Goal: Task Accomplishment & Management: Manage account settings

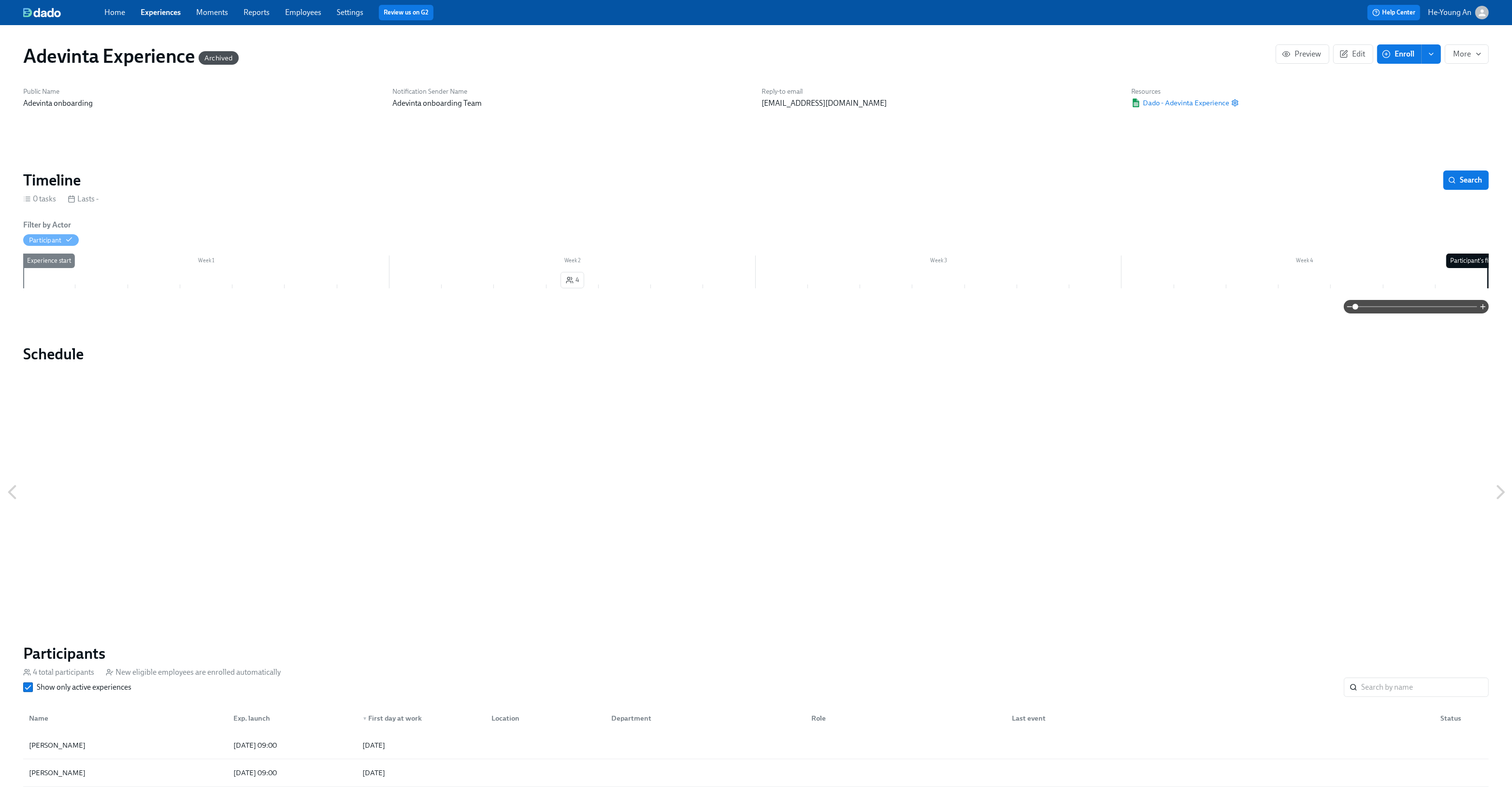
click at [206, 14] on link "Moments" at bounding box center [213, 12] width 32 height 9
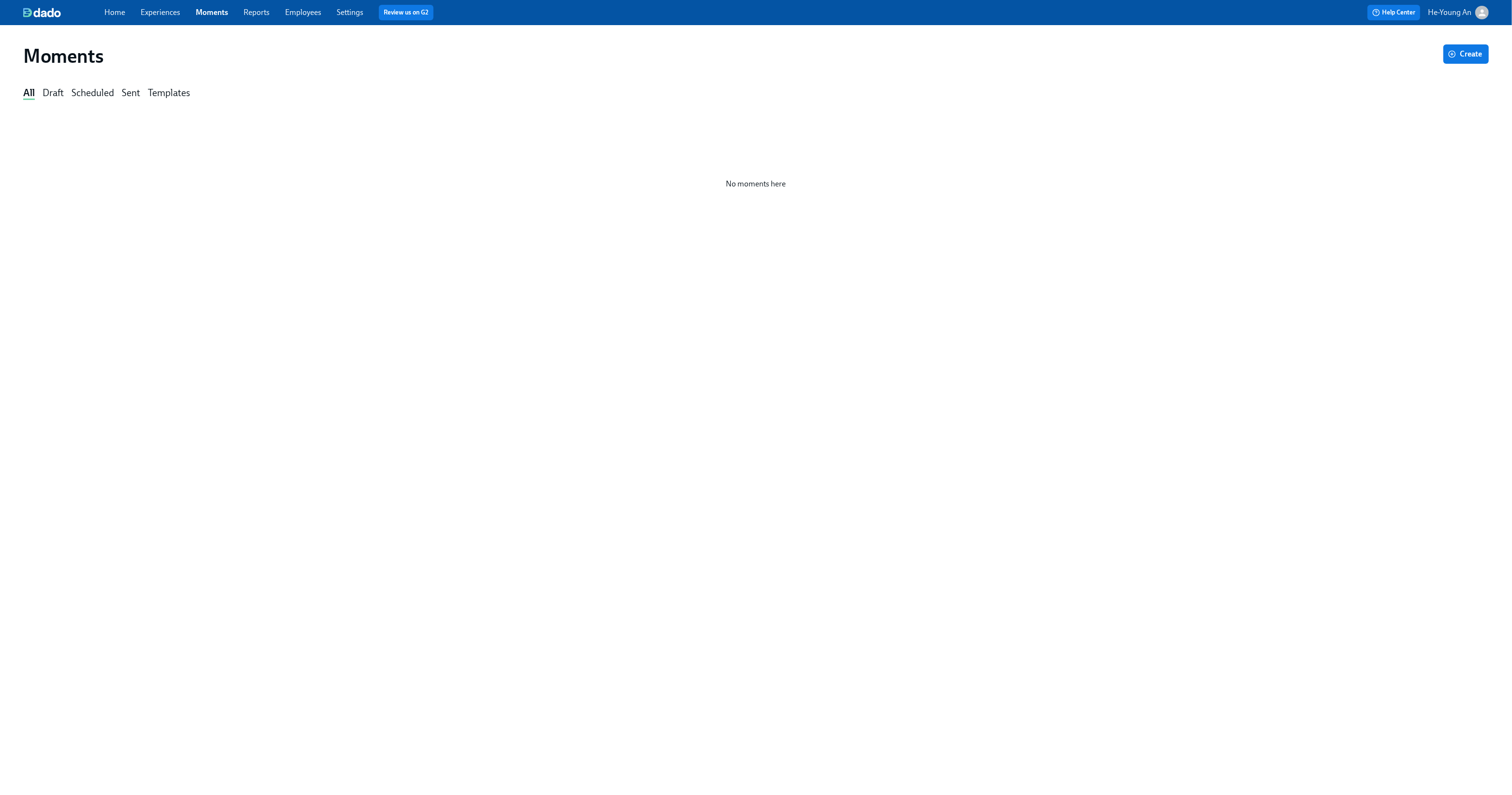
click at [158, 15] on link "Experiences" at bounding box center [160, 12] width 40 height 9
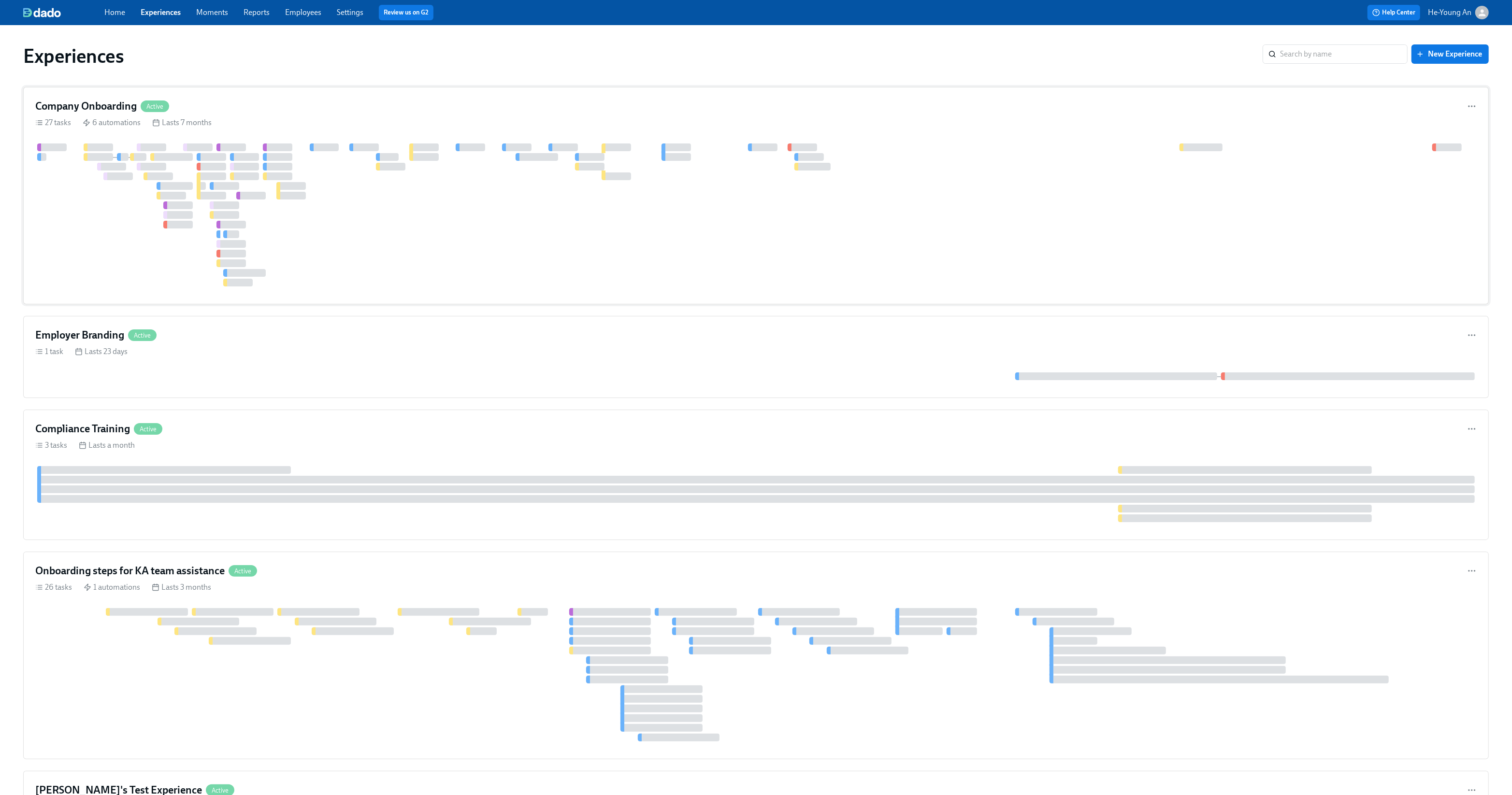
click at [331, 202] on div at bounding box center [756, 215] width 1442 height 143
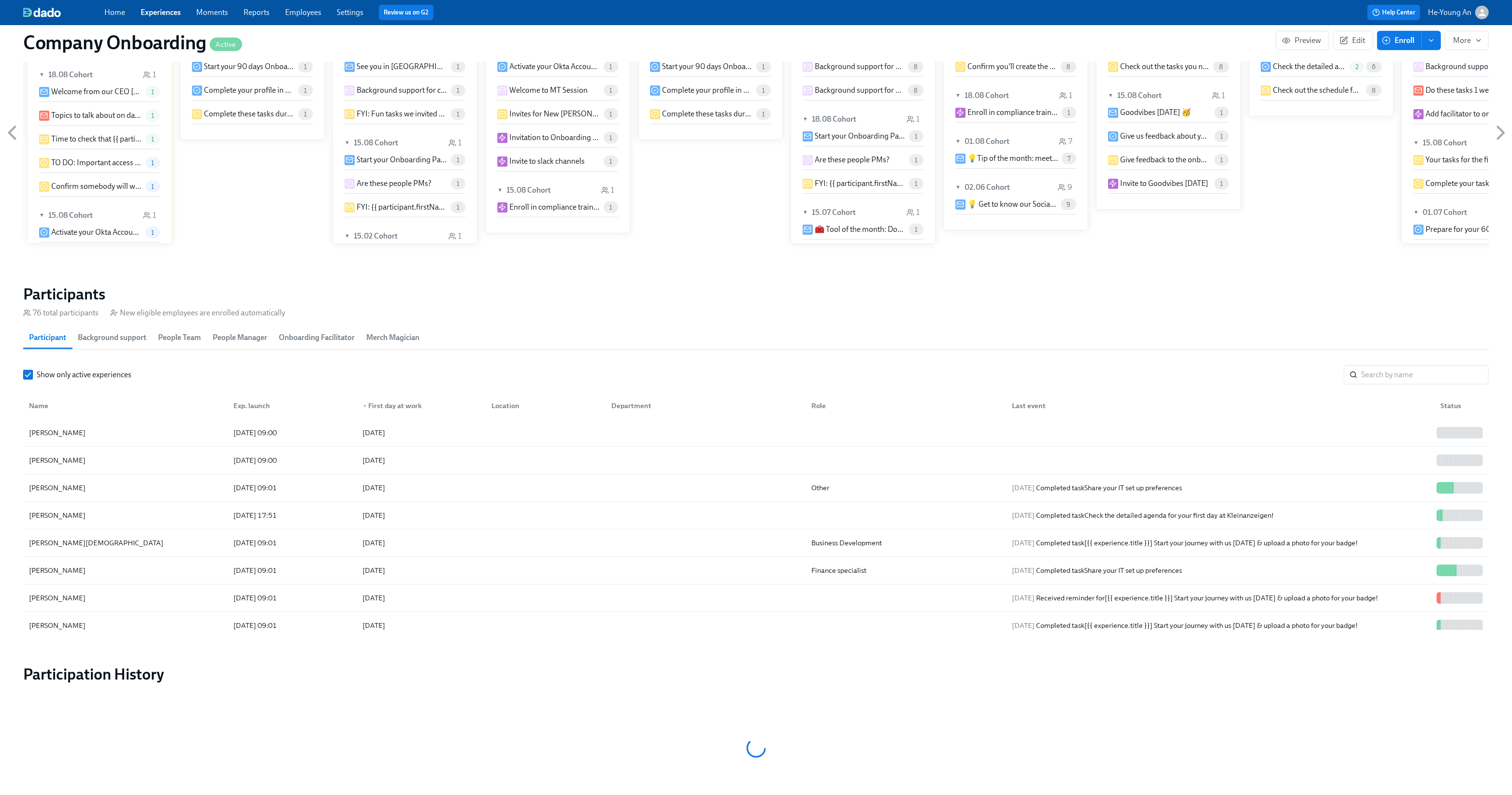
scroll to position [814, 0]
click at [156, 601] on div "[PERSON_NAME]" at bounding box center [125, 599] width 200 height 19
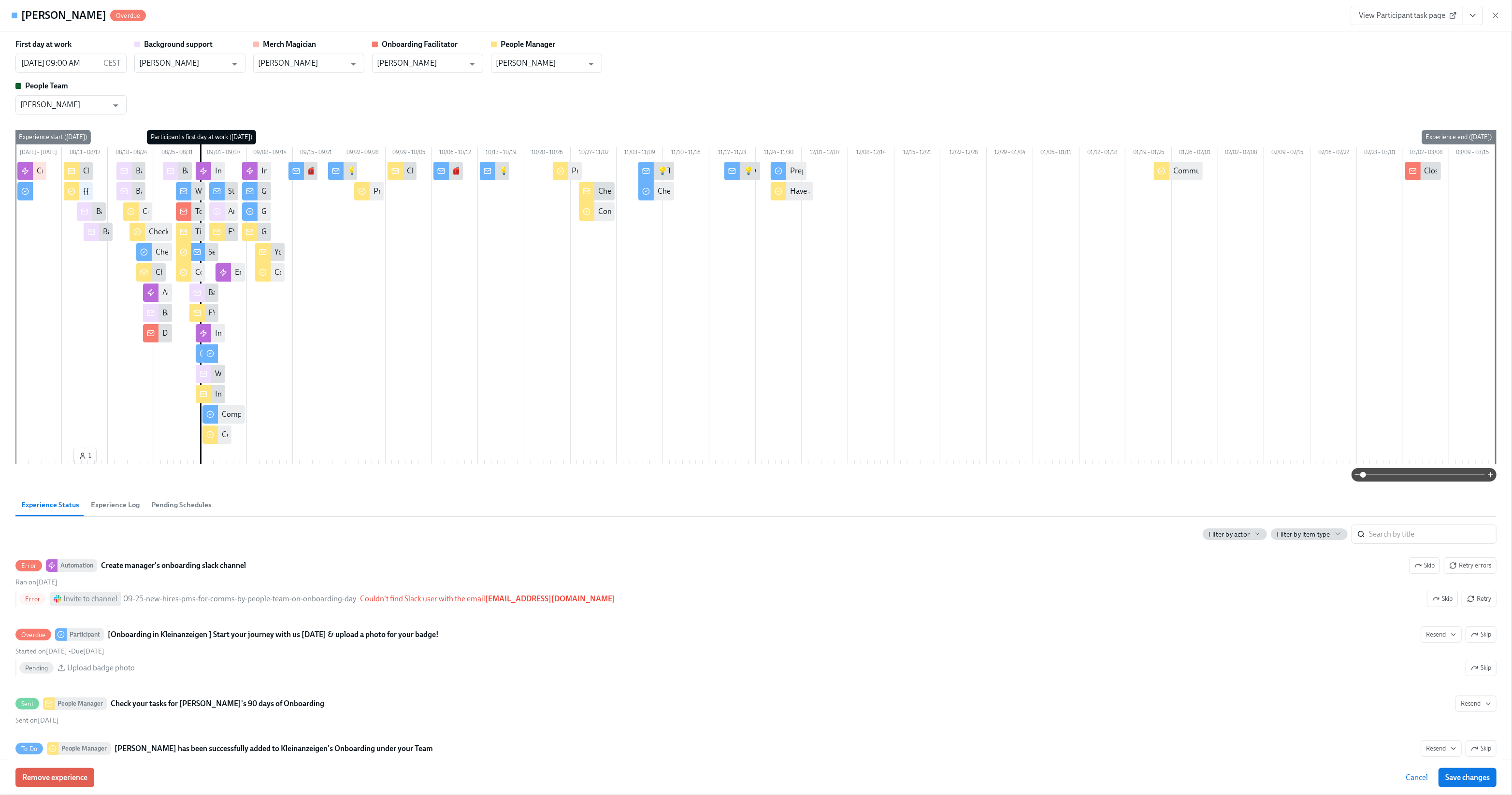
click at [1474, 21] on button "View task page" at bounding box center [1473, 15] width 21 height 19
drag, startPoint x: 19, startPoint y: 17, endPoint x: 77, endPoint y: 19, distance: 58.0
click at [77, 19] on div "Richa Tyagi Overdue" at bounding box center [79, 15] width 135 height 15
copy h4 "Richa Tyagi"
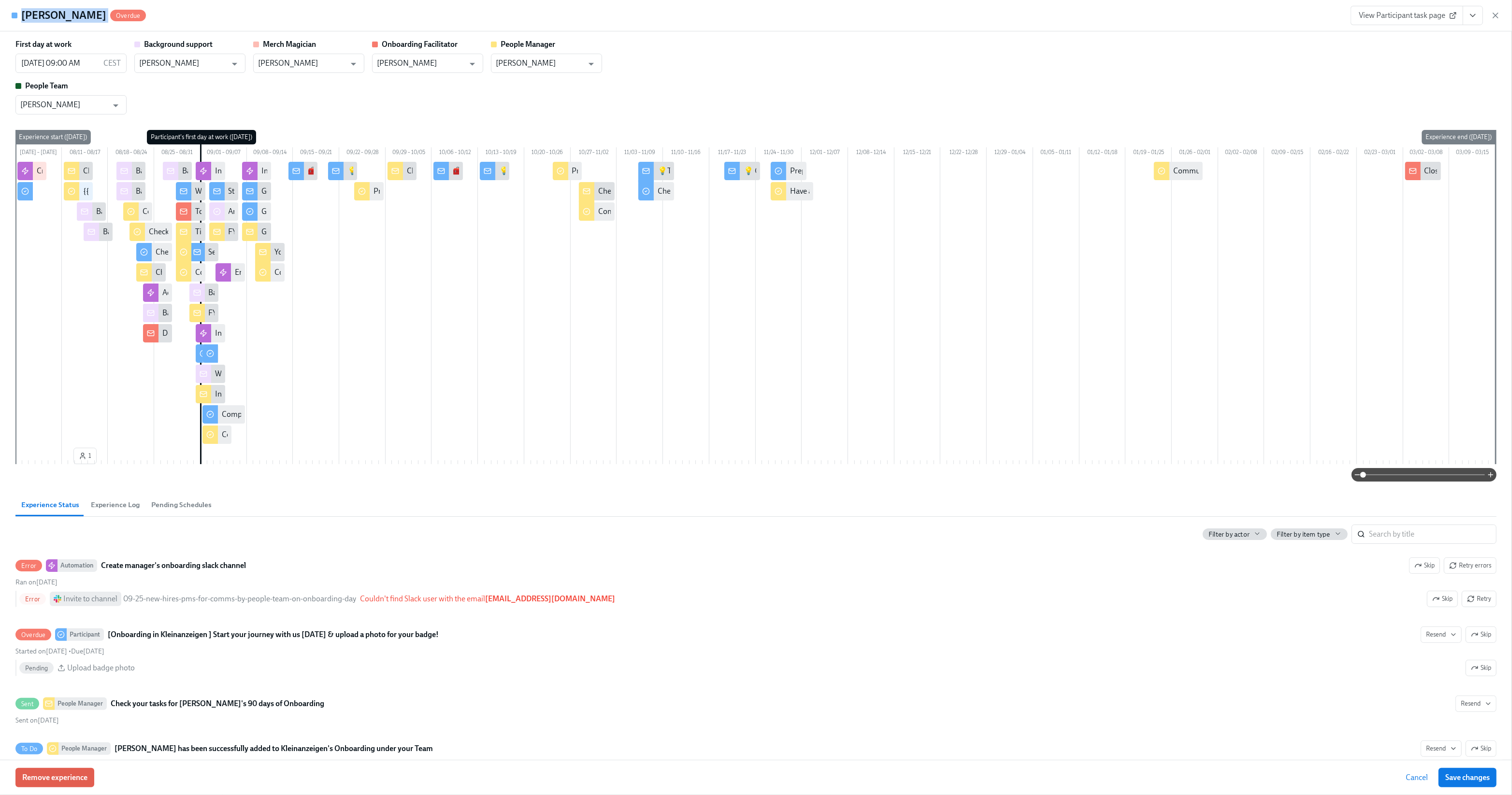
click at [44, 12] on h4 "Richa Tyagi" at bounding box center [64, 15] width 85 height 15
click at [1496, 17] on icon "button" at bounding box center [1496, 15] width 5 height 5
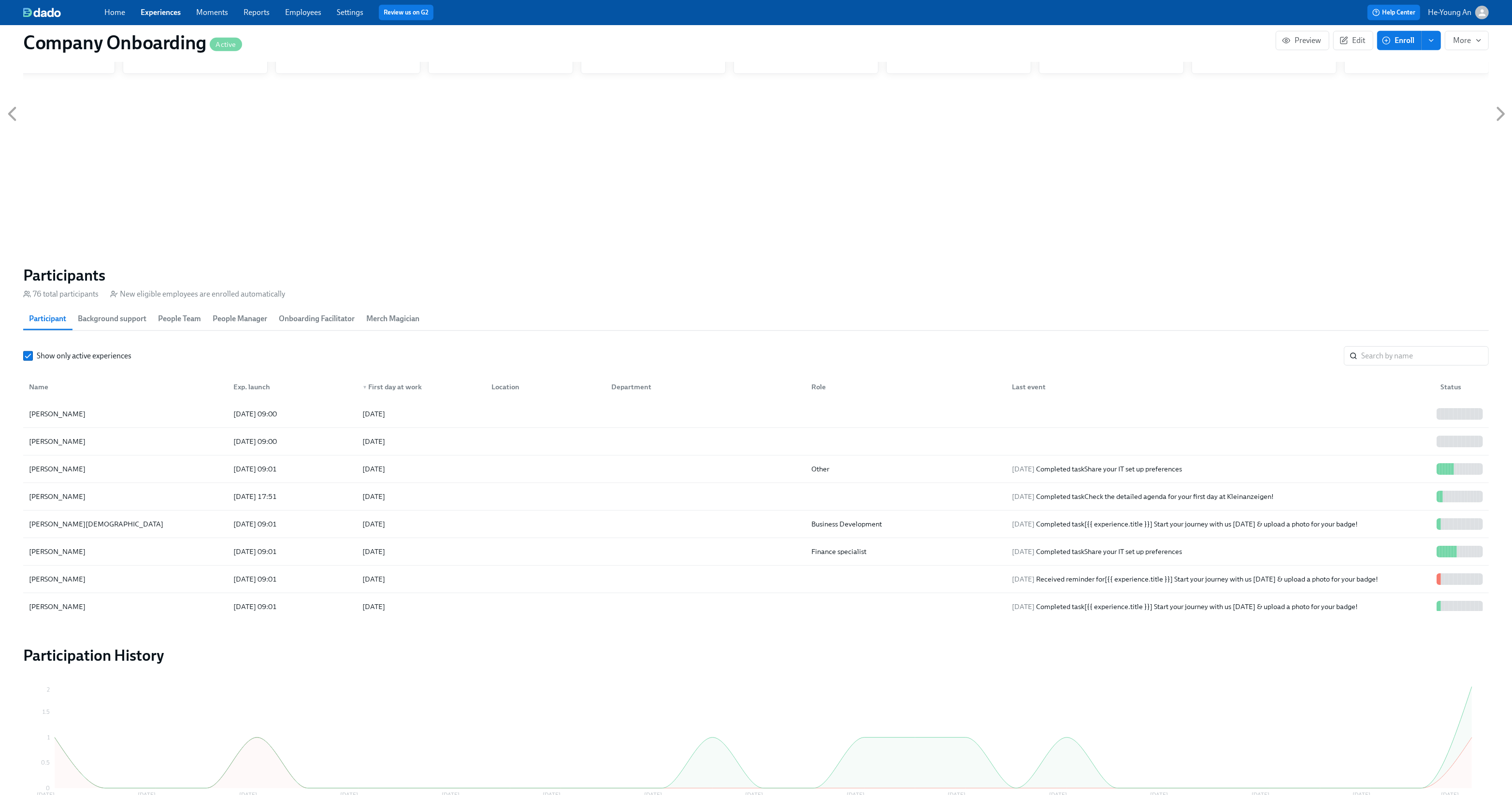
scroll to position [0, 42199]
click at [113, 12] on link "Home" at bounding box center [115, 12] width 21 height 9
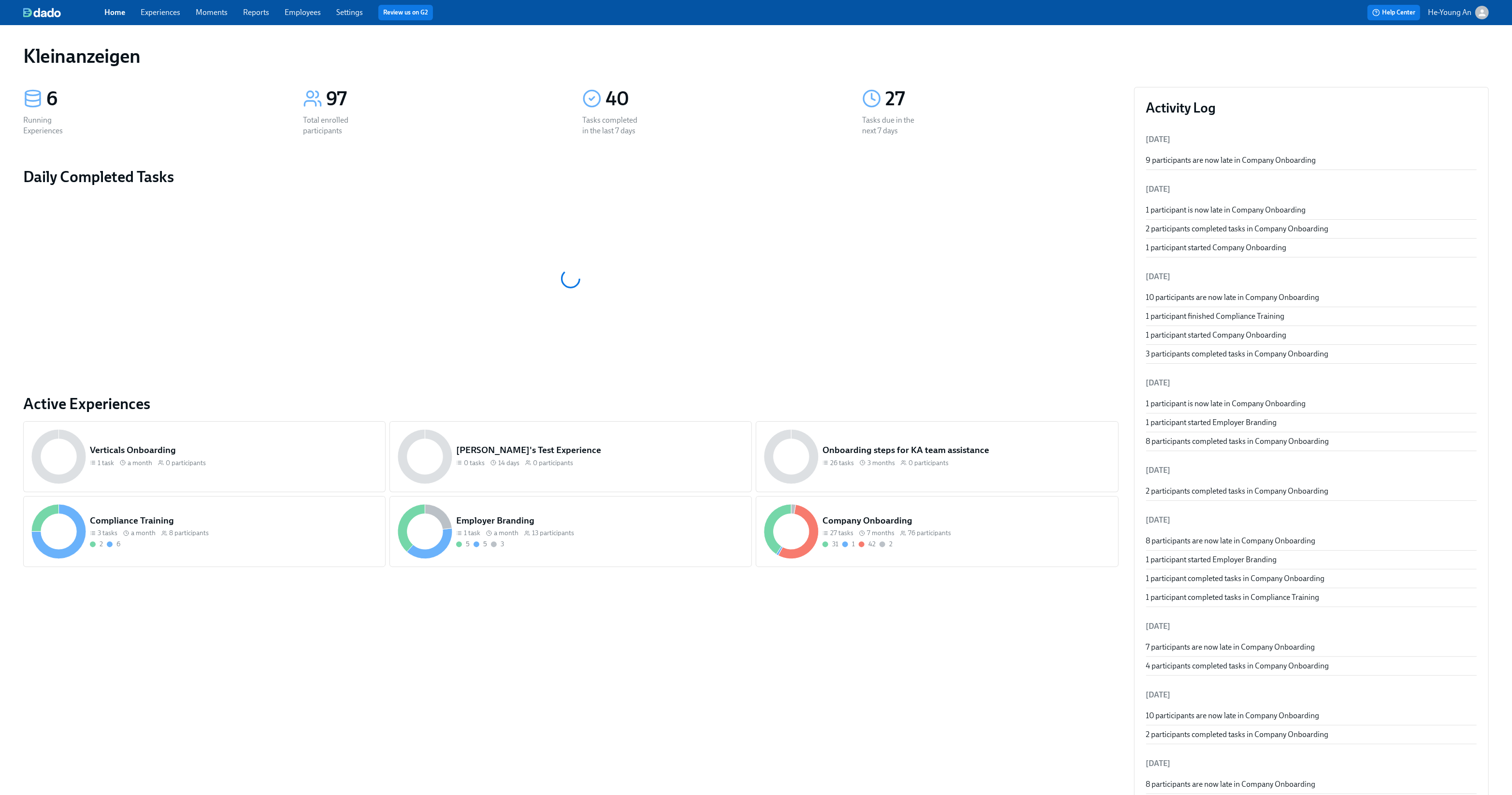
click at [303, 19] on div "Home Experiences Moments Reports Employees Settings Review us on G2" at bounding box center [450, 13] width 692 height 15
click at [322, 12] on div "Home Experiences Moments Reports Employees Settings Review us on G2" at bounding box center [450, 13] width 692 height 15
click at [301, 12] on link "Employees" at bounding box center [303, 12] width 36 height 9
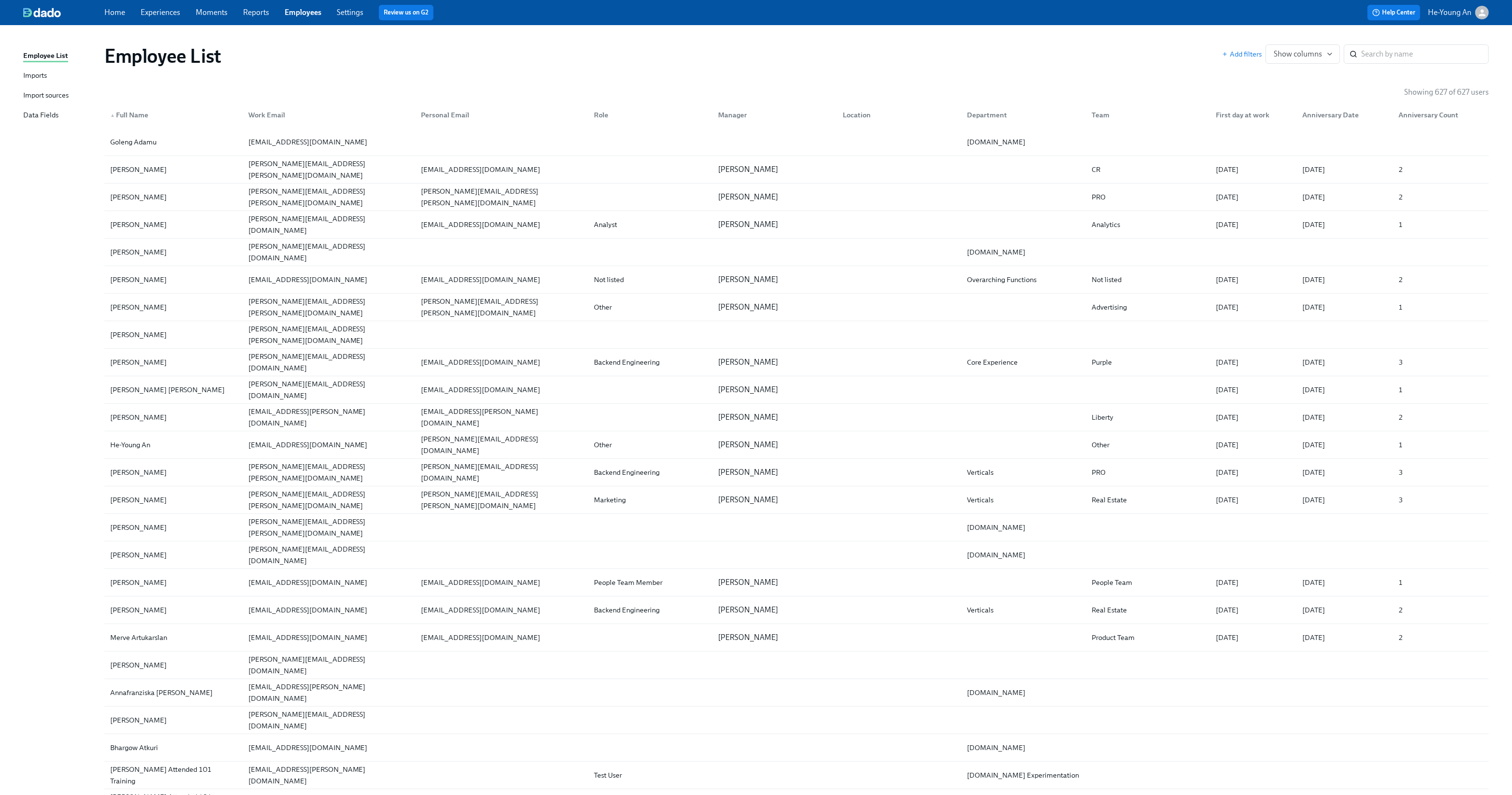
click at [53, 72] on link "Imports" at bounding box center [60, 76] width 73 height 12
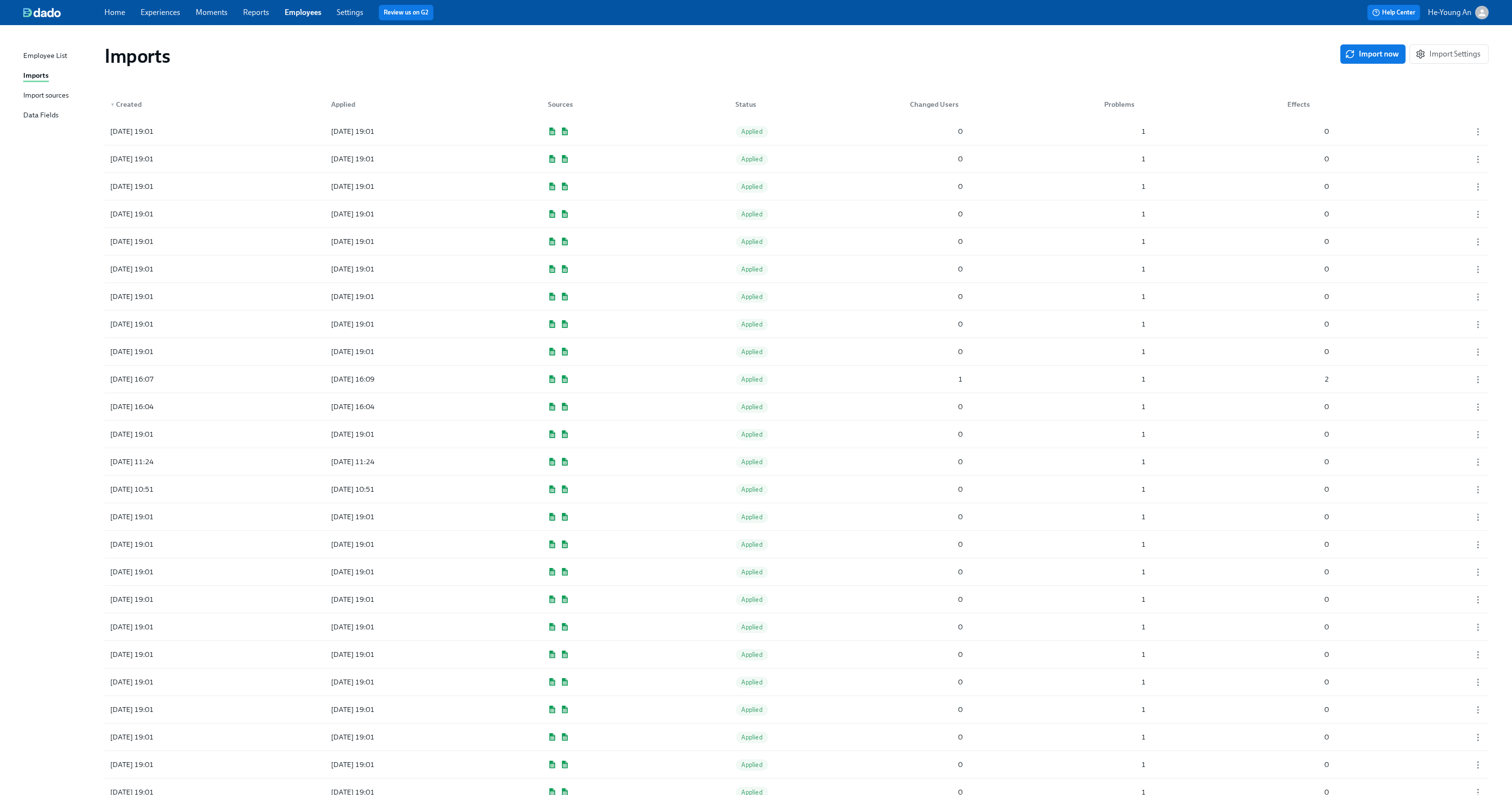
click at [57, 95] on div "Import sources" at bounding box center [46, 96] width 46 height 12
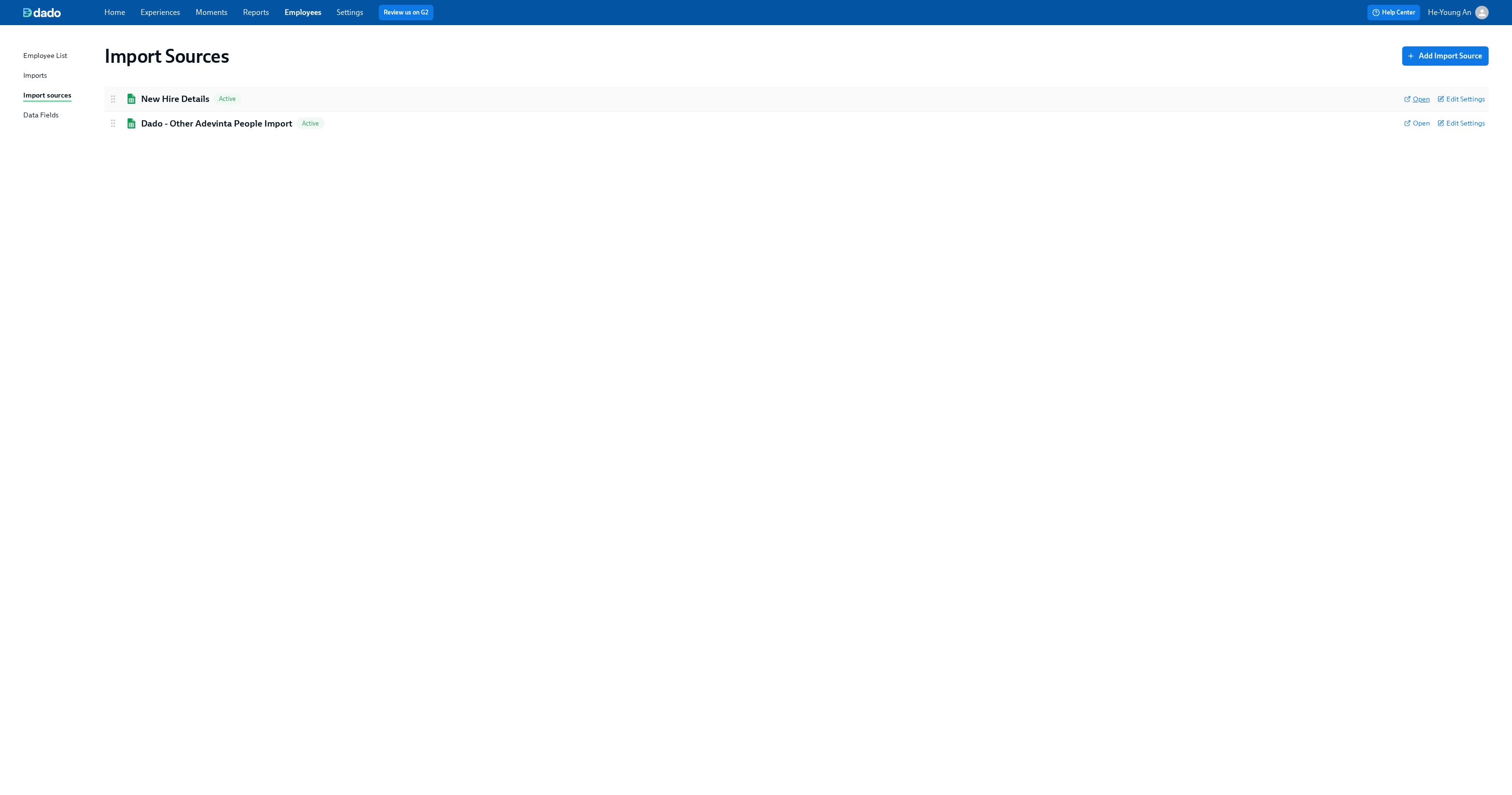
click at [1422, 99] on span "Open" at bounding box center [1417, 98] width 26 height 10
click at [173, 98] on h2 "New Hire Details" at bounding box center [175, 99] width 68 height 13
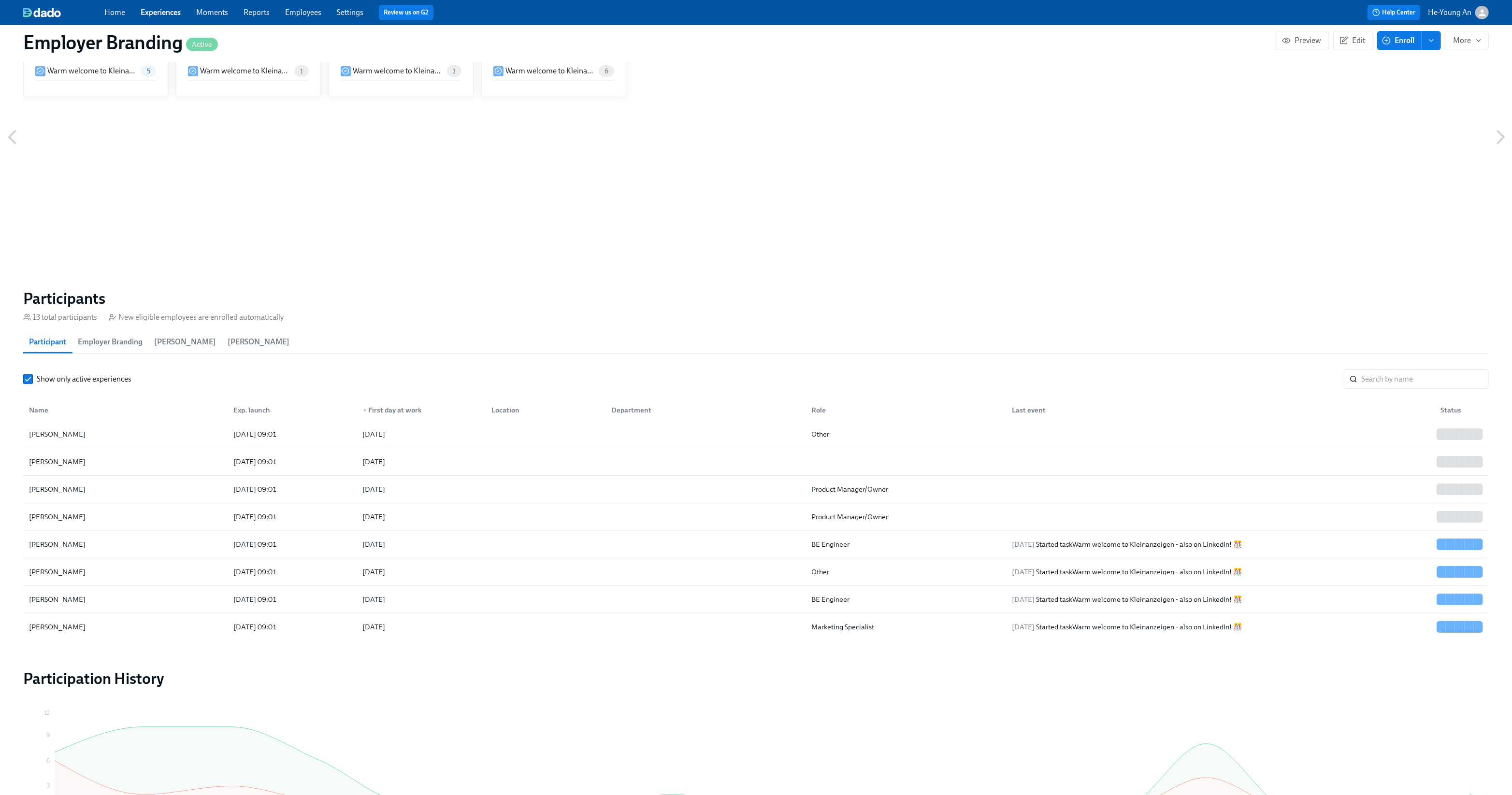
scroll to position [149, 0]
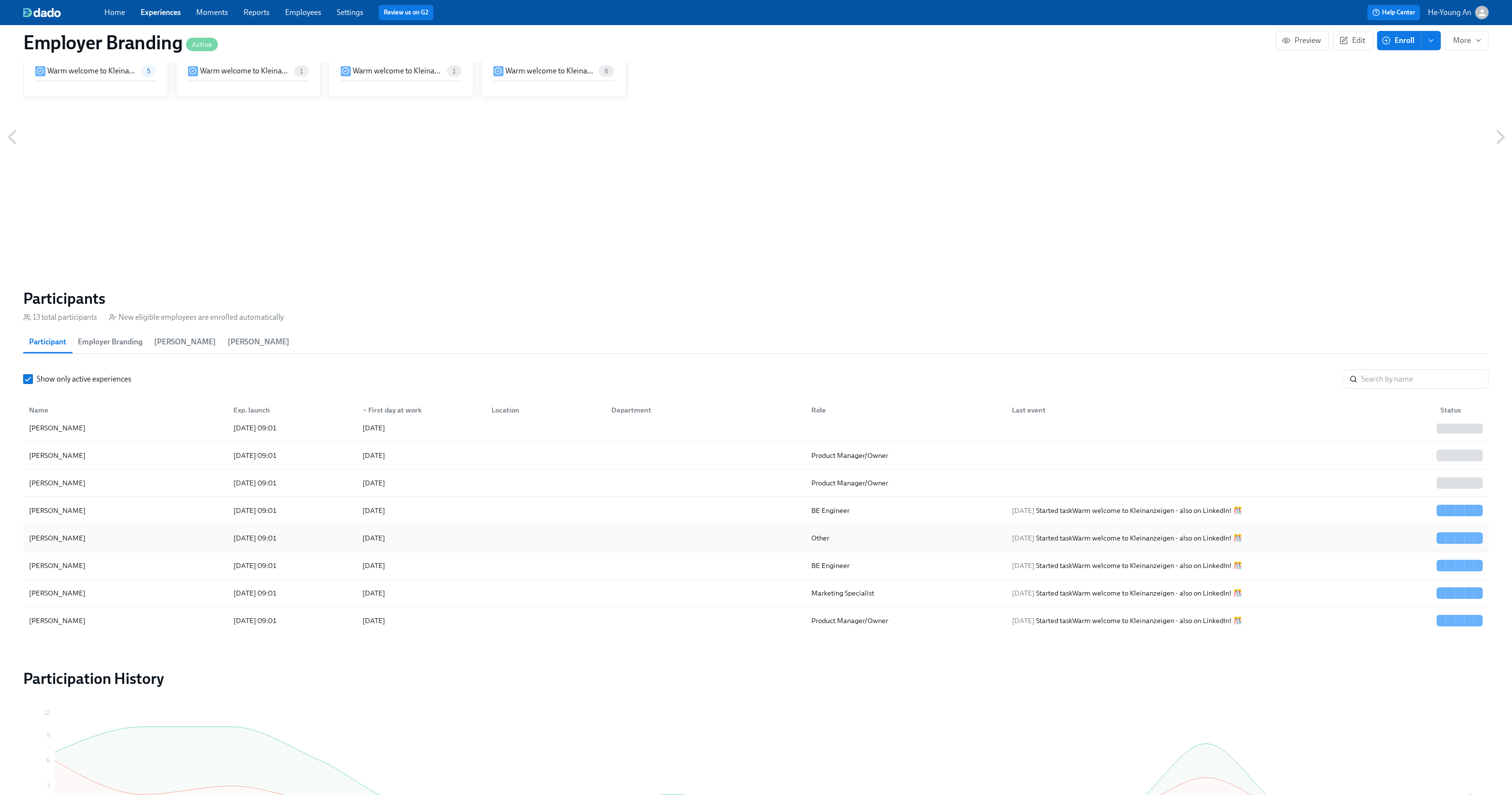
click at [1300, 533] on div "2025/08/13 Started task Warm welcome to Kleinanzeigen - also on LinkedIn! 🎊" at bounding box center [1218, 538] width 429 height 19
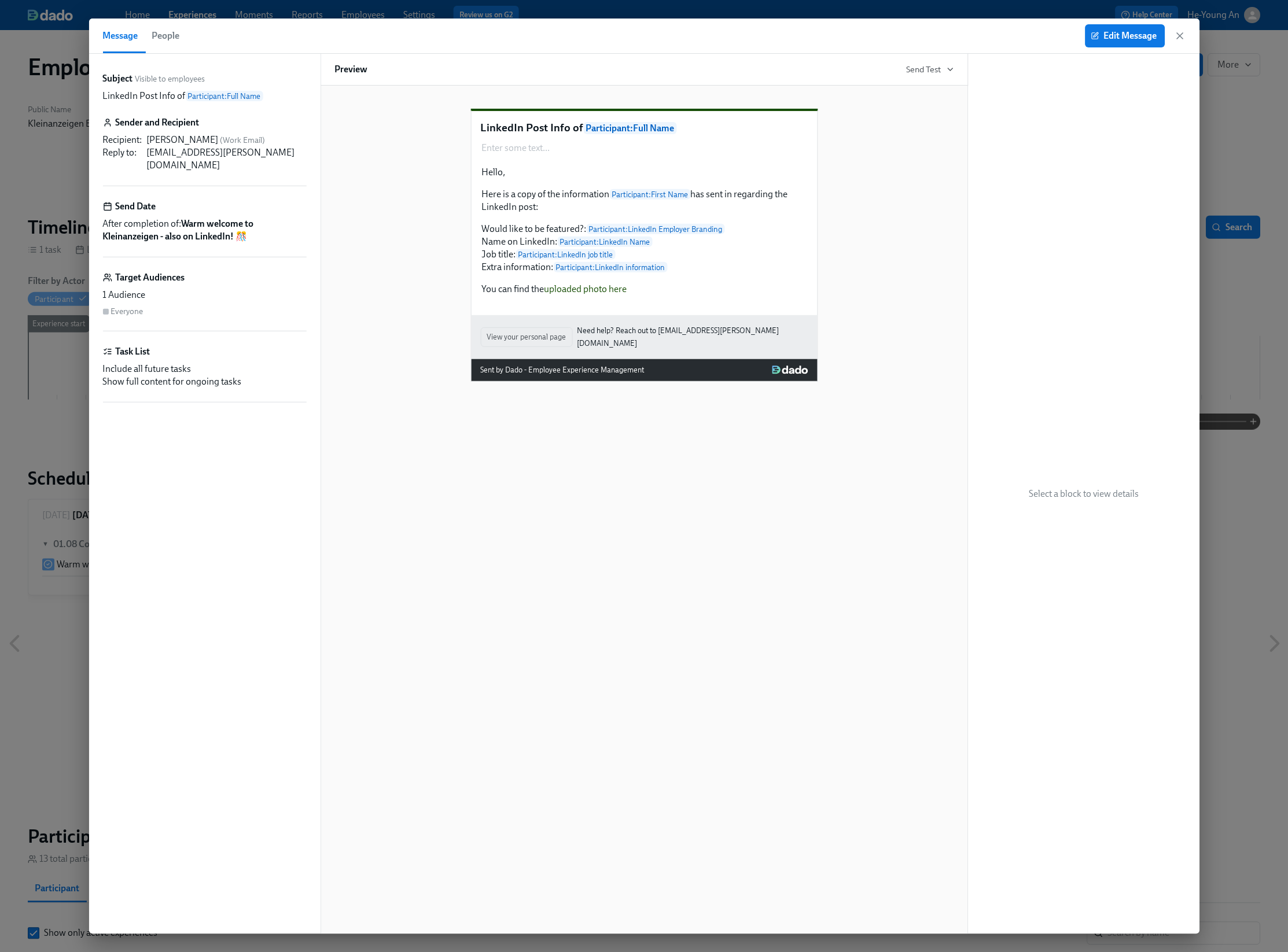
scroll to position [49, 0]
click at [1176, 34] on icon "button" at bounding box center [1179, 35] width 12 height 12
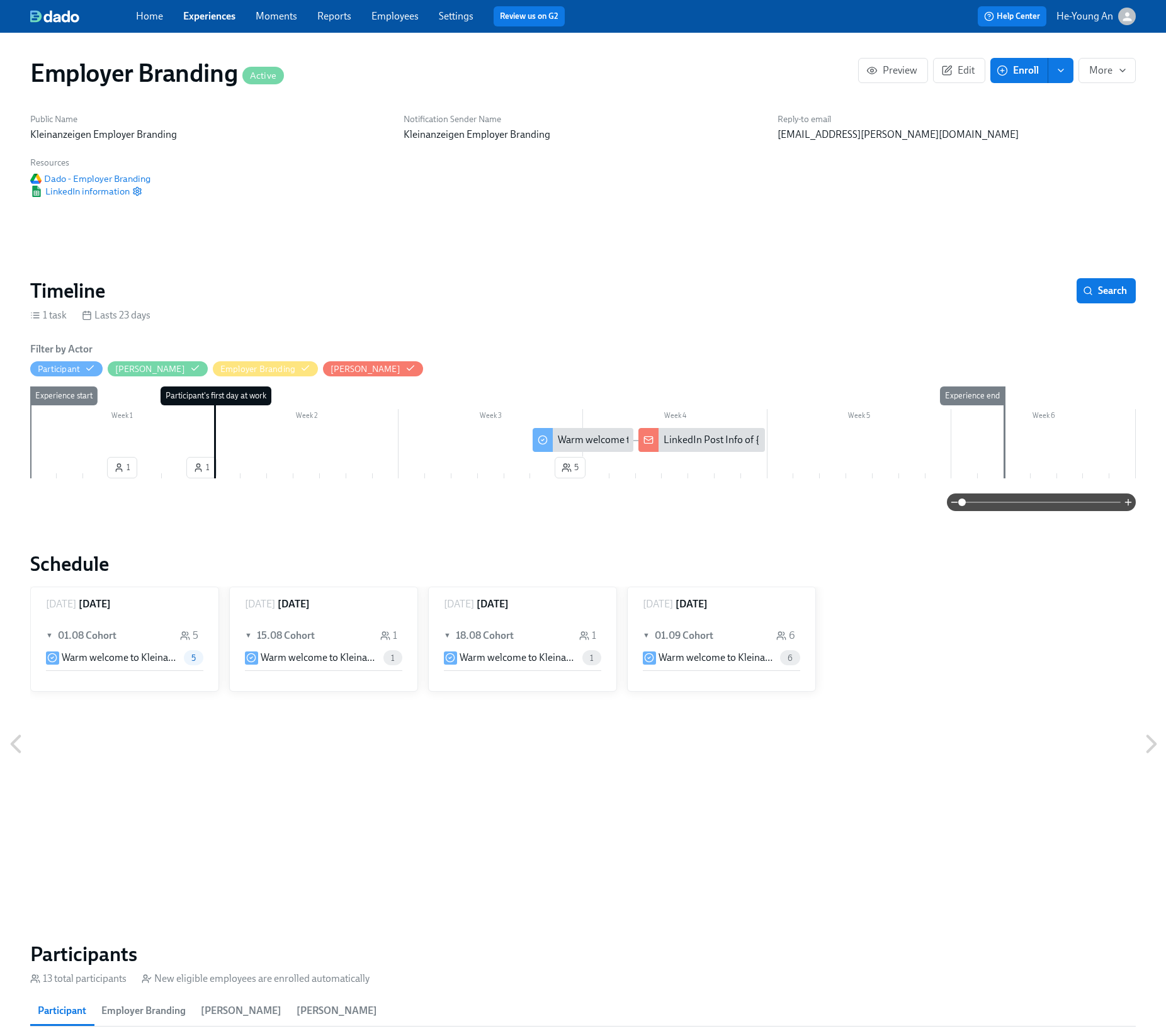
scroll to position [53, 0]
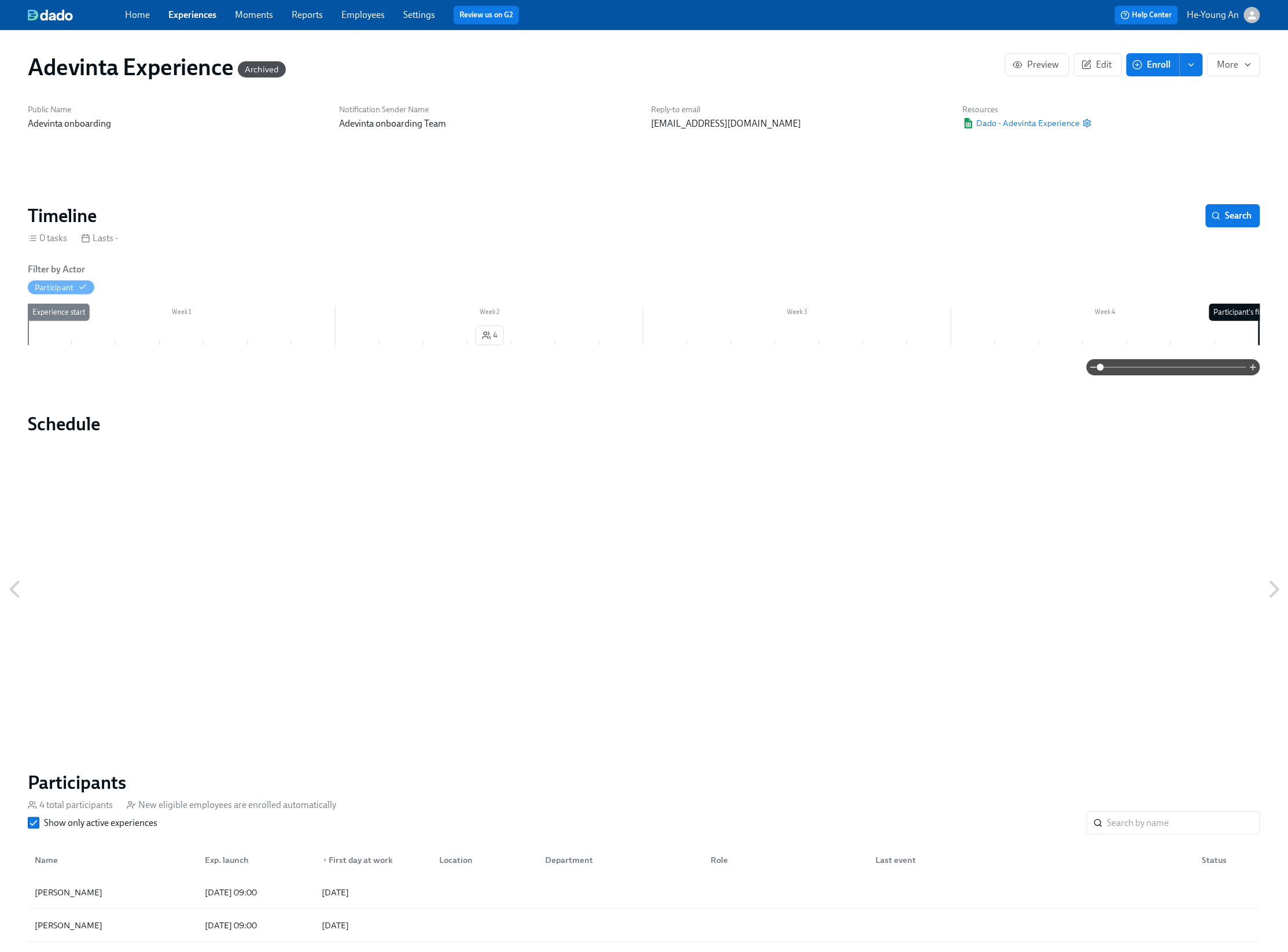
click at [181, 13] on link "Experiences" at bounding box center [192, 15] width 48 height 11
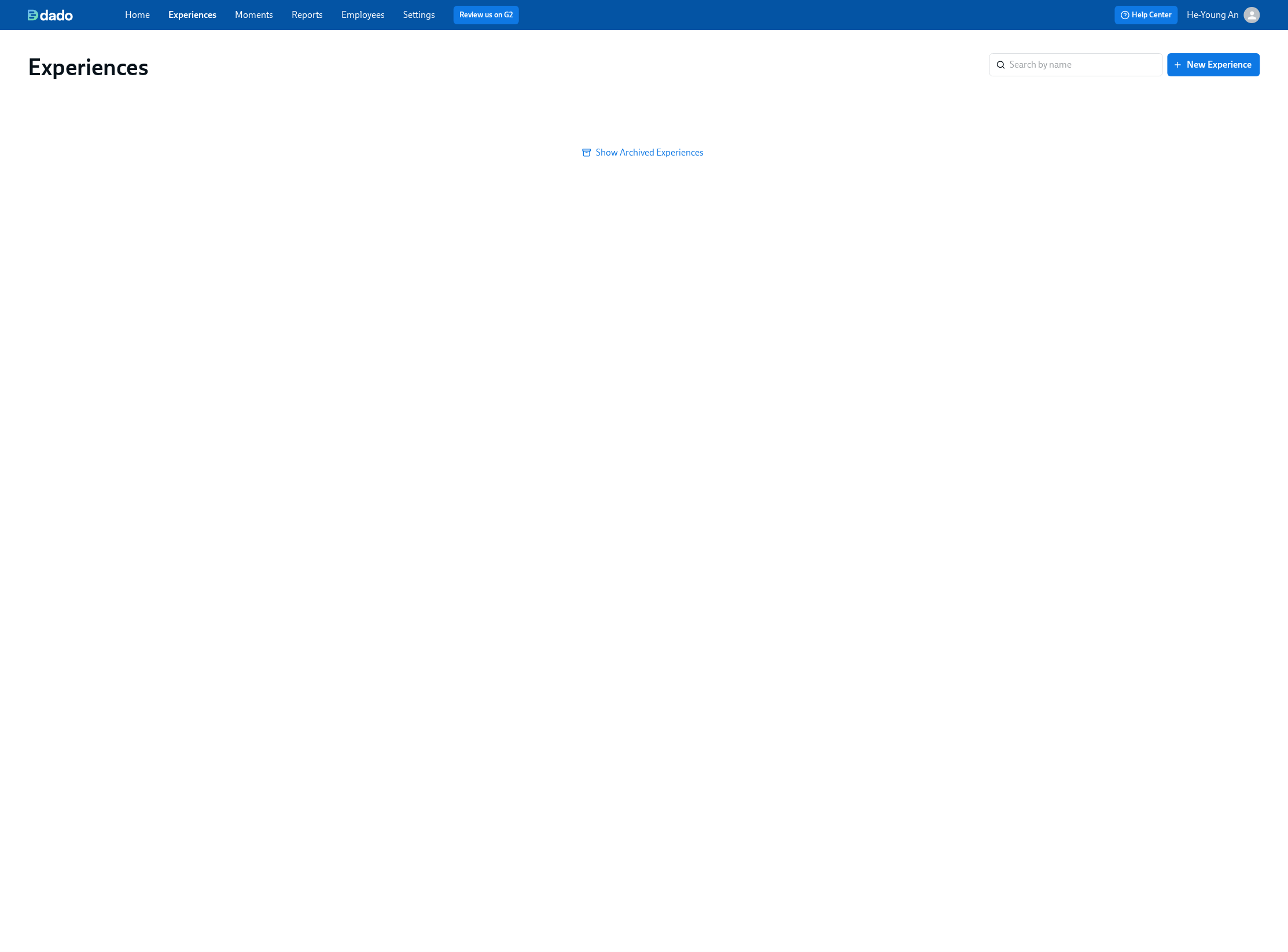
click at [181, 13] on link "Experiences" at bounding box center [192, 15] width 48 height 11
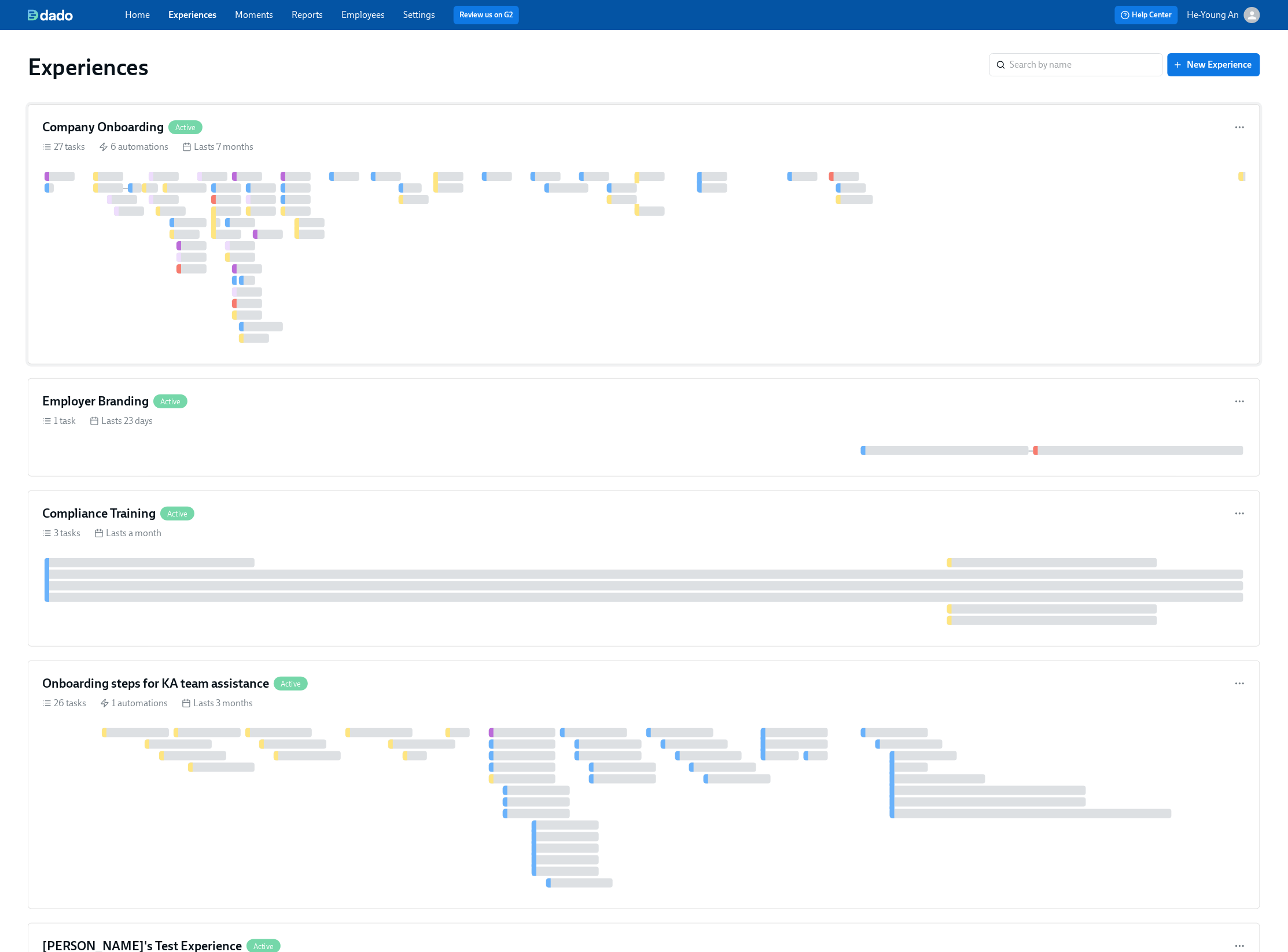
click at [249, 224] on div at bounding box center [240, 223] width 30 height 9
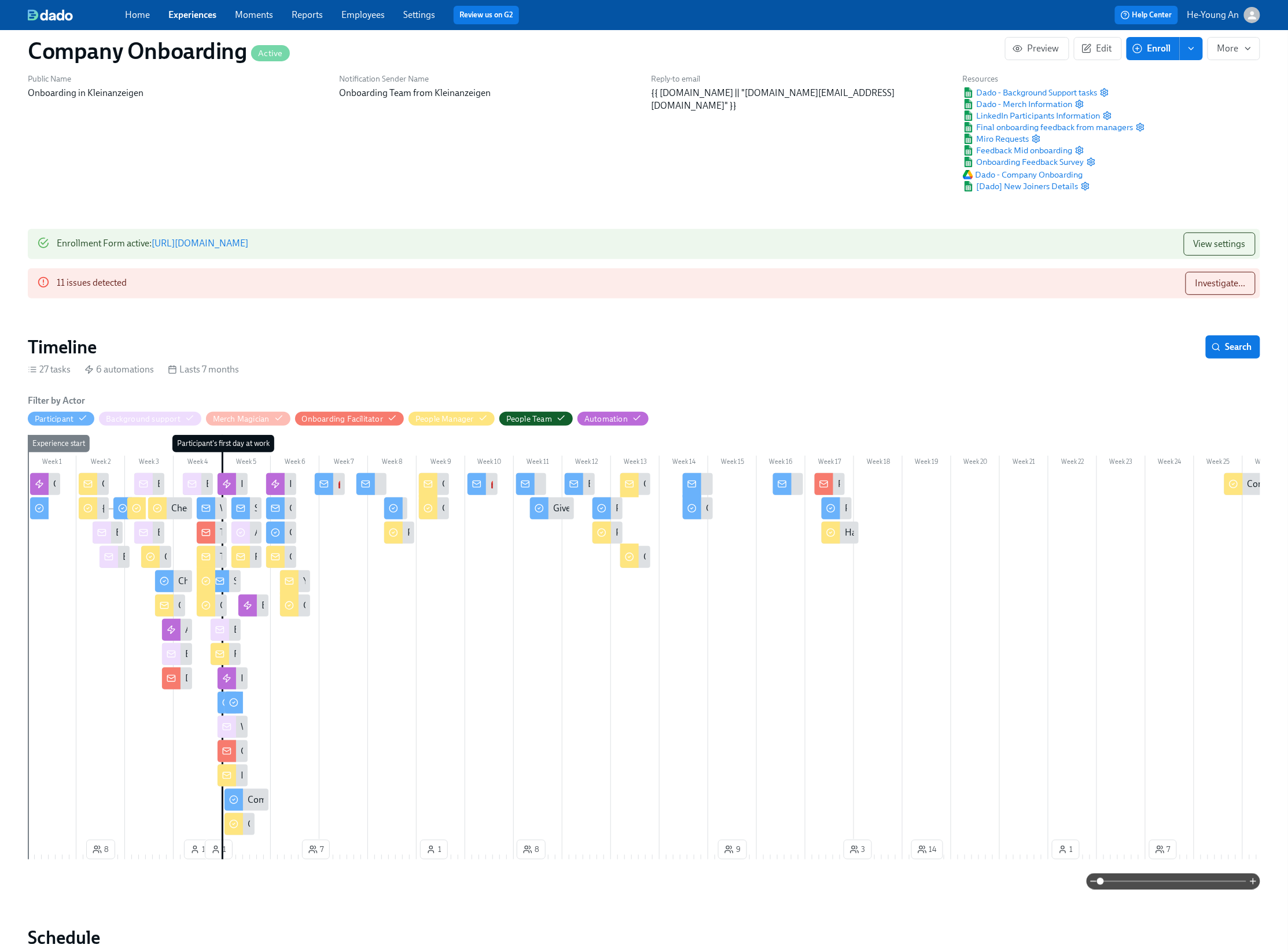
scroll to position [45, 0]
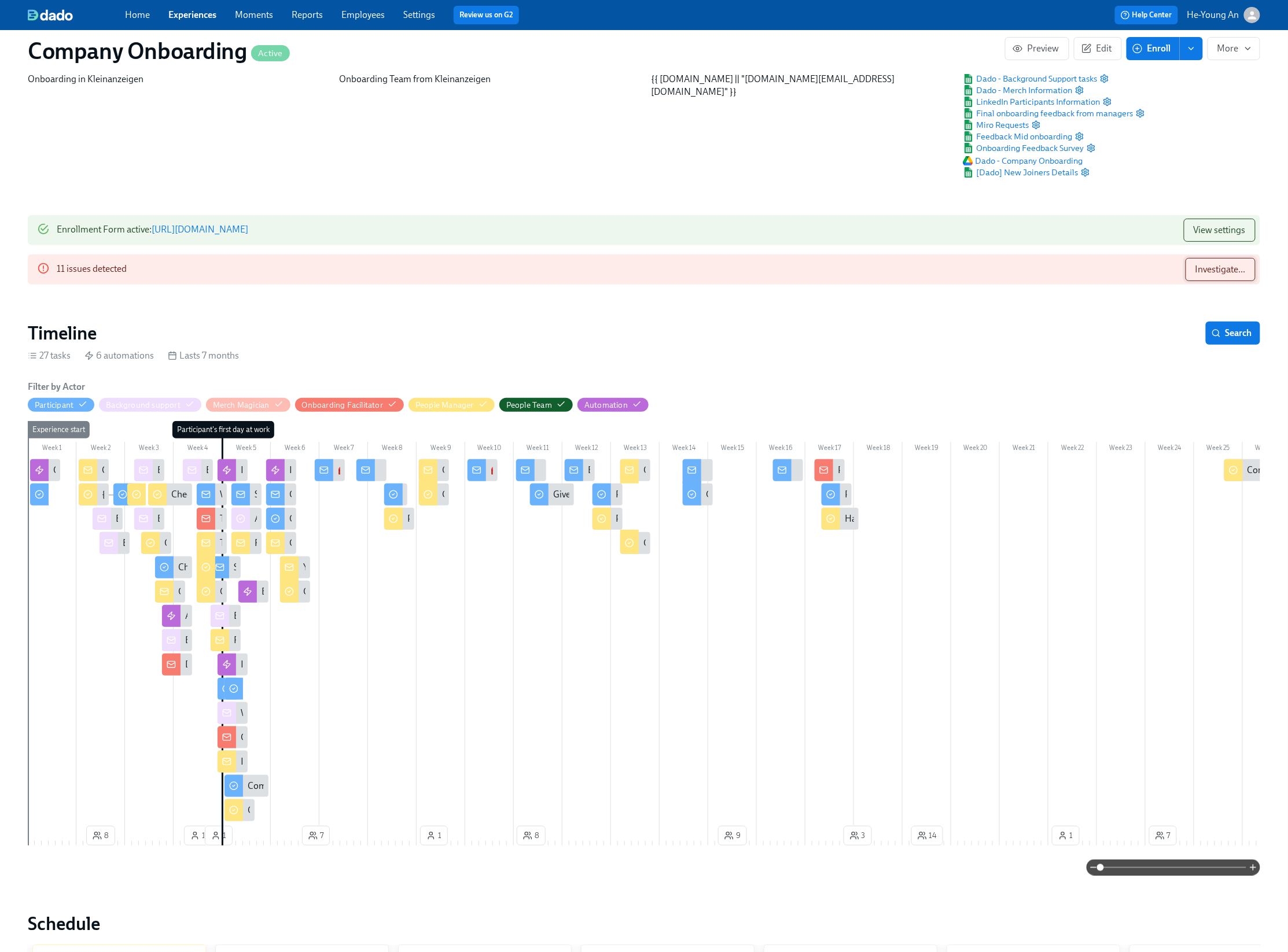
click at [1222, 271] on span "Investigate..." at bounding box center [1219, 269] width 50 height 12
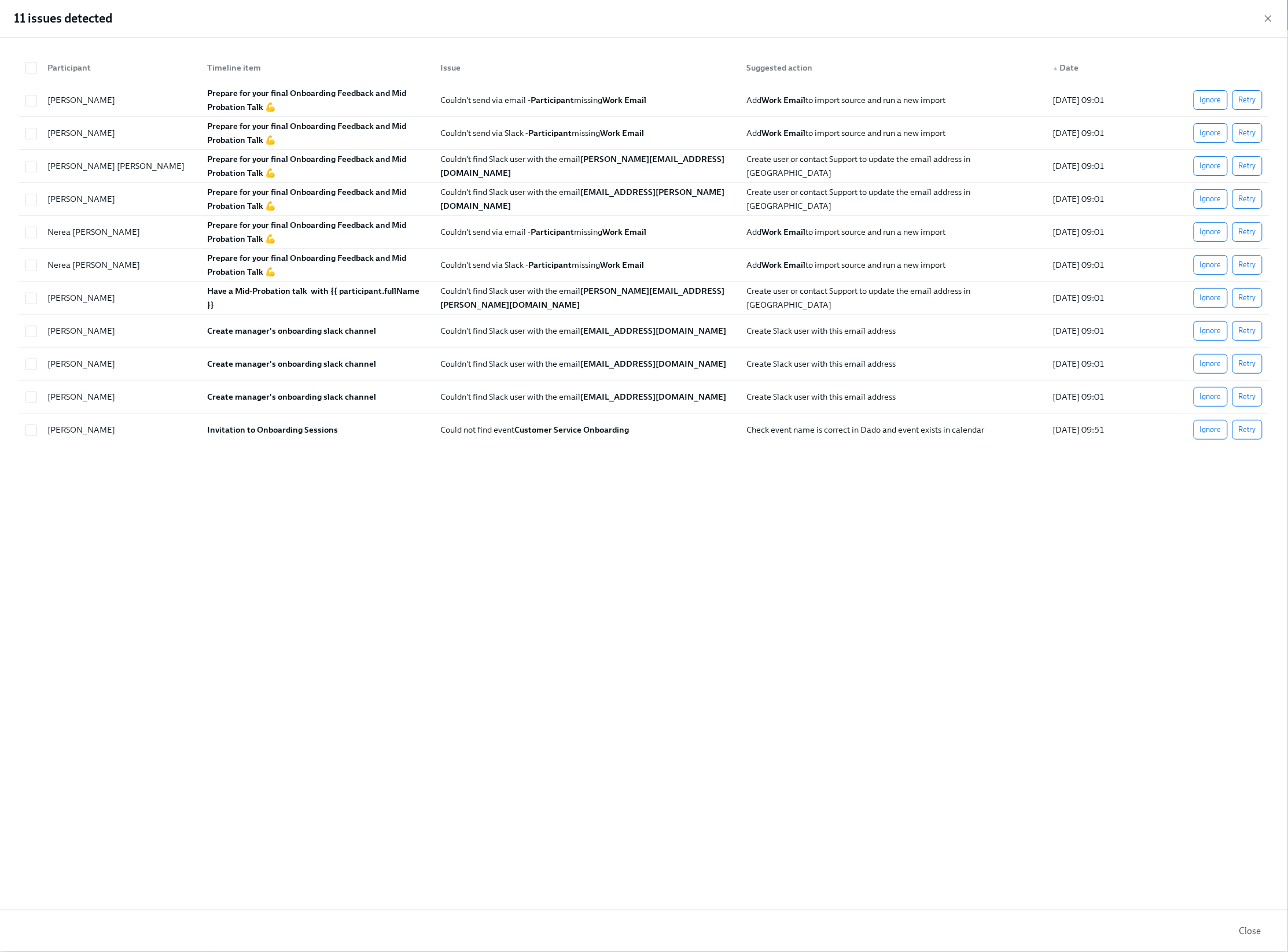
scroll to position [0, 0]
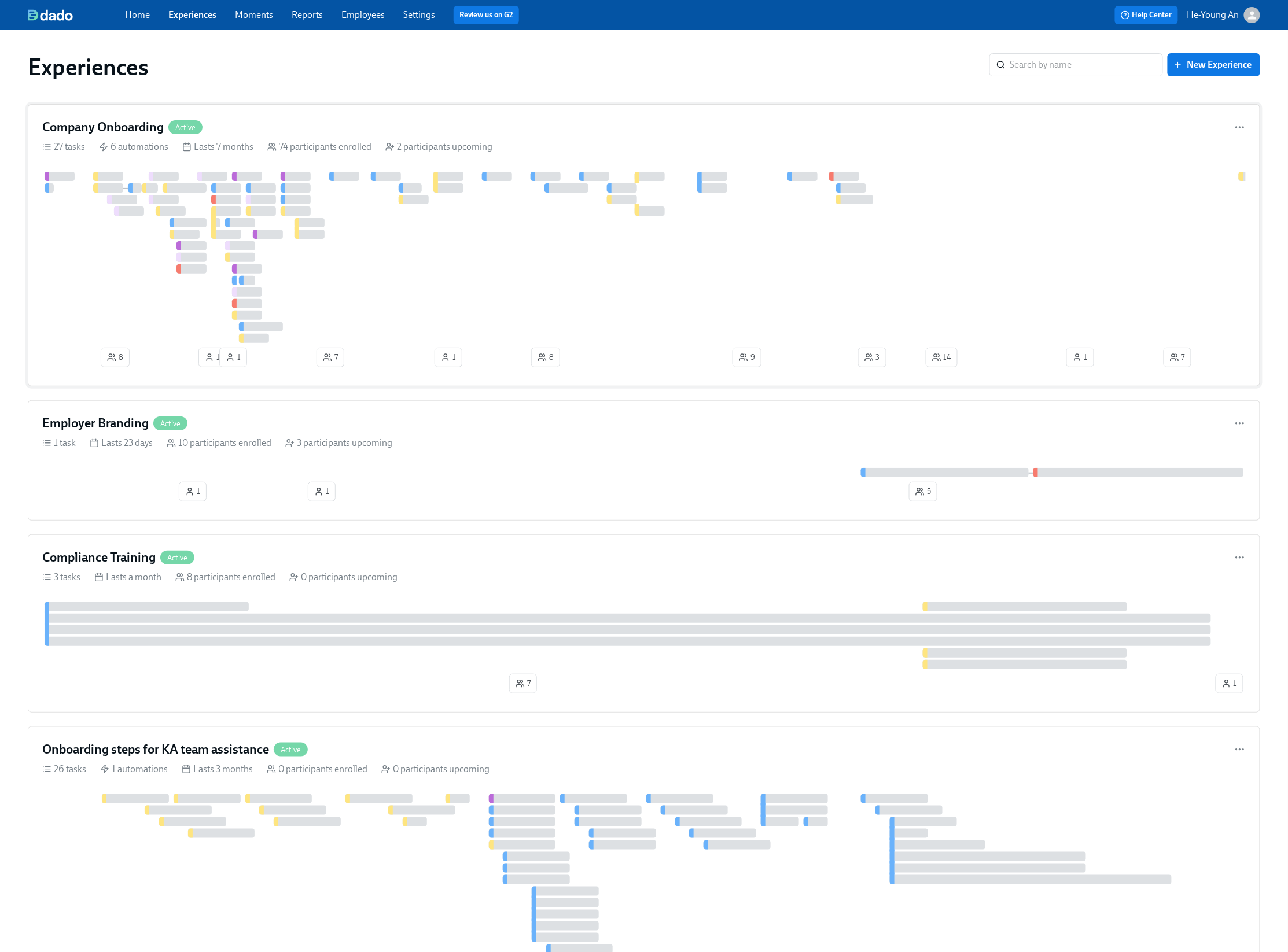
click at [228, 206] on div "8 1 1 7 8 1 5 7 1 14 3 9 8 1" at bounding box center [644, 272] width 1203 height 200
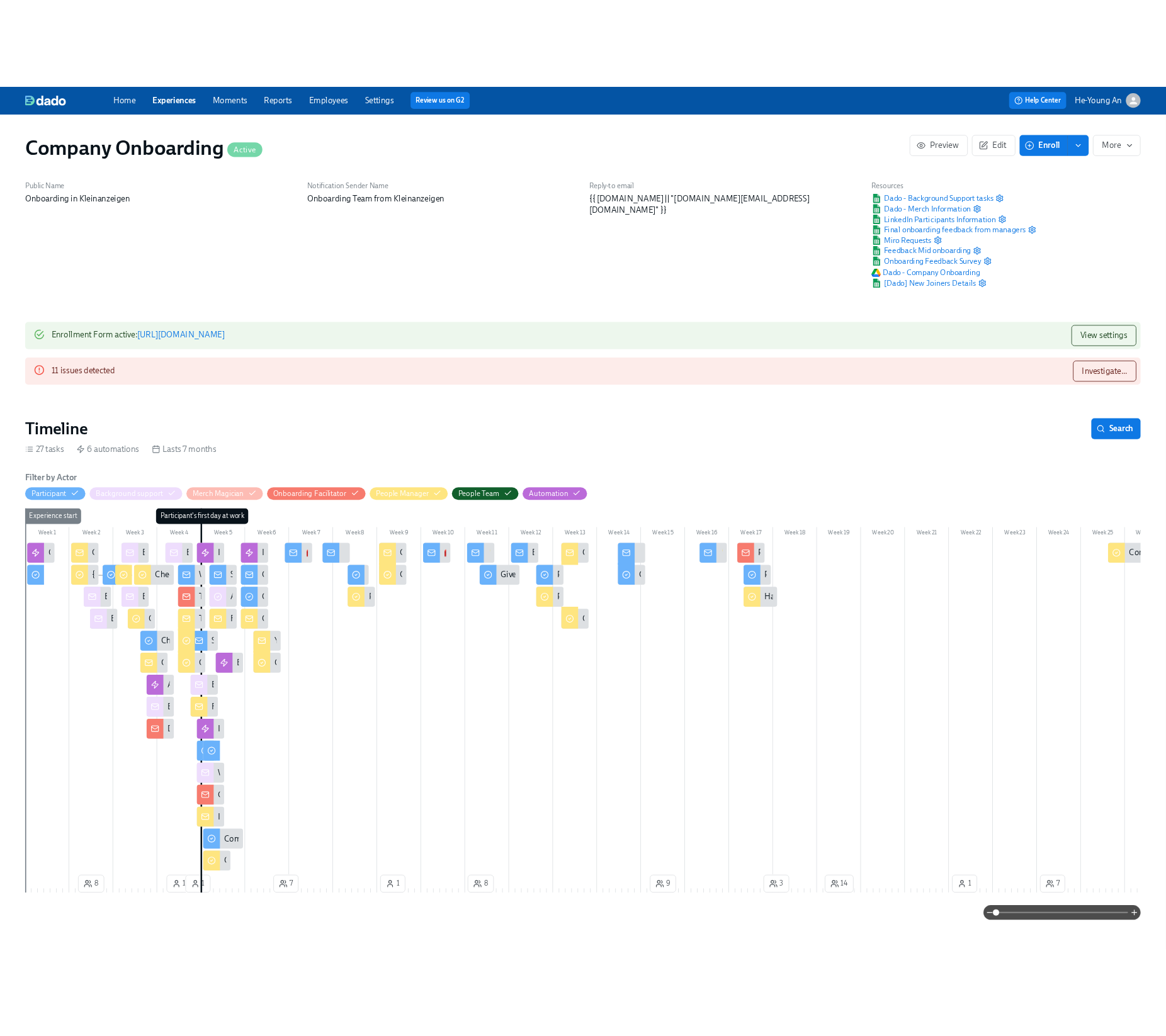
scroll to position [0, 39782]
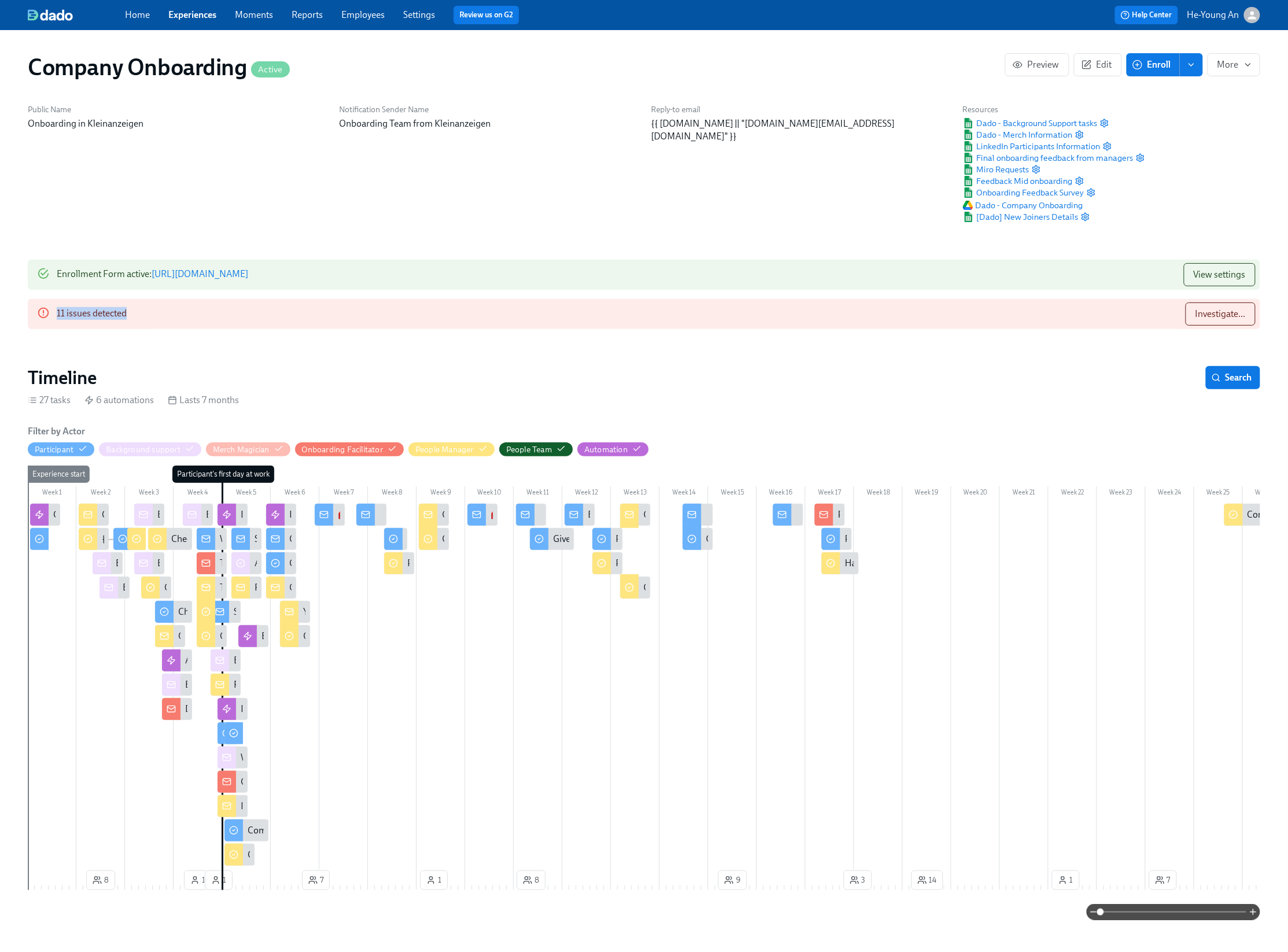
drag, startPoint x: 136, startPoint y: 321, endPoint x: 52, endPoint y: 321, distance: 84.0
click at [52, 321] on div "11 issues detected Investigate..." at bounding box center [644, 314] width 1233 height 30
copy div "11 issues detected"
click at [1227, 318] on span "Investigate..." at bounding box center [1219, 314] width 50 height 12
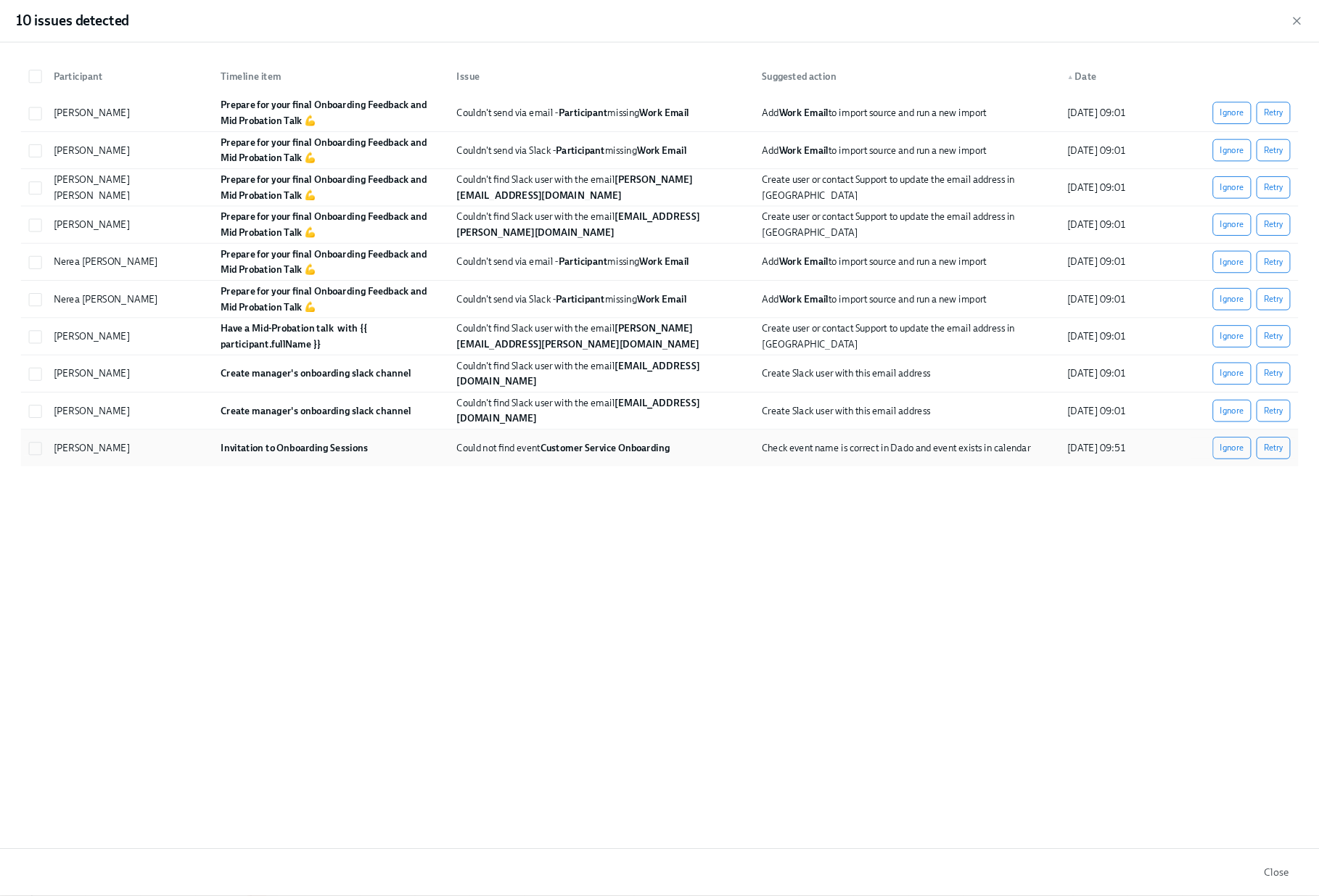
scroll to position [0, 63995]
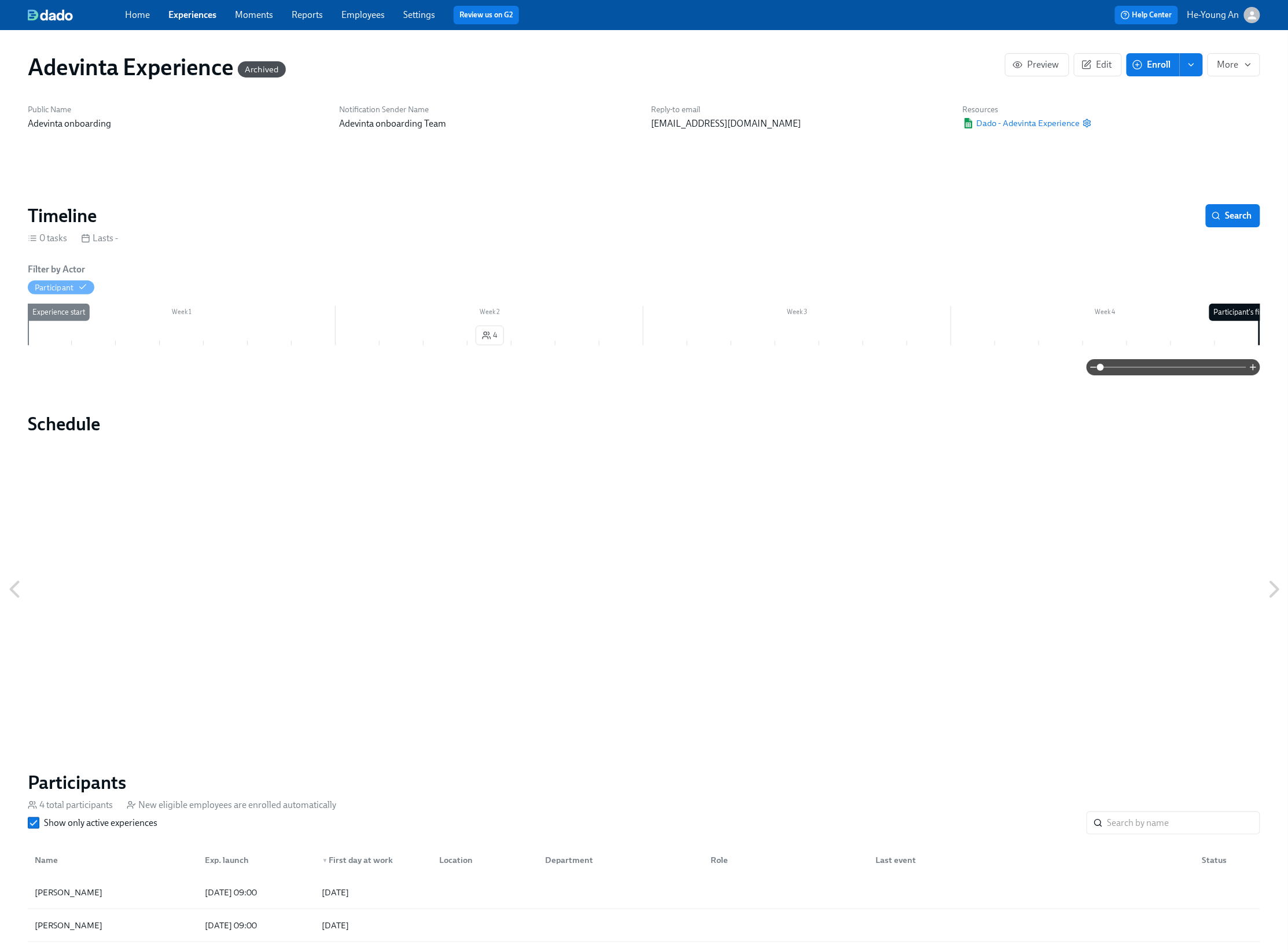
click at [187, 18] on link "Experiences" at bounding box center [192, 15] width 48 height 11
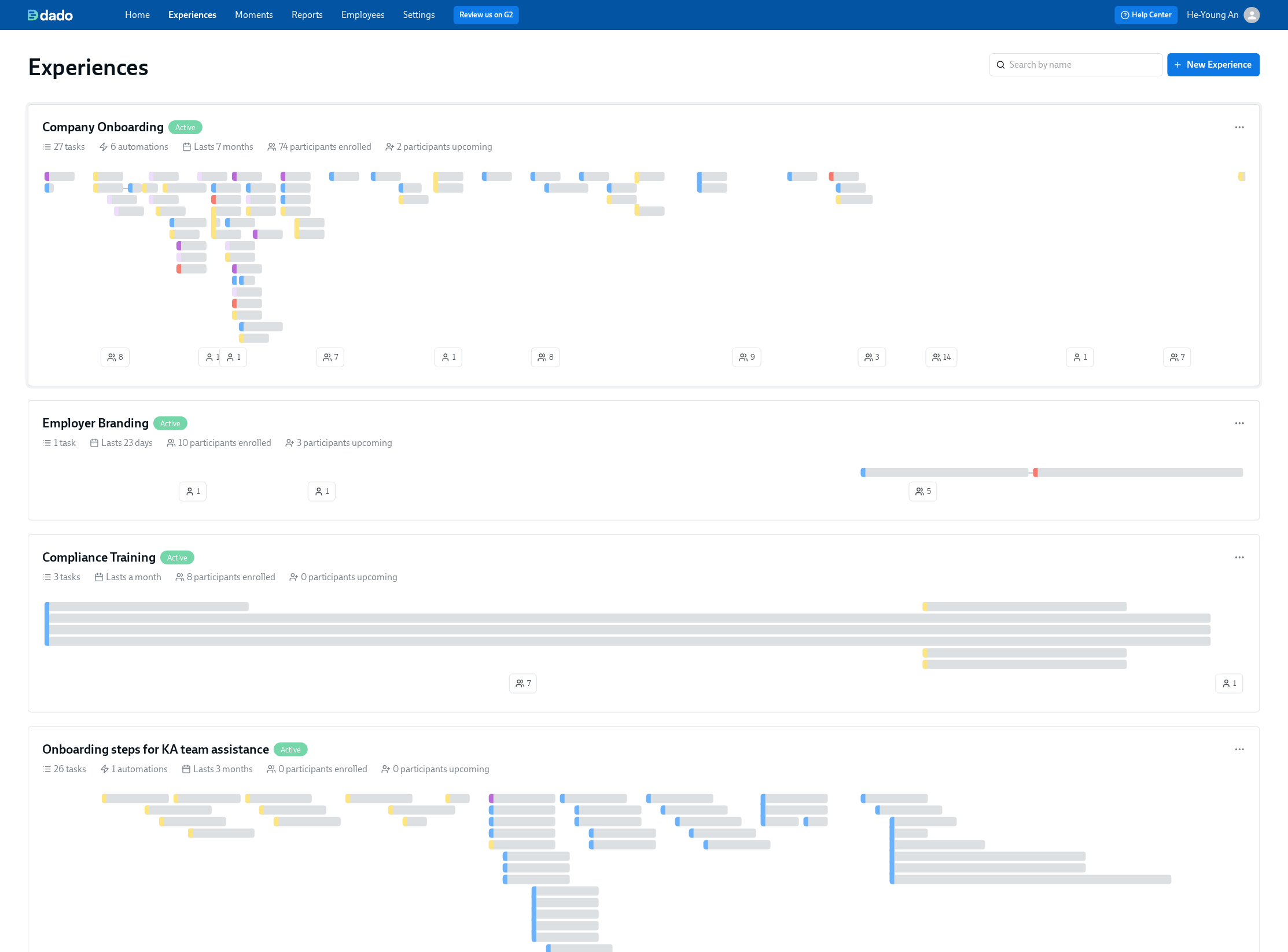
click at [345, 143] on div "74 participants enrolled" at bounding box center [319, 146] width 104 height 13
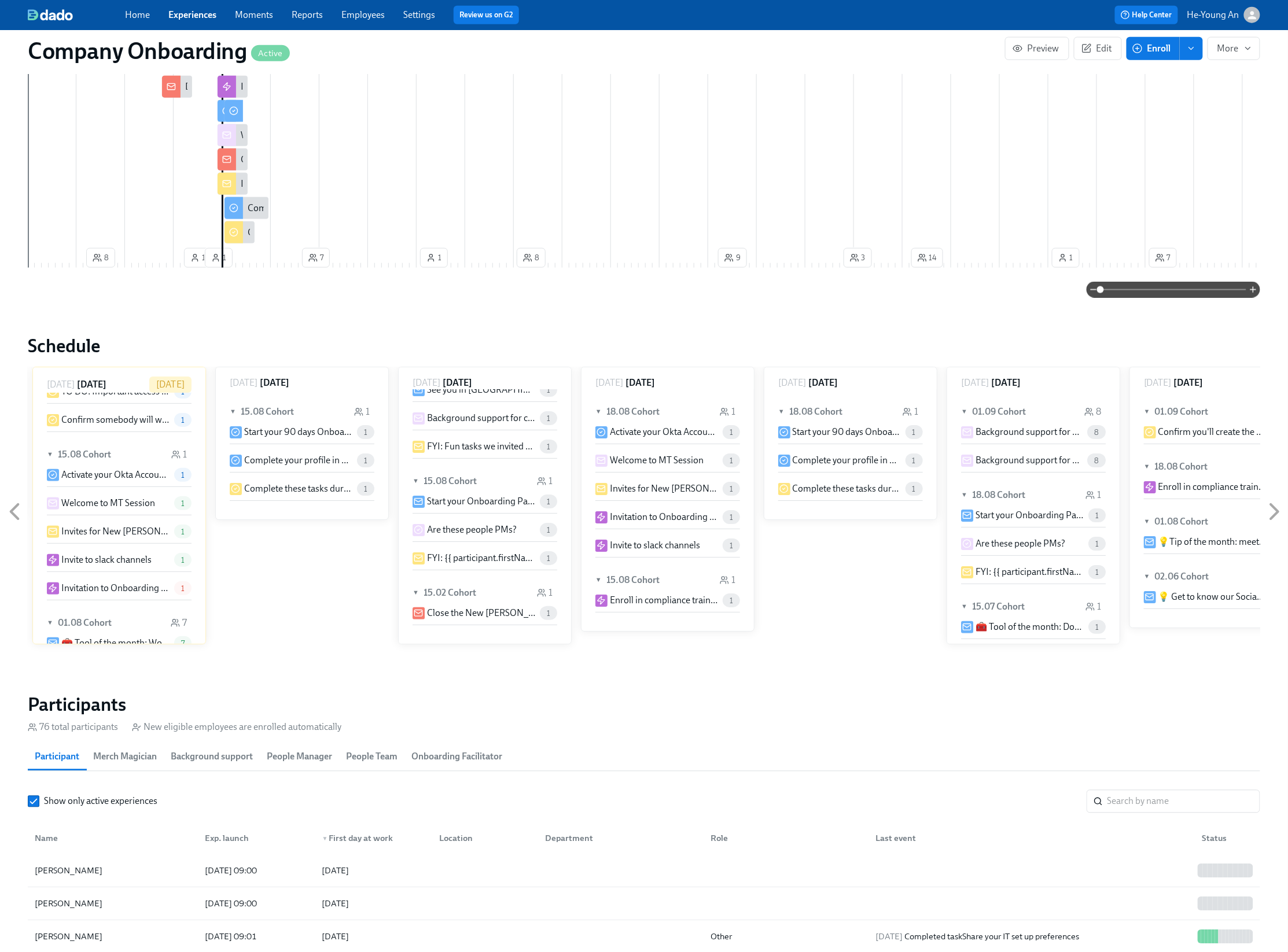
scroll to position [157, 0]
click at [1131, 810] on input "search" at bounding box center [1183, 802] width 153 height 23
type input "Alex kalachev"
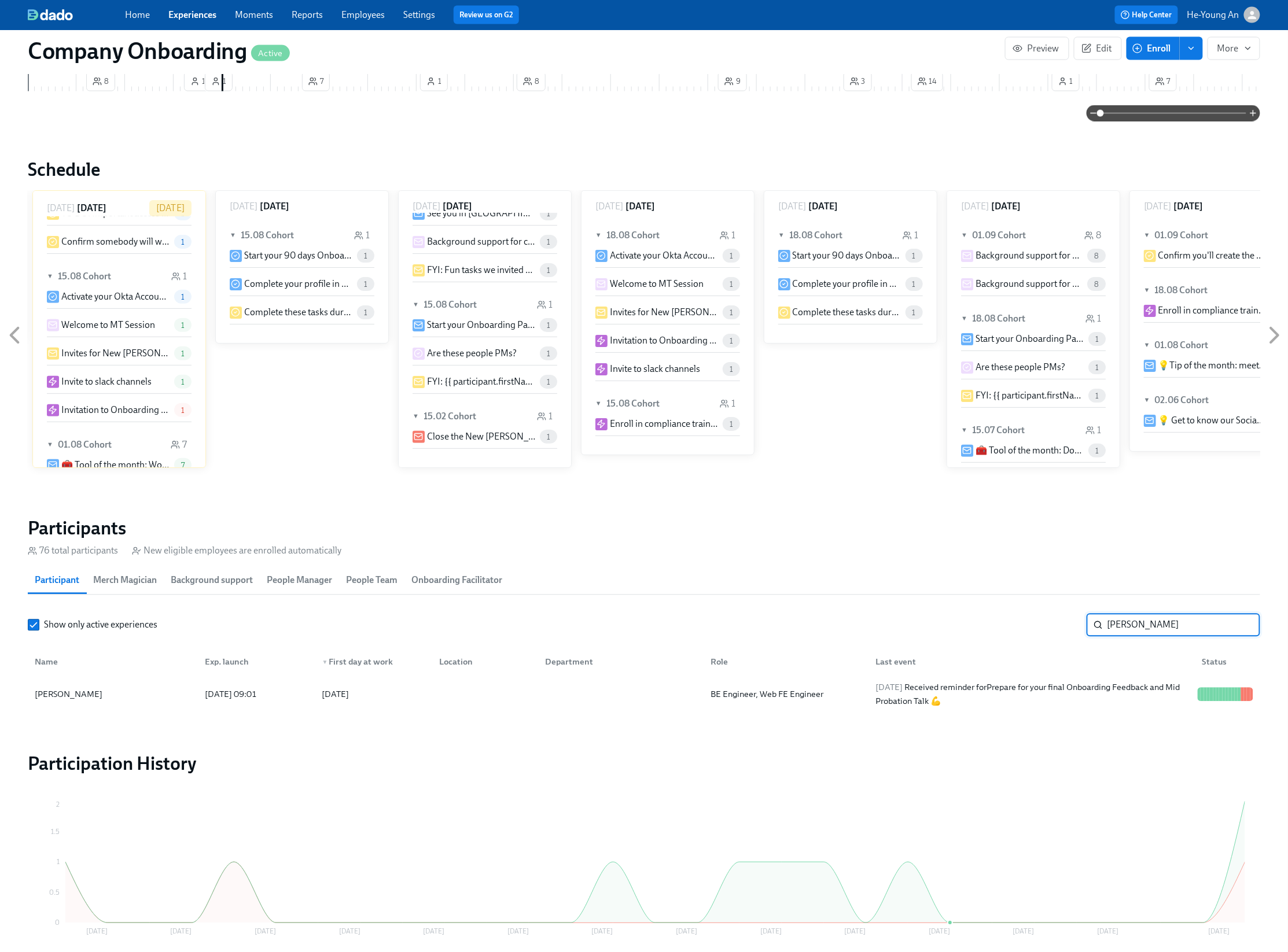
scroll to position [806, 0]
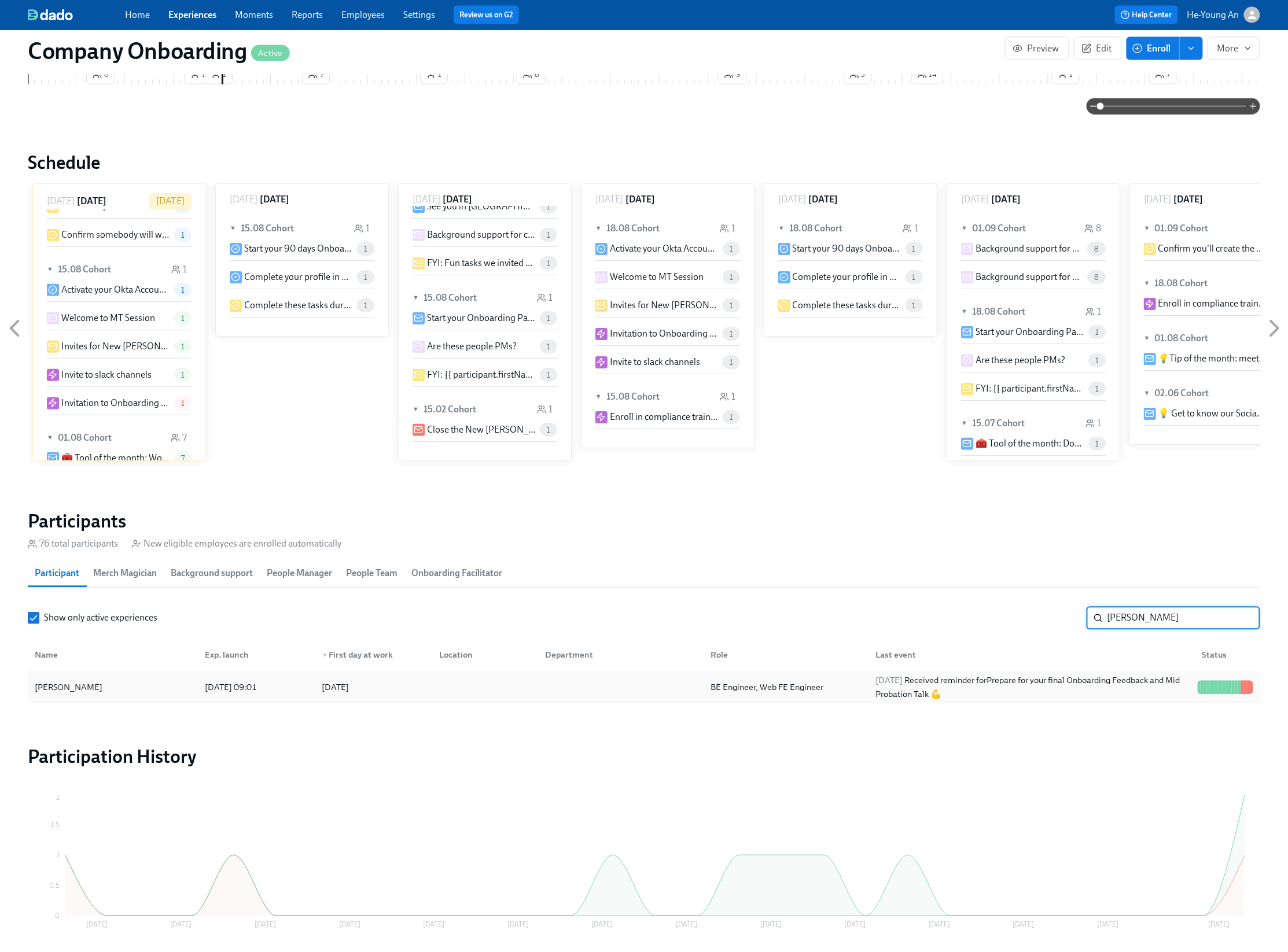
click at [69, 691] on div "[PERSON_NAME]" at bounding box center [69, 688] width 77 height 14
click at [384, 19] on link "Employees" at bounding box center [363, 15] width 43 height 11
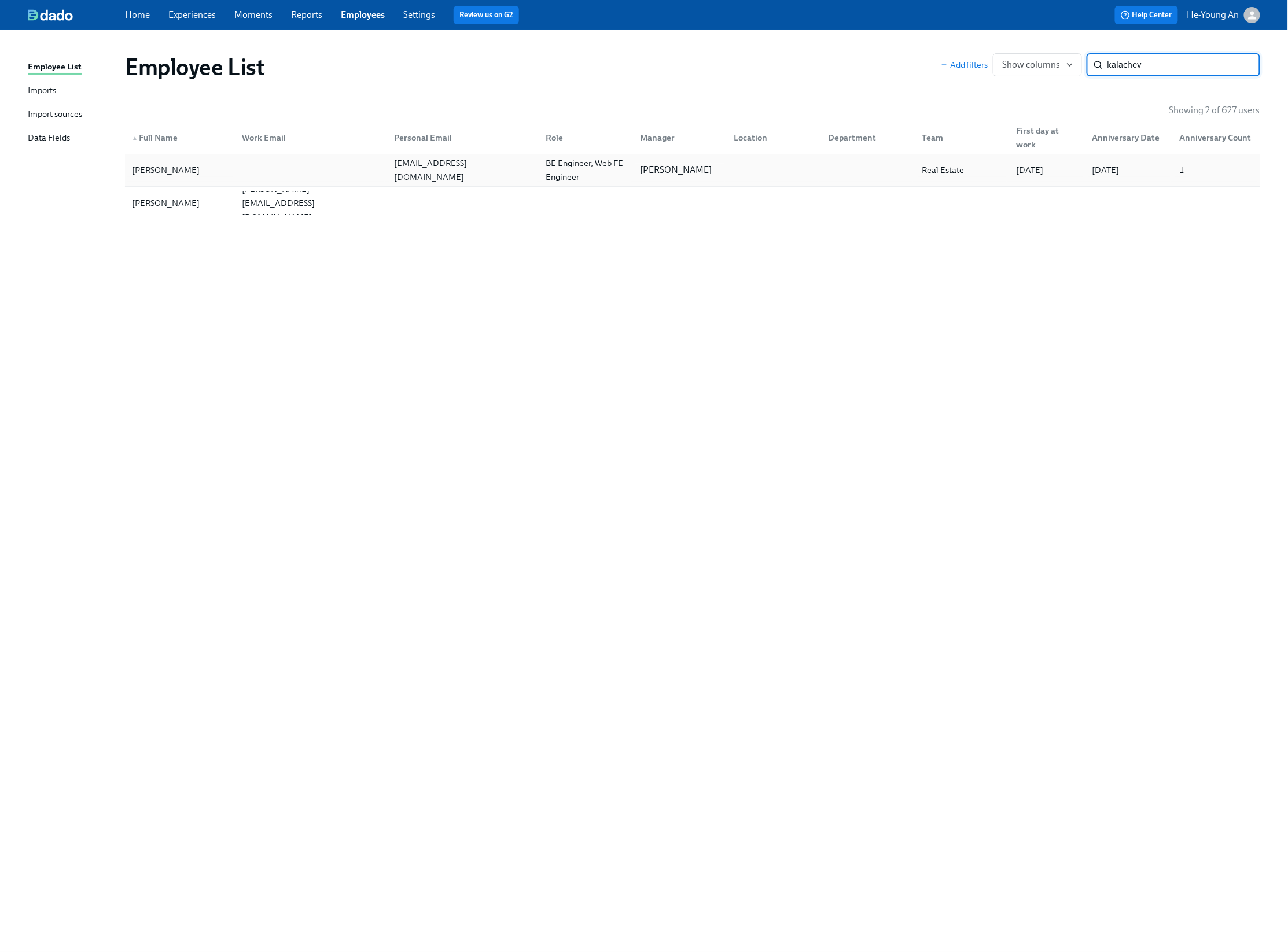
type input "kalachev"
click at [1219, 174] on div "1" at bounding box center [1213, 170] width 87 height 23
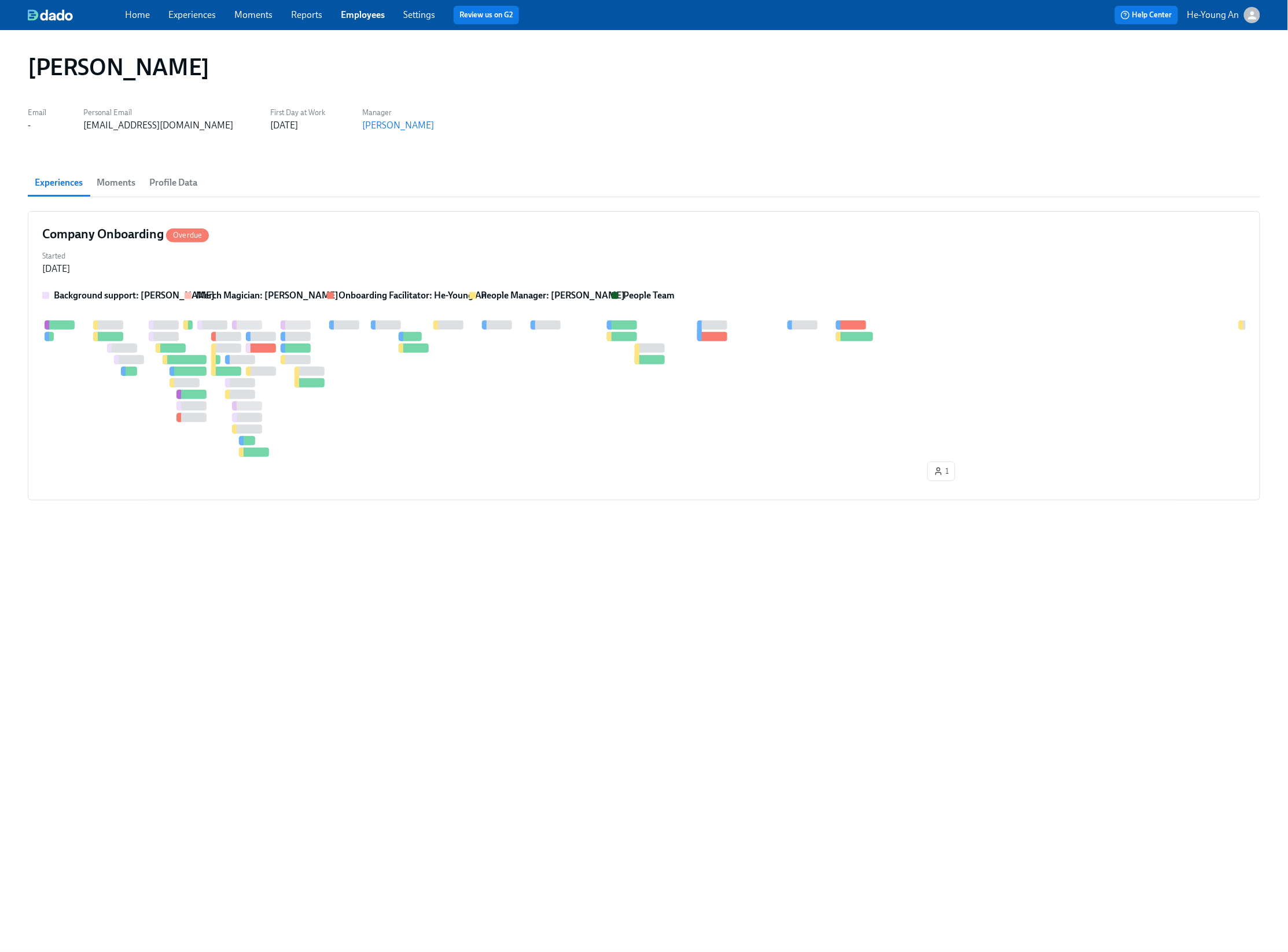
click at [175, 185] on span "Profile Data" at bounding box center [173, 183] width 48 height 16
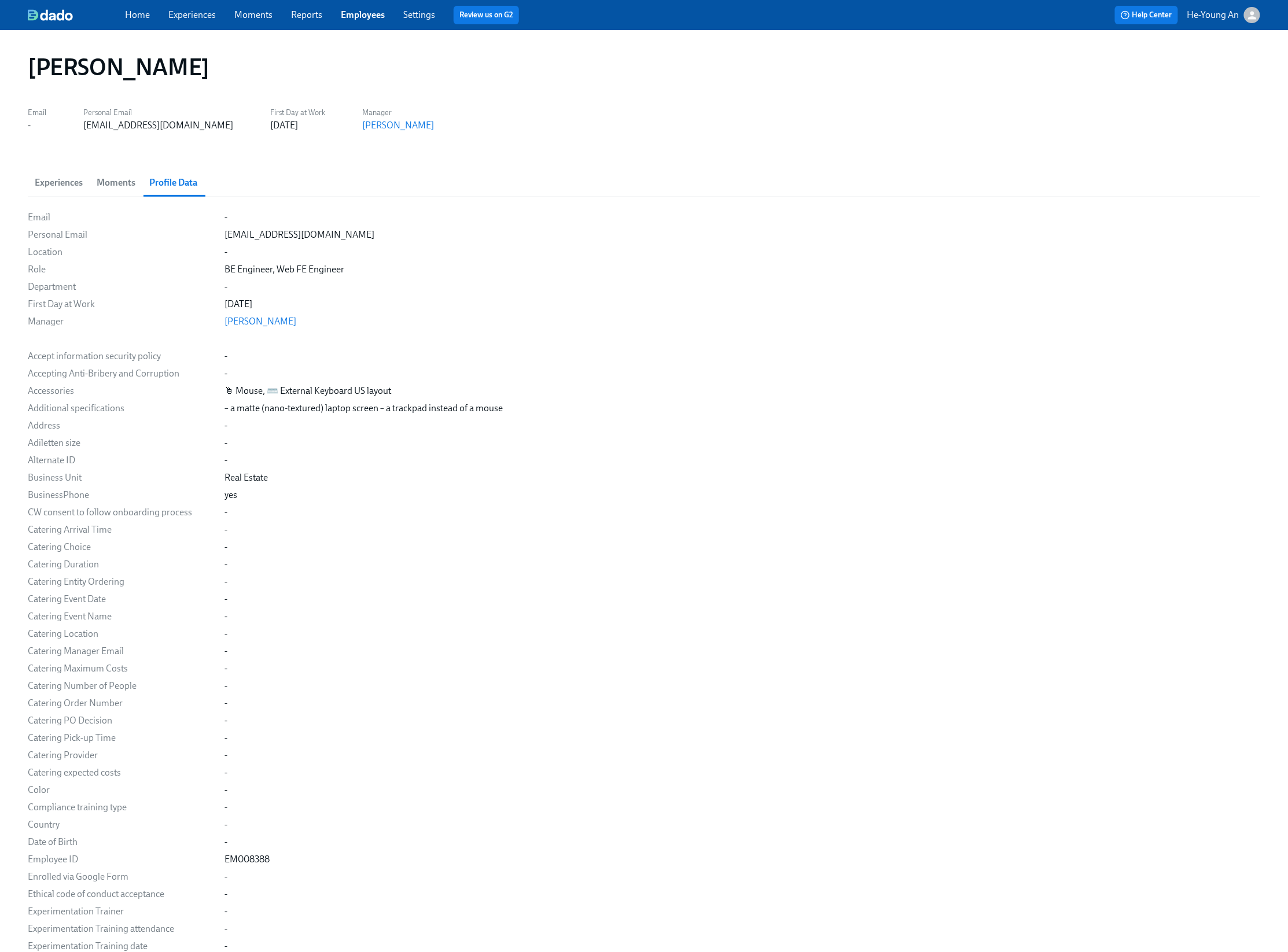
click at [39, 123] on div "-" at bounding box center [37, 126] width 18 height 13
click at [103, 175] on span "Moments" at bounding box center [116, 183] width 39 height 16
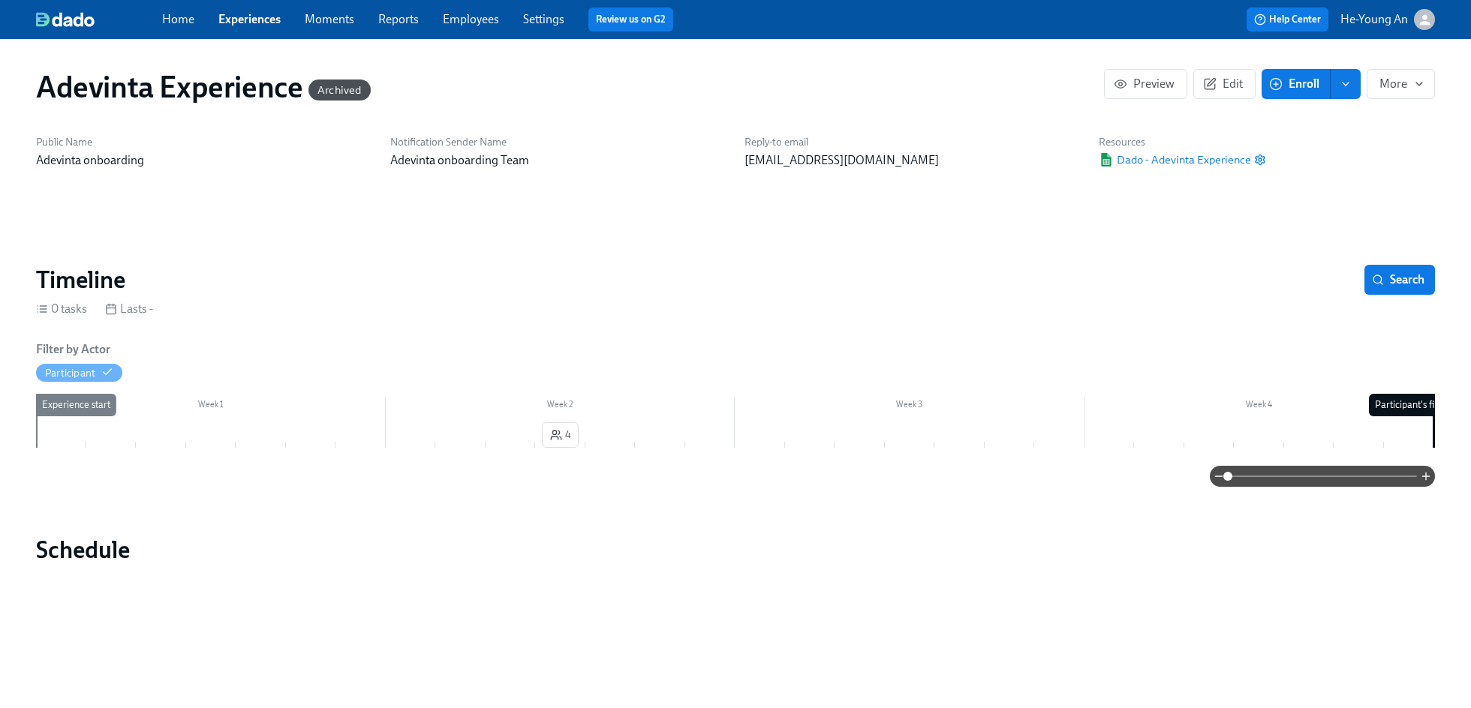
click at [267, 17] on link "Experiences" at bounding box center [249, 19] width 62 height 14
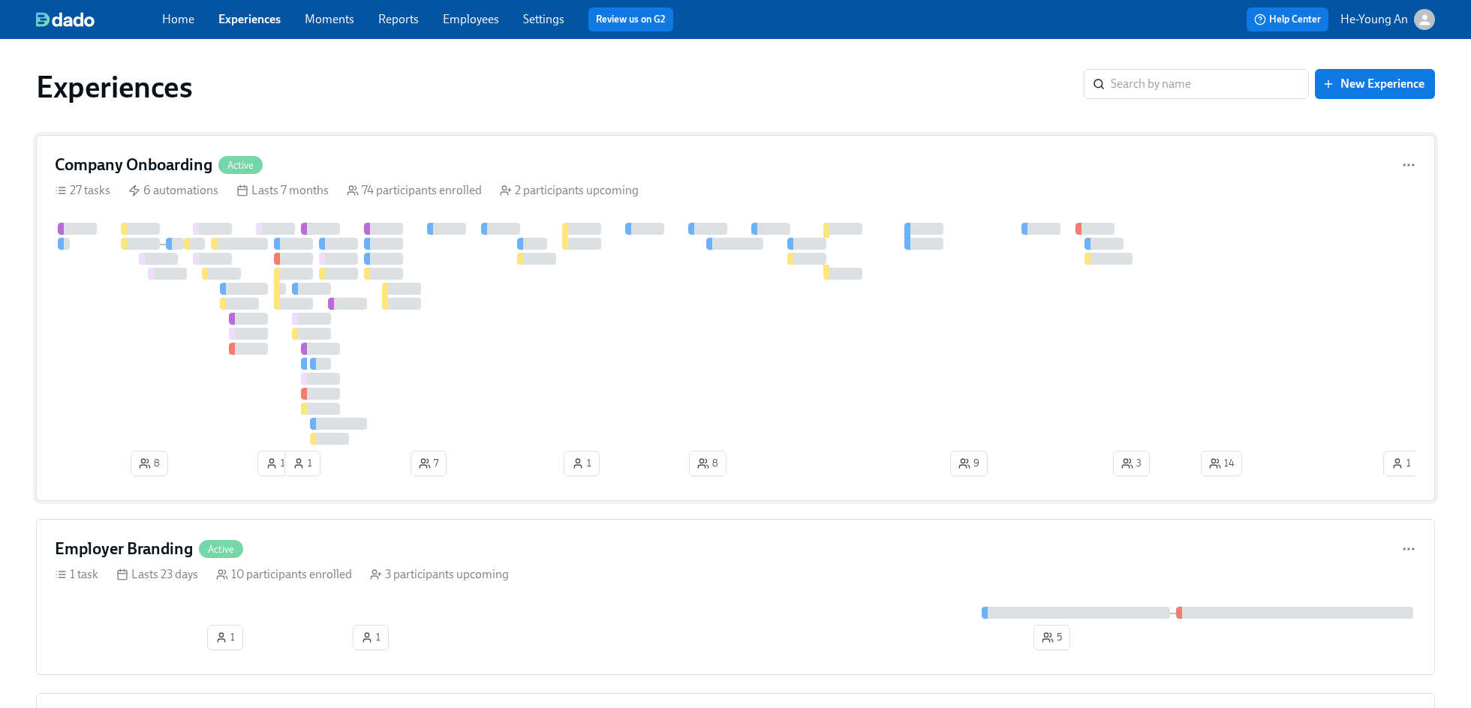
click at [359, 269] on div at bounding box center [1032, 334] width 1954 height 222
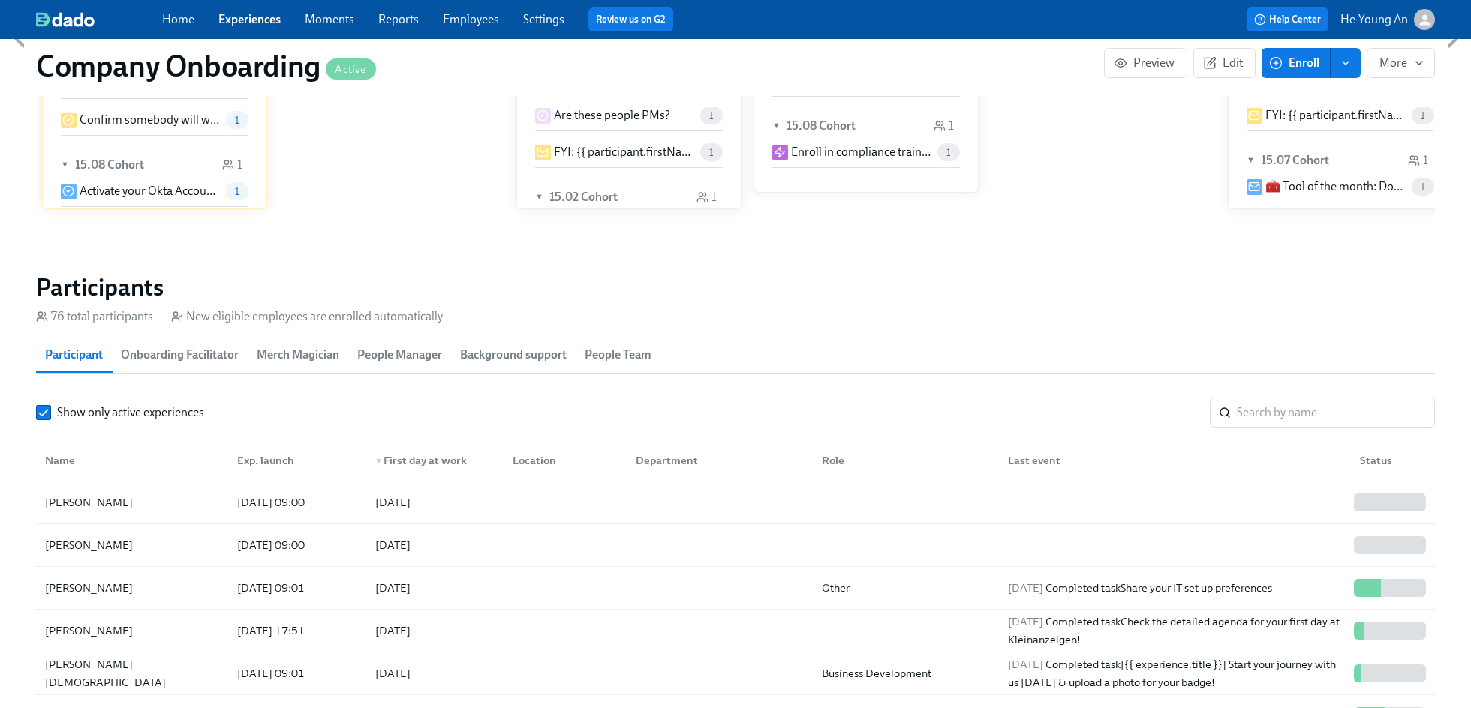
scroll to position [1460, 0]
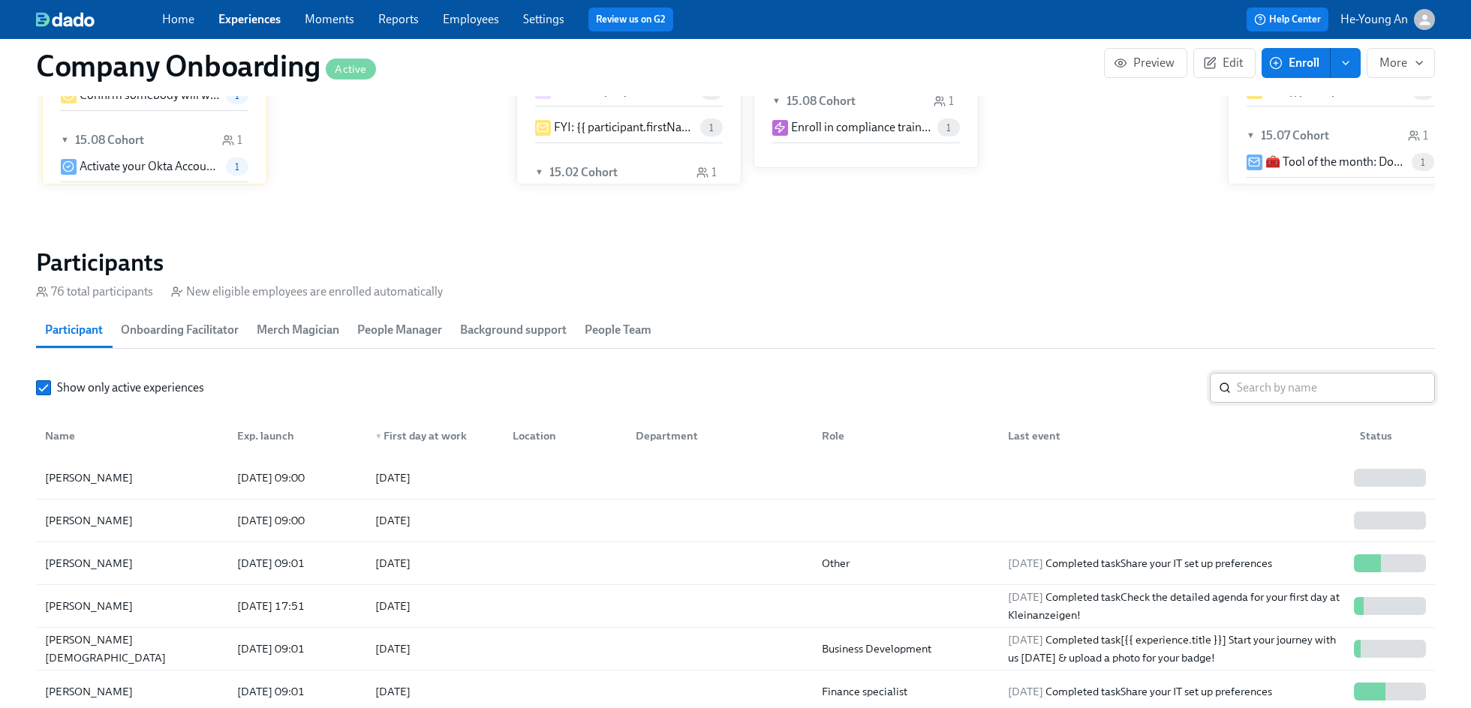
click at [1314, 401] on input "search" at bounding box center [1336, 388] width 198 height 30
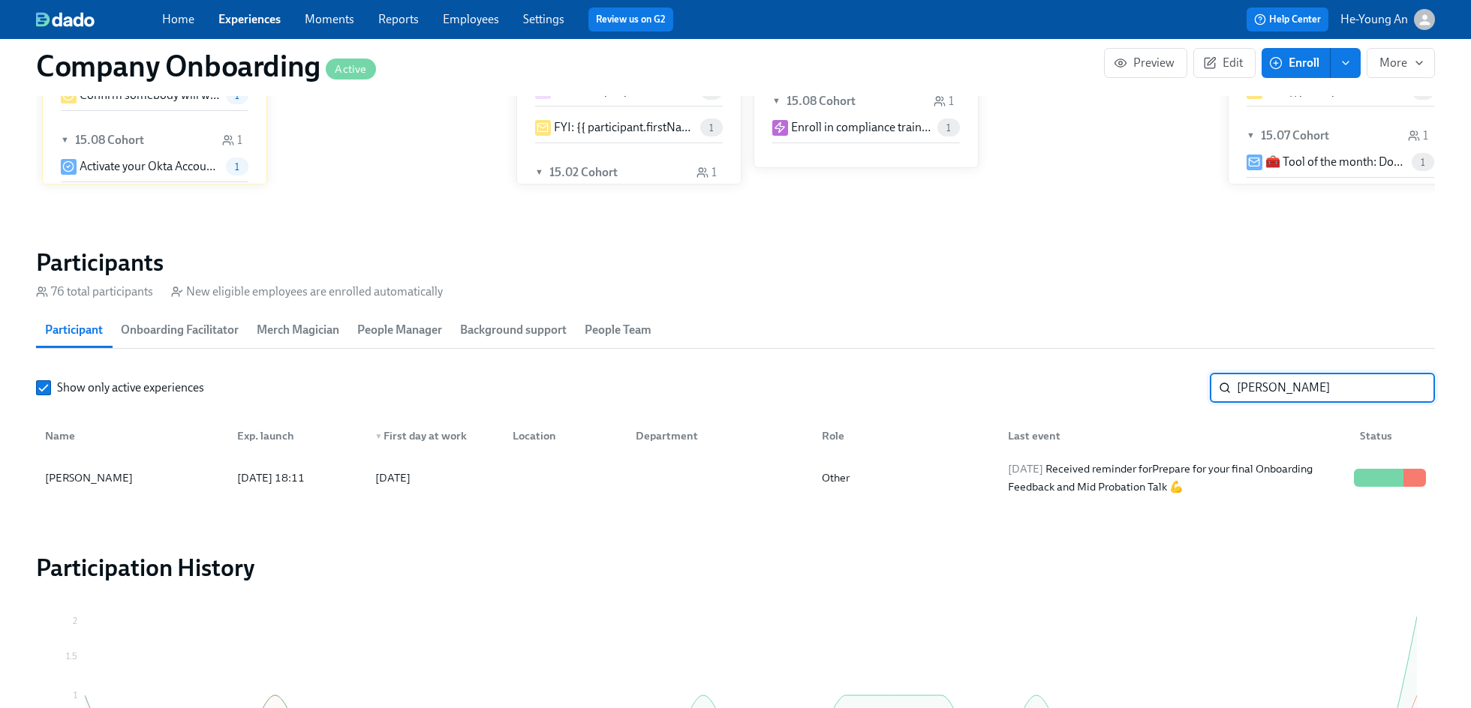
type input "richa"
click at [123, 493] on div "[PERSON_NAME]" at bounding box center [132, 478] width 186 height 30
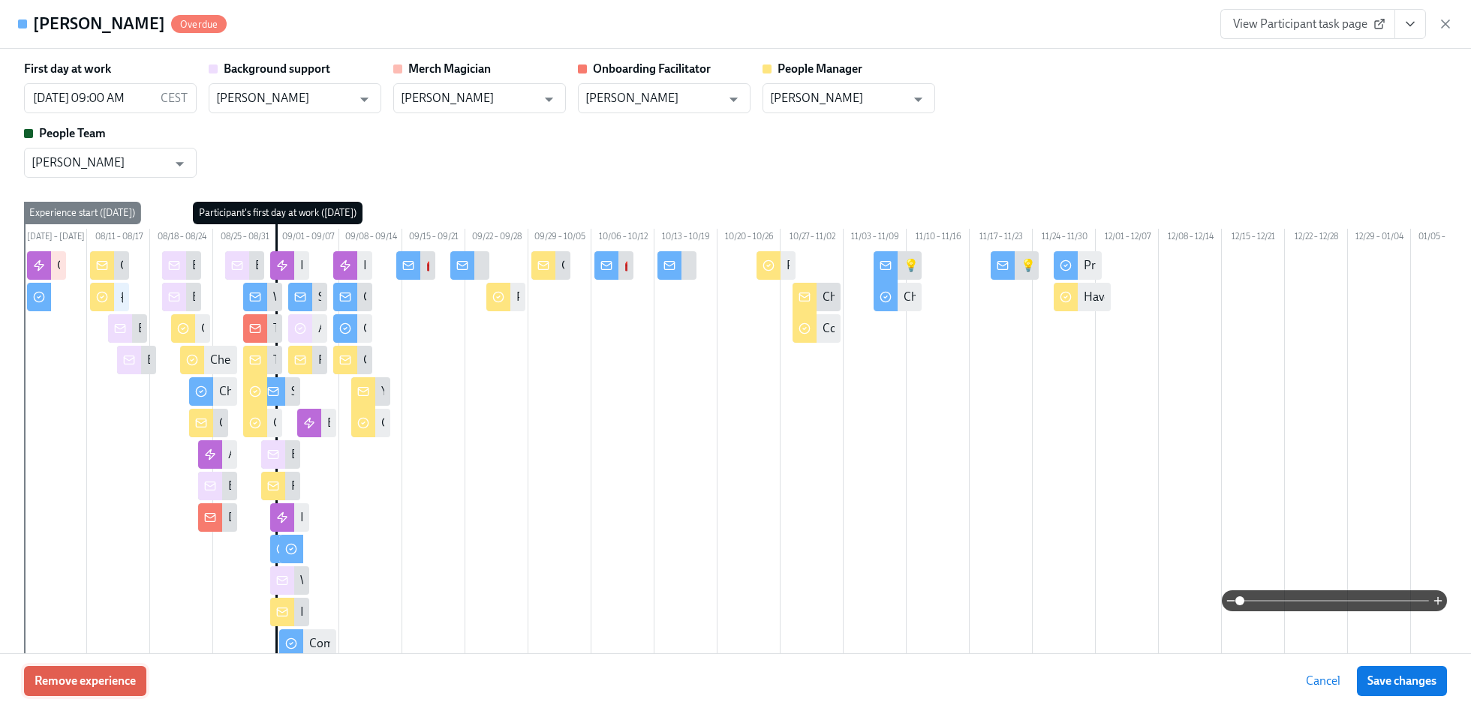
click at [98, 684] on span "Remove experience" at bounding box center [85, 681] width 101 height 15
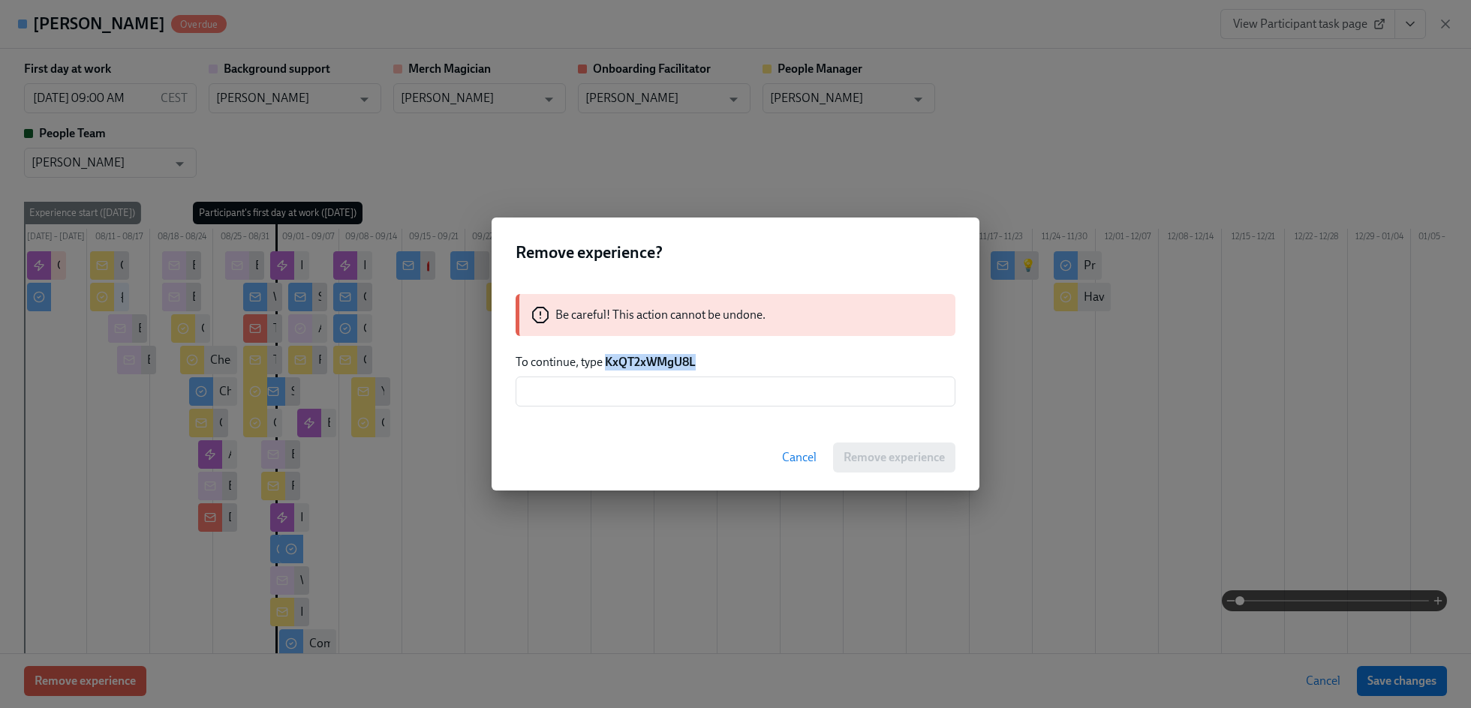
drag, startPoint x: 606, startPoint y: 362, endPoint x: 705, endPoint y: 363, distance: 98.3
click at [705, 363] on p "To continue, type KxQT2xWMgU8L" at bounding box center [736, 362] width 440 height 17
copy strong "KxQT2xWMgU8L"
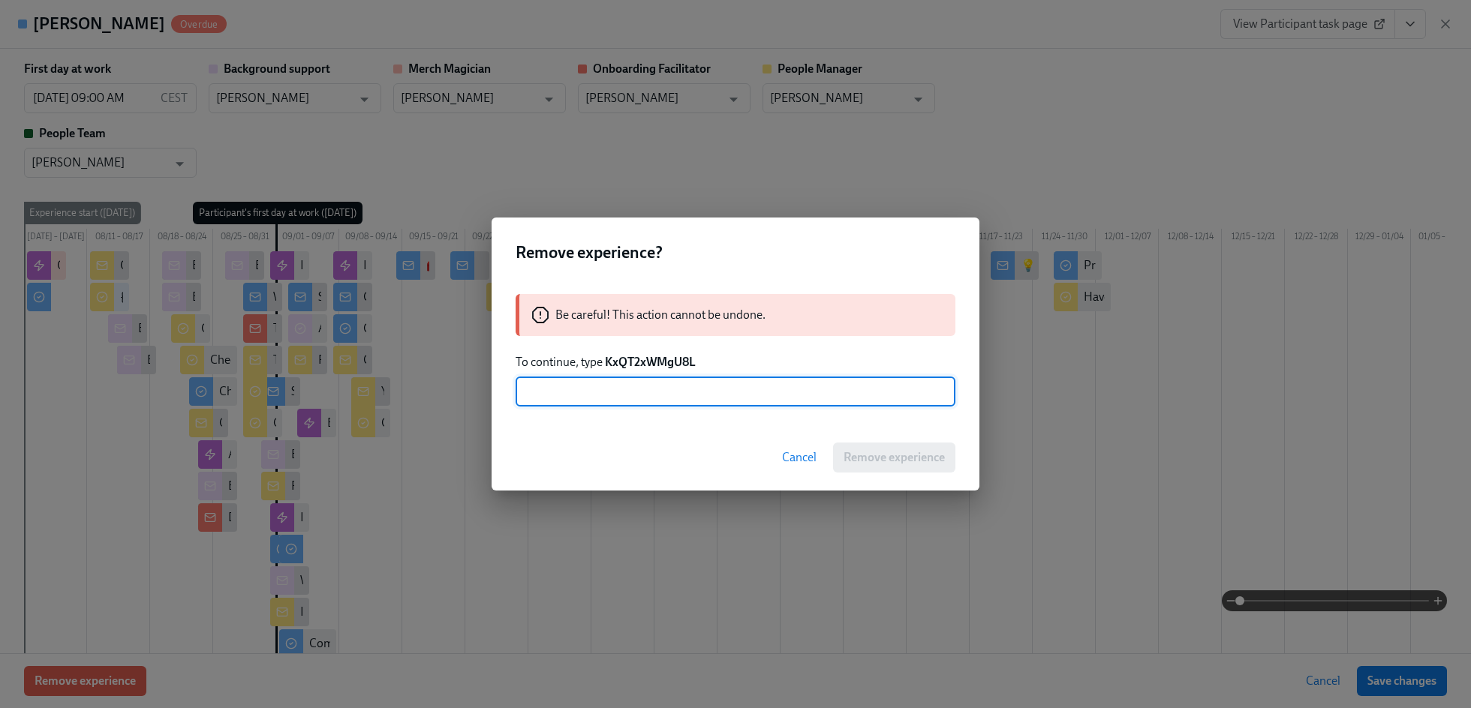
click at [651, 389] on input "text" at bounding box center [736, 392] width 440 height 30
paste input "KxQT2xWMgU8L"
type input "KxQT2xWMgU8L"
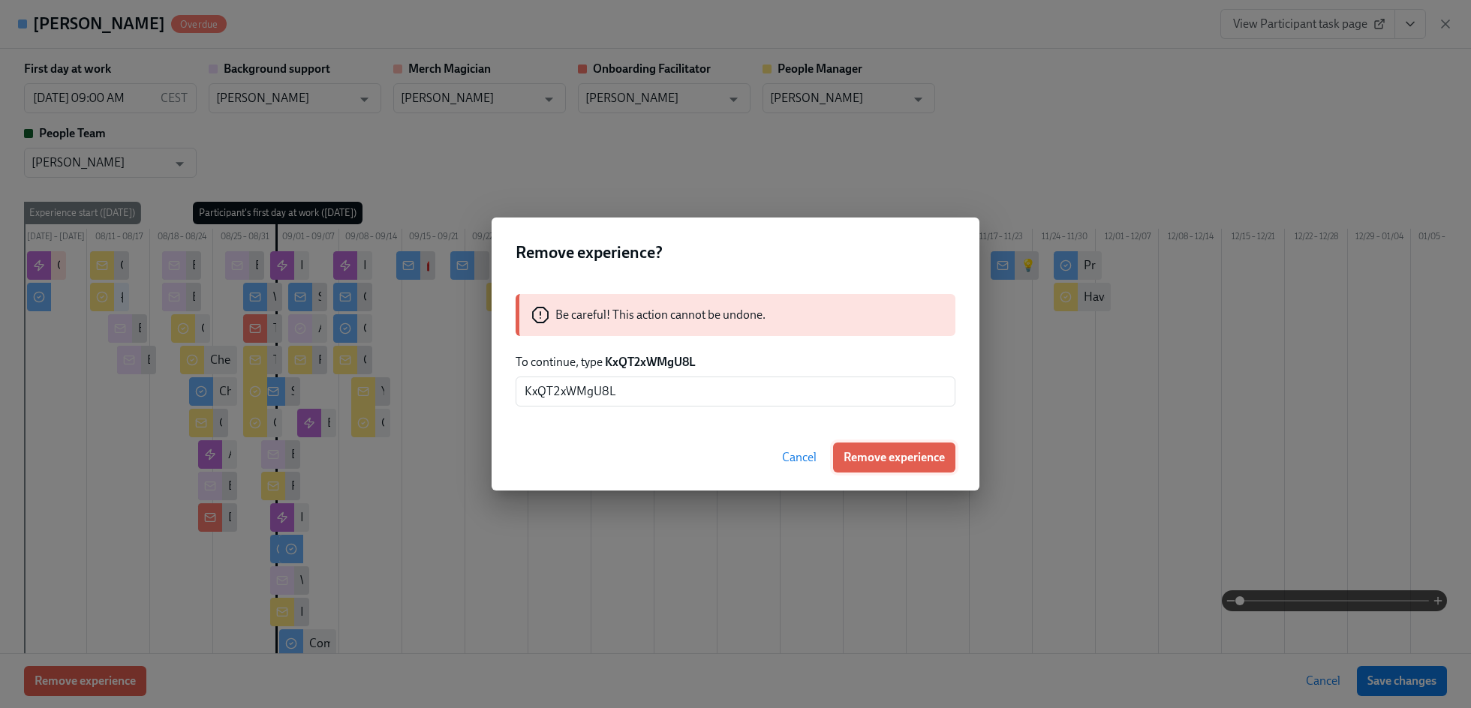
click at [915, 464] on span "Remove experience" at bounding box center [894, 457] width 101 height 15
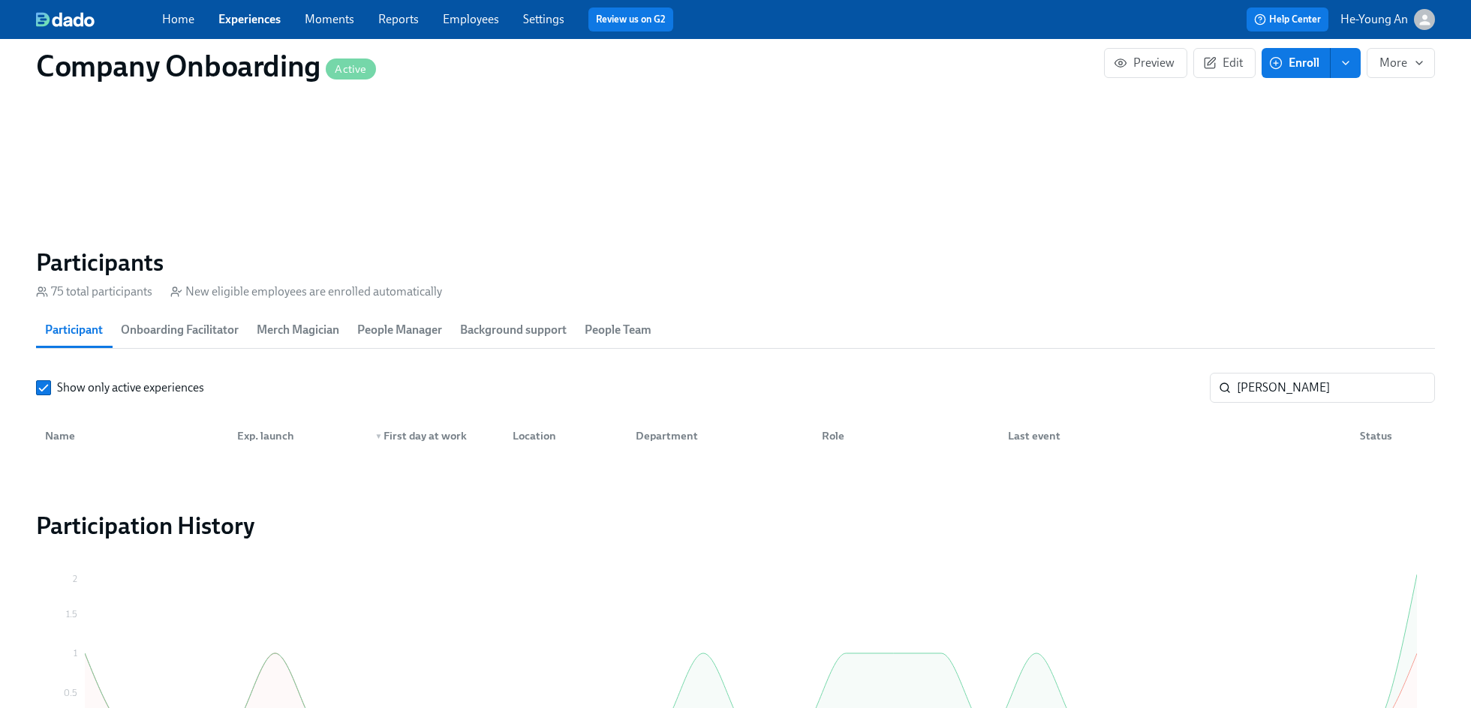
scroll to position [0, 66414]
click at [269, 23] on link "Experiences" at bounding box center [249, 19] width 62 height 14
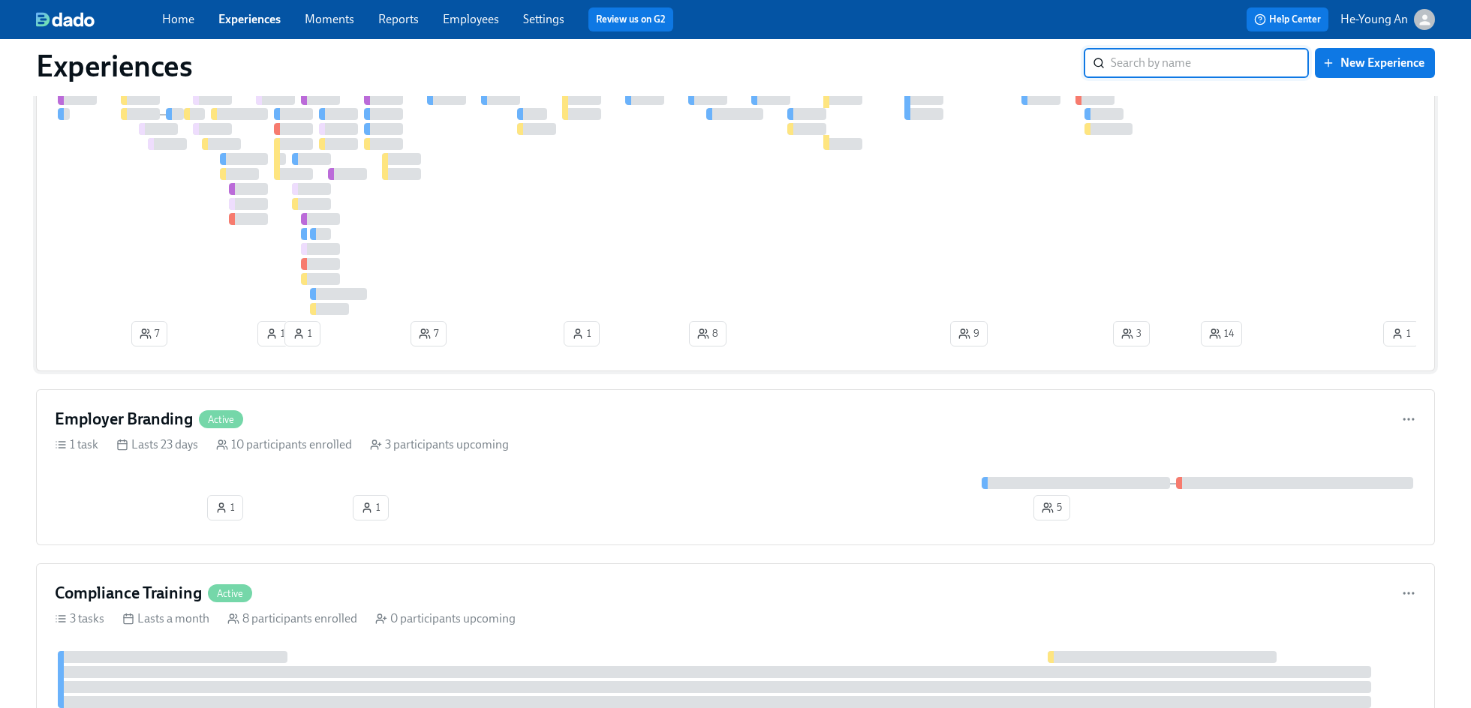
scroll to position [164, 0]
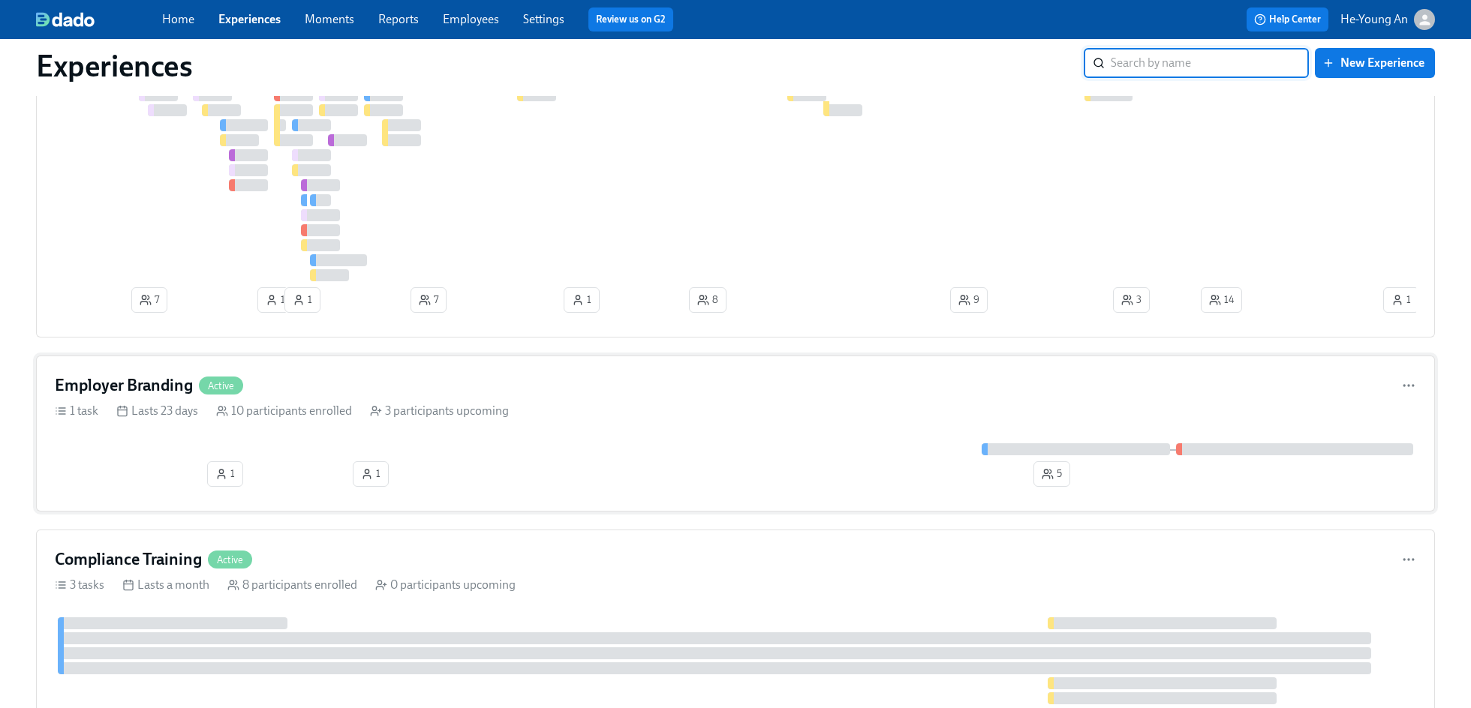
click at [311, 451] on div at bounding box center [735, 450] width 1361 height 12
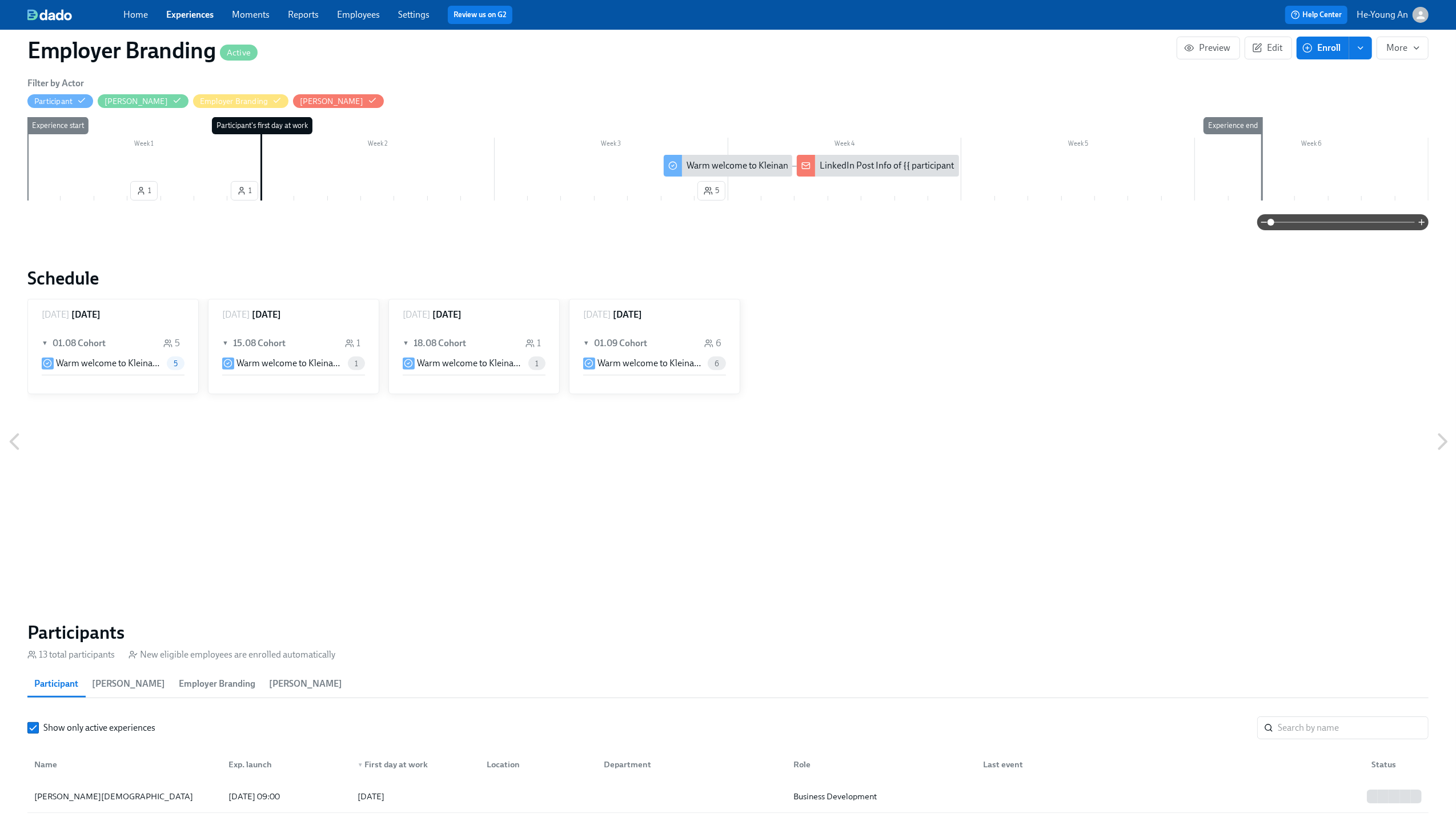
scroll to position [81, 0]
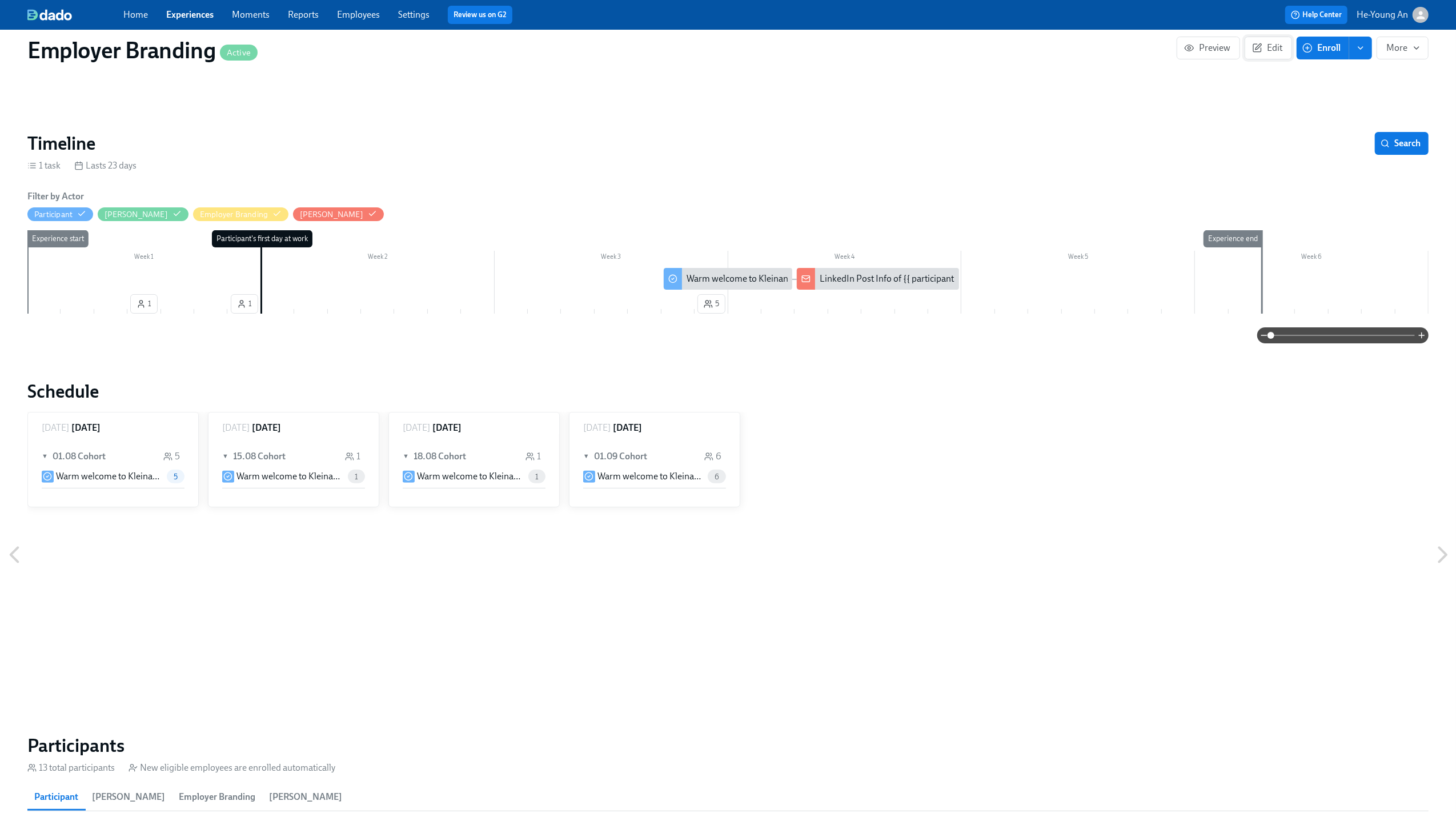
click at [1119, 49] on span "Edit" at bounding box center [1268, 48] width 28 height 11
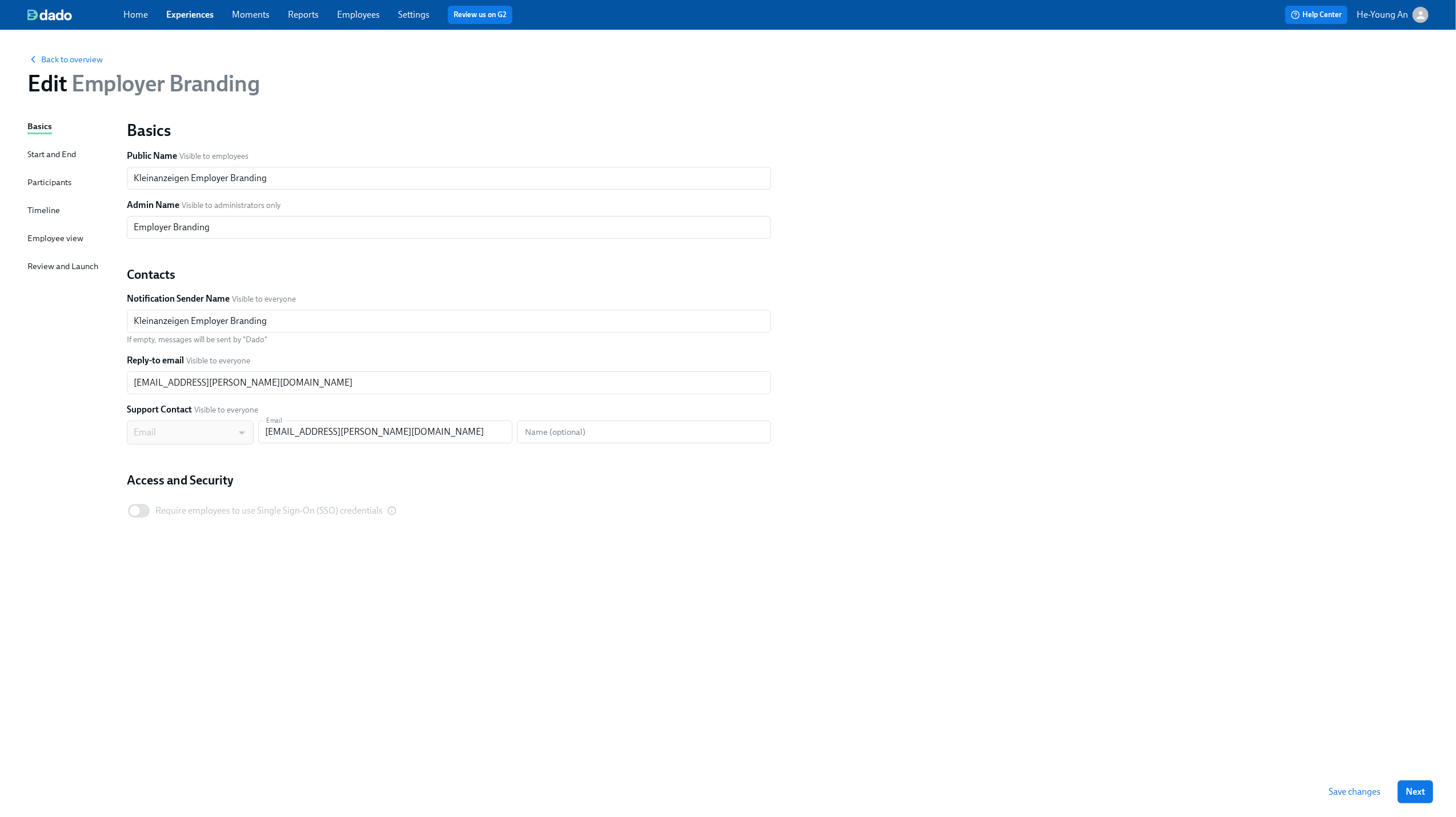
click at [56, 205] on div "Timeline" at bounding box center [43, 210] width 33 height 13
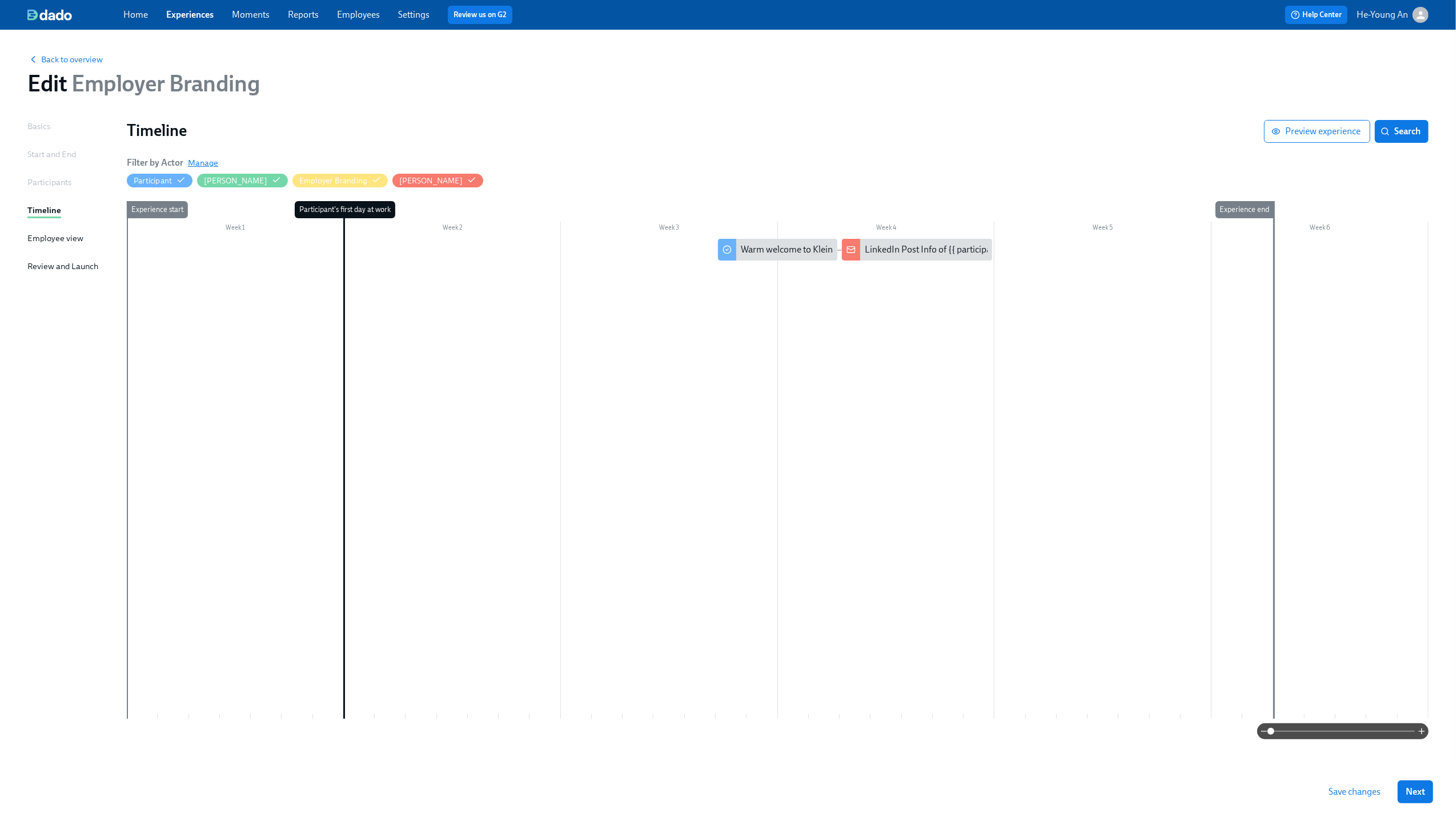
click at [206, 161] on span "Manage" at bounding box center [203, 162] width 30 height 11
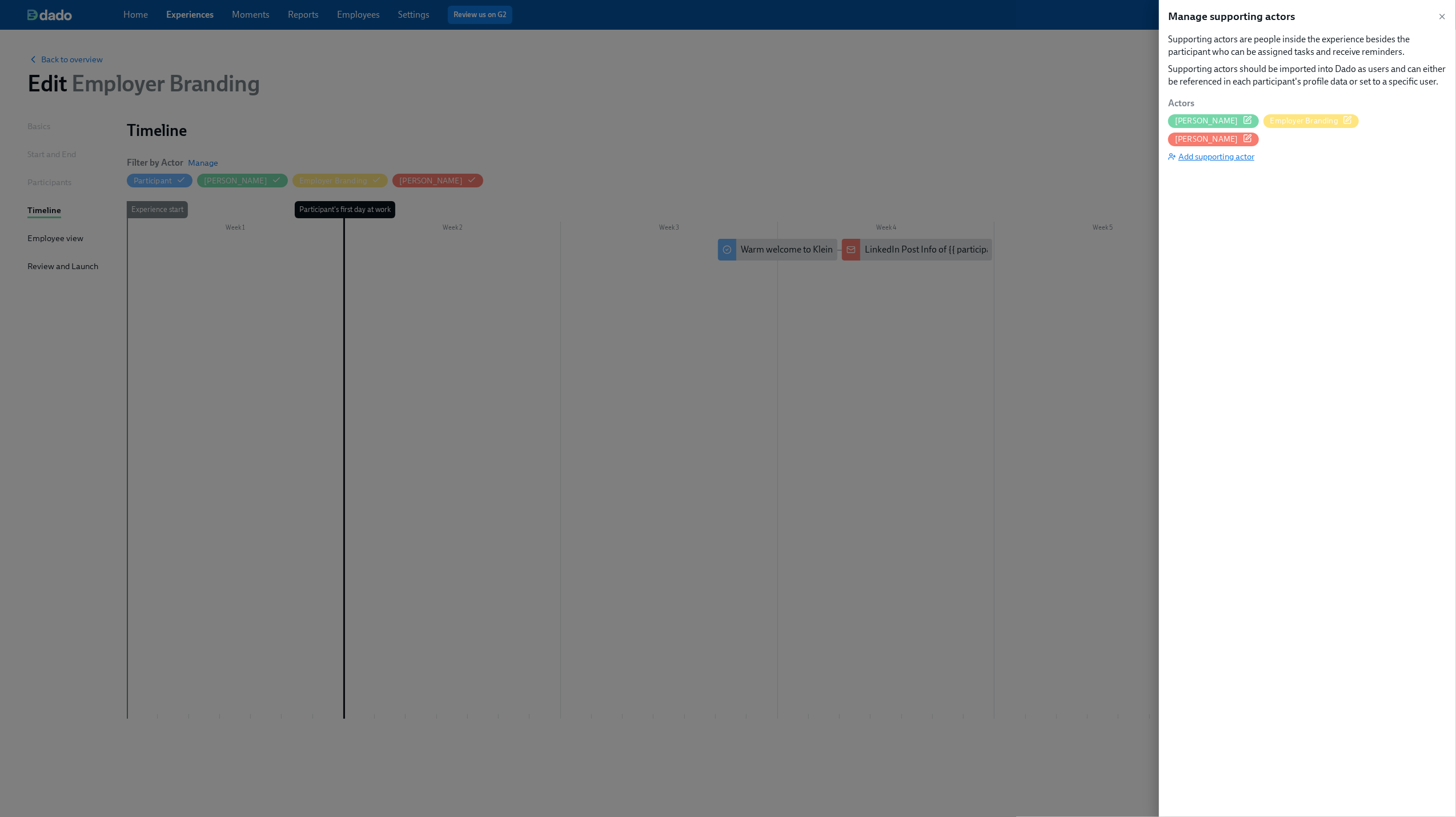
click at [1119, 151] on span "Add supporting actor" at bounding box center [1211, 156] width 86 height 11
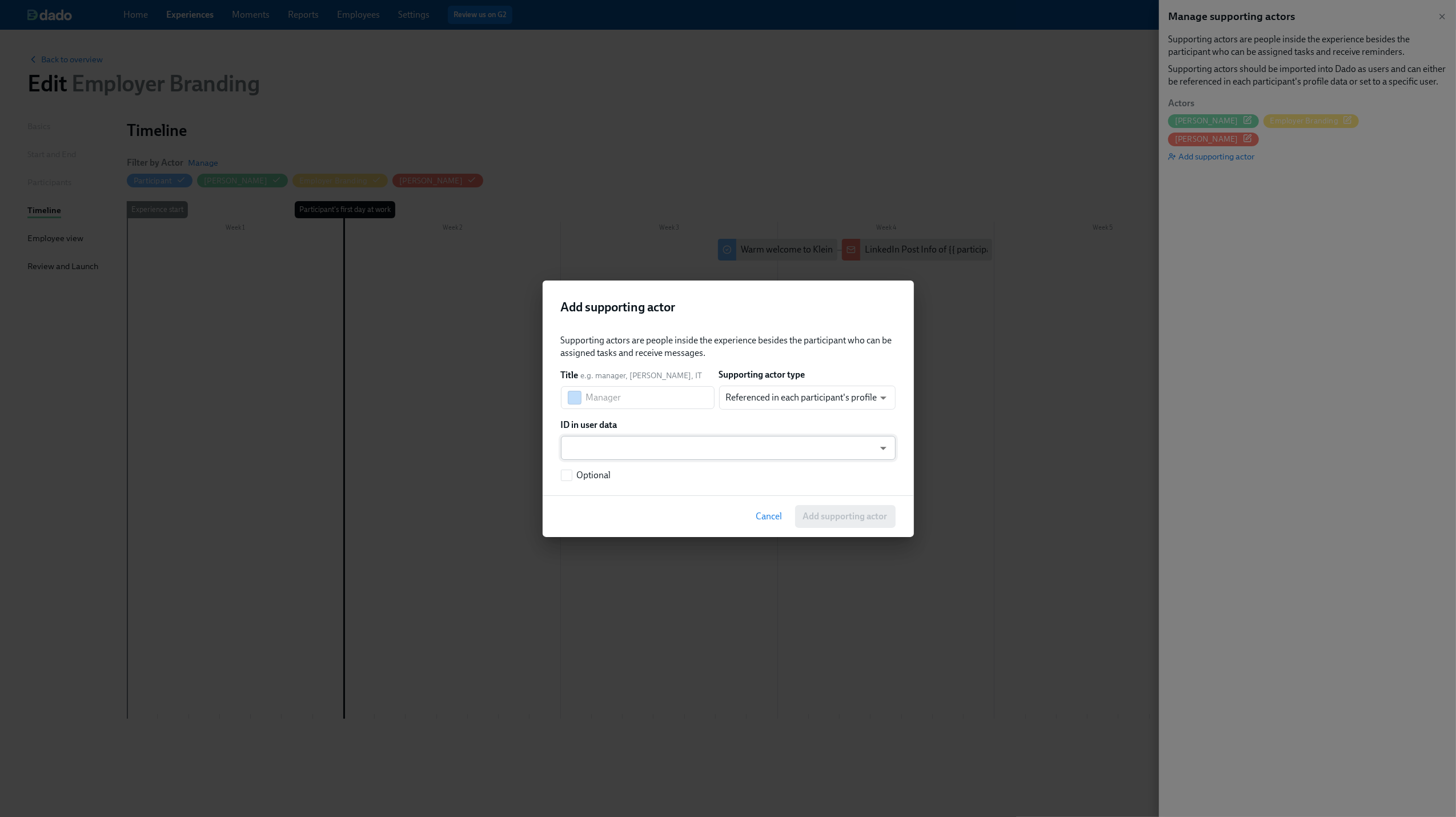
click at [646, 447] on body "Home Experiences Moments Reports Employees Settings Review us on G2 Help Center…" at bounding box center [728, 408] width 1456 height 817
click at [683, 374] on div at bounding box center [728, 408] width 1456 height 817
click at [642, 393] on input "text" at bounding box center [650, 397] width 129 height 23
drag, startPoint x: 629, startPoint y: 397, endPoint x: 575, endPoint y: 384, distance: 55.5
click at [575, 386] on div "Larissa ​" at bounding box center [638, 397] width 154 height 23
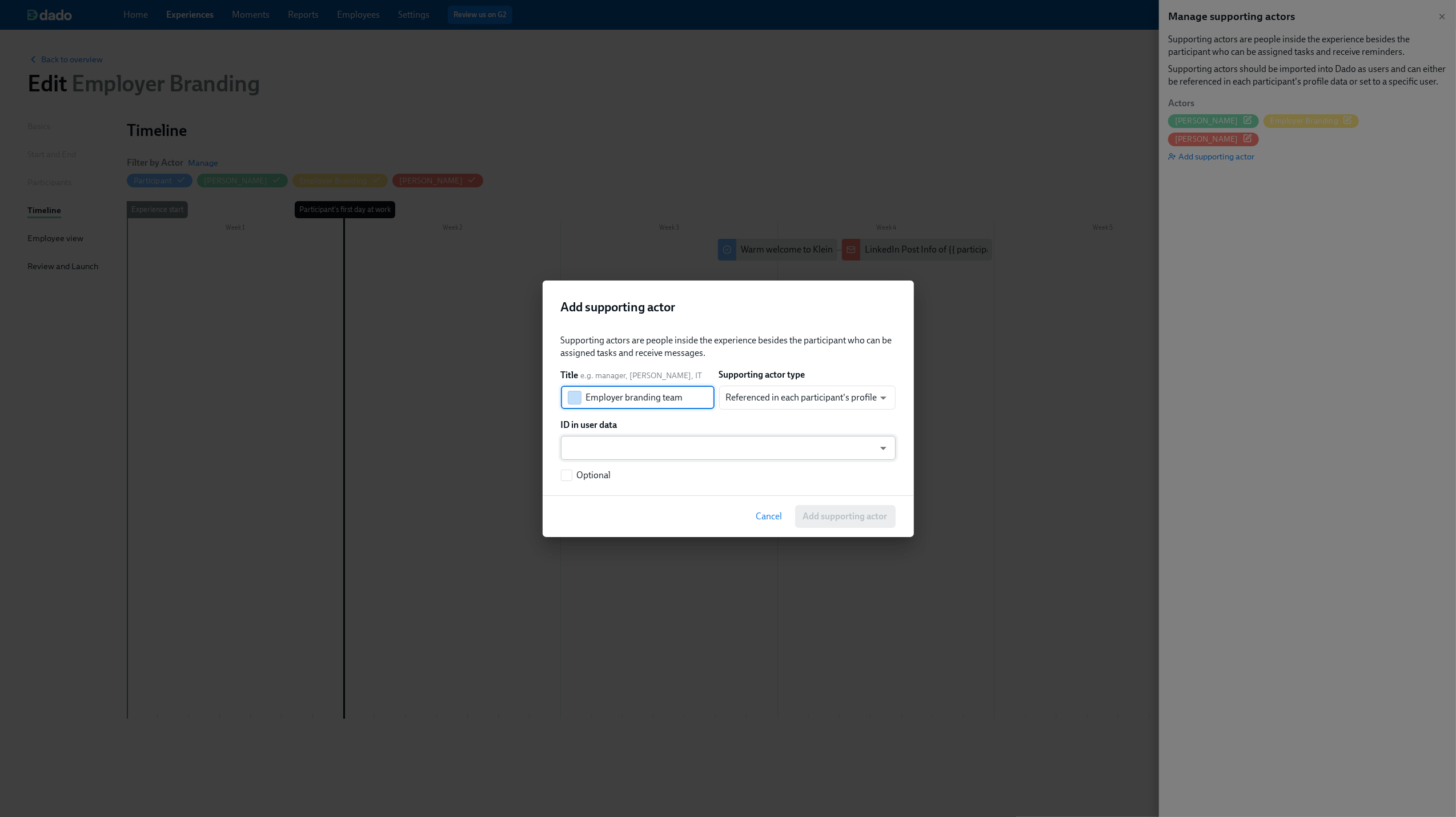
type input "Employer branding team"
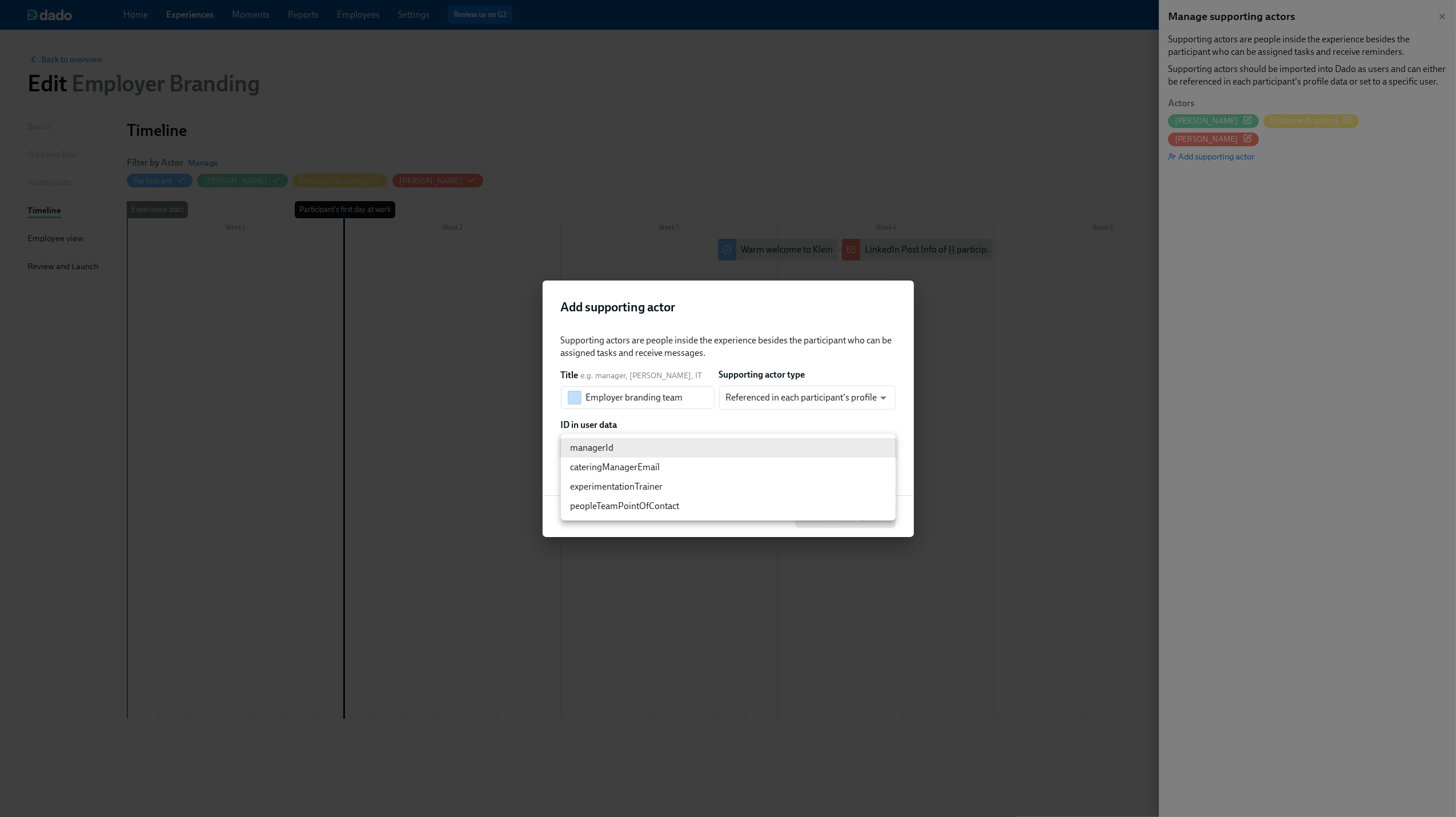
click at [718, 445] on body "Home Experiences Moments Reports Employees Settings Review us on G2 Help Center…" at bounding box center [728, 408] width 1456 height 817
click at [820, 402] on div at bounding box center [728, 408] width 1456 height 817
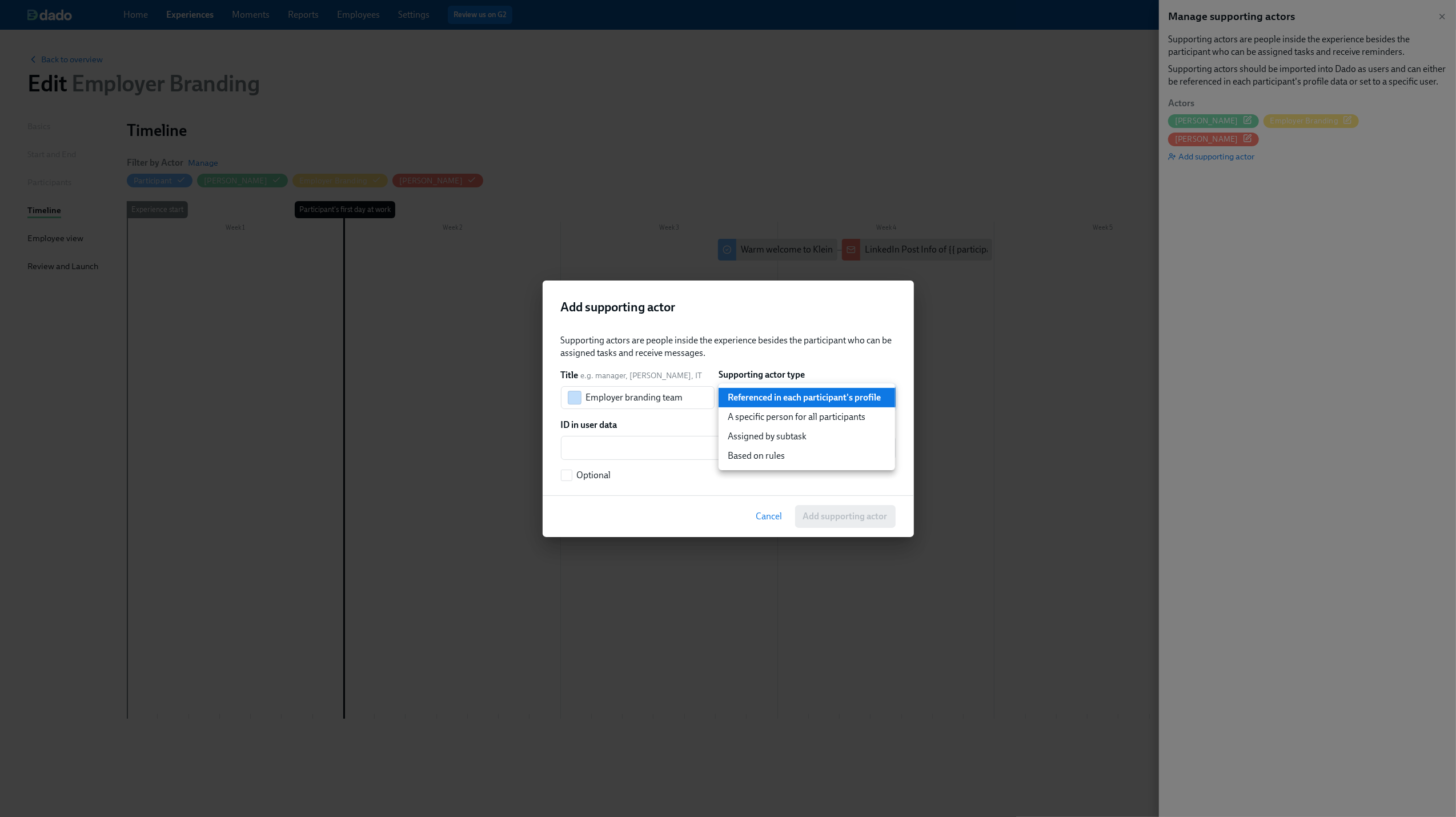
click at [820, 402] on body "Home Experiences Moments Reports Employees Settings Review us on G2 Help Center…" at bounding box center [728, 408] width 1456 height 817
click at [824, 422] on li "A specific person for all participants" at bounding box center [807, 417] width 177 height 20
type input "staticUser"
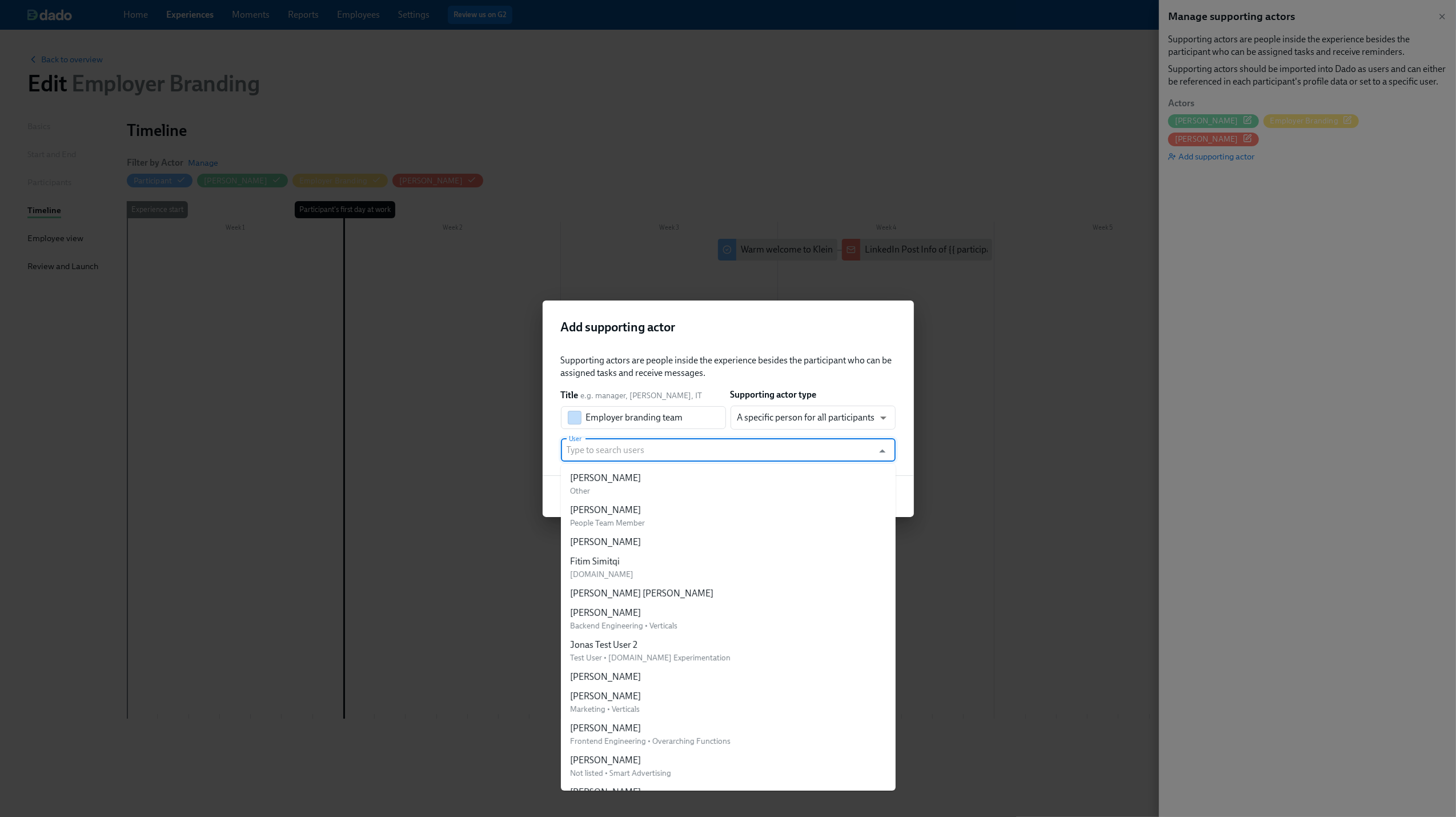
click at [693, 450] on input "User" at bounding box center [717, 450] width 301 height 23
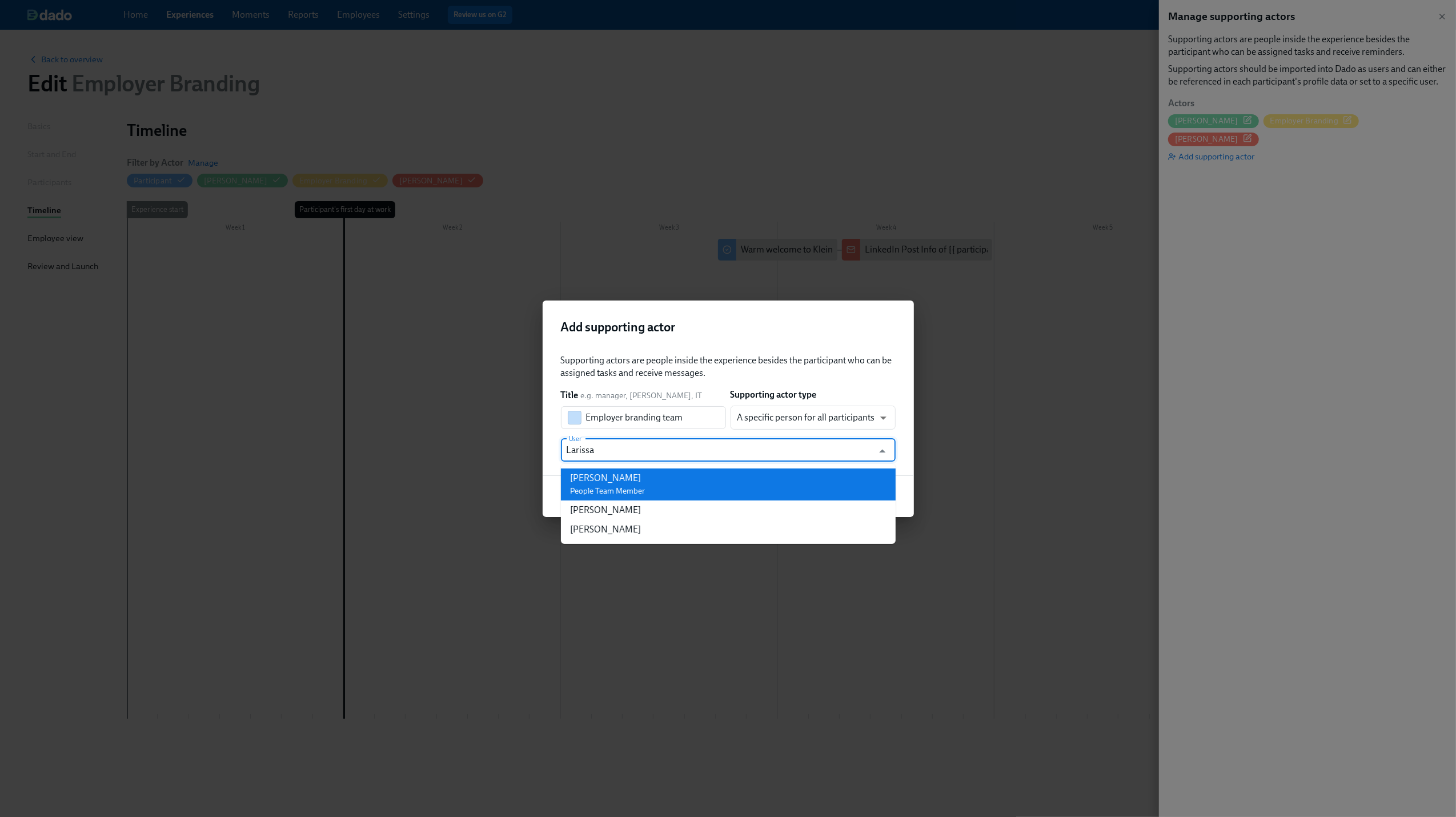
click at [691, 493] on li "Larissa Kreutzberg-Byrnes People Team Member" at bounding box center [728, 484] width 335 height 32
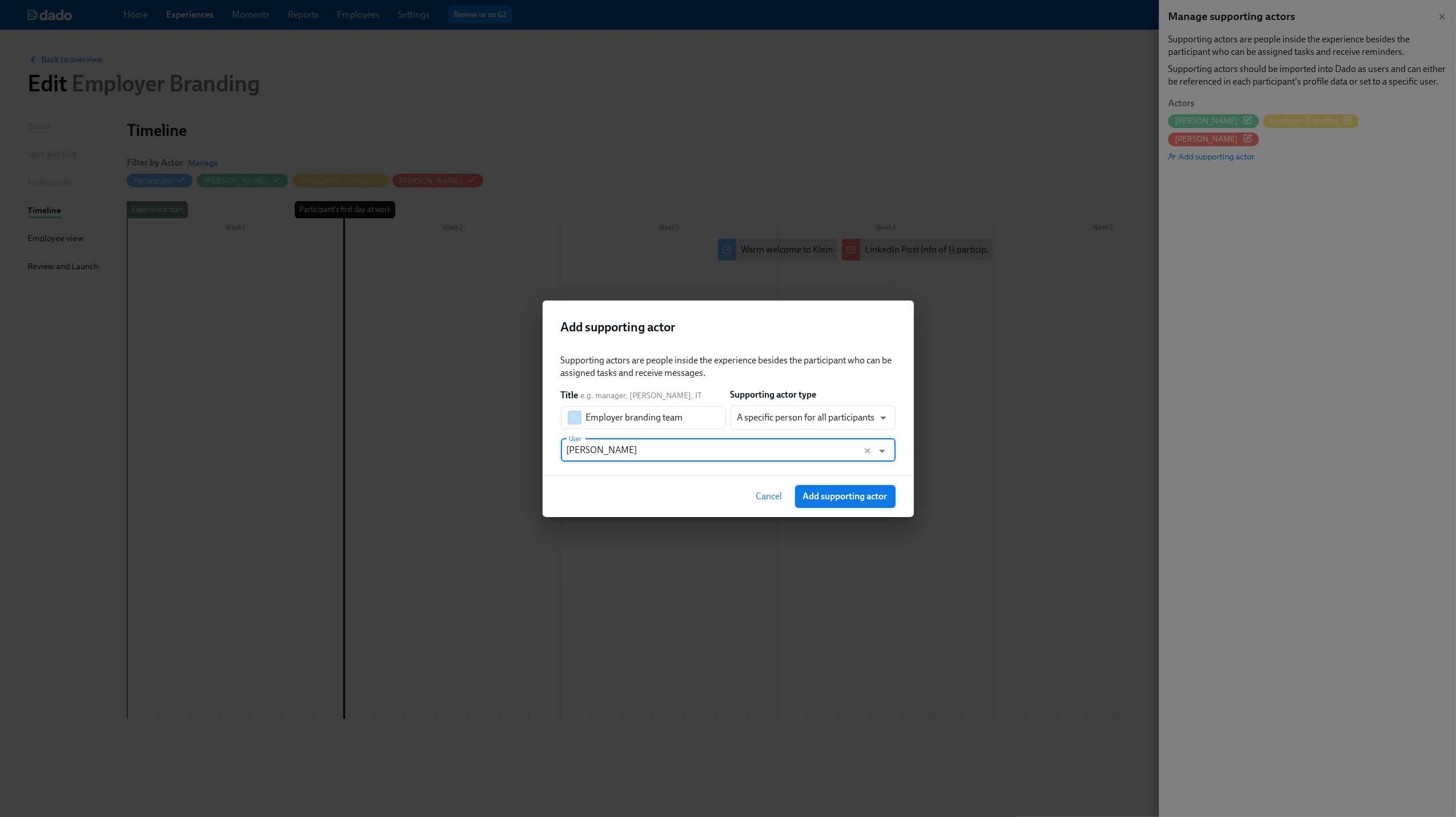
type input "[PERSON_NAME]"
click at [841, 503] on button "Add supporting actor" at bounding box center [846, 496] width 100 height 23
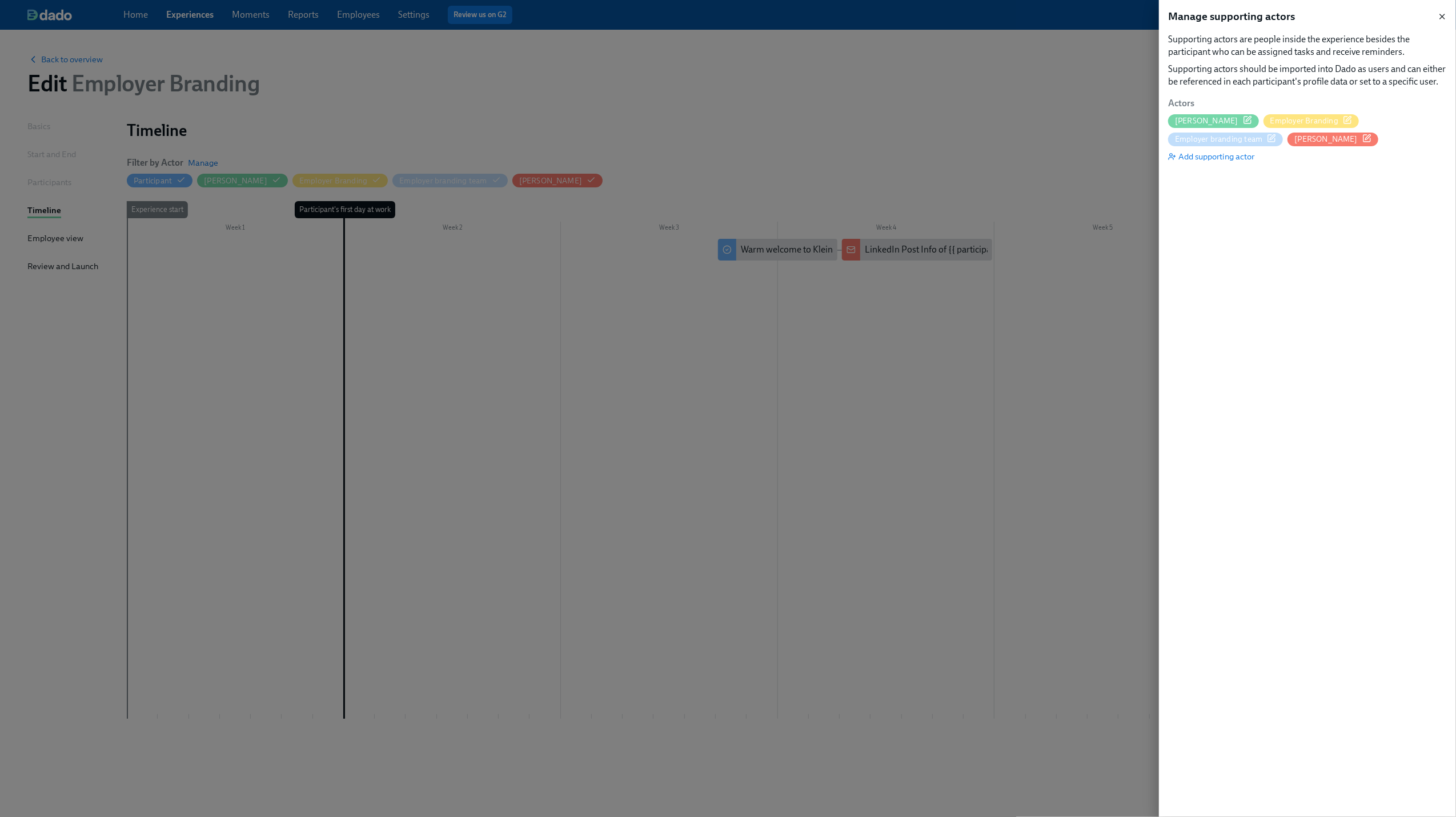
click at [1119, 15] on icon "button" at bounding box center [1442, 17] width 5 height 5
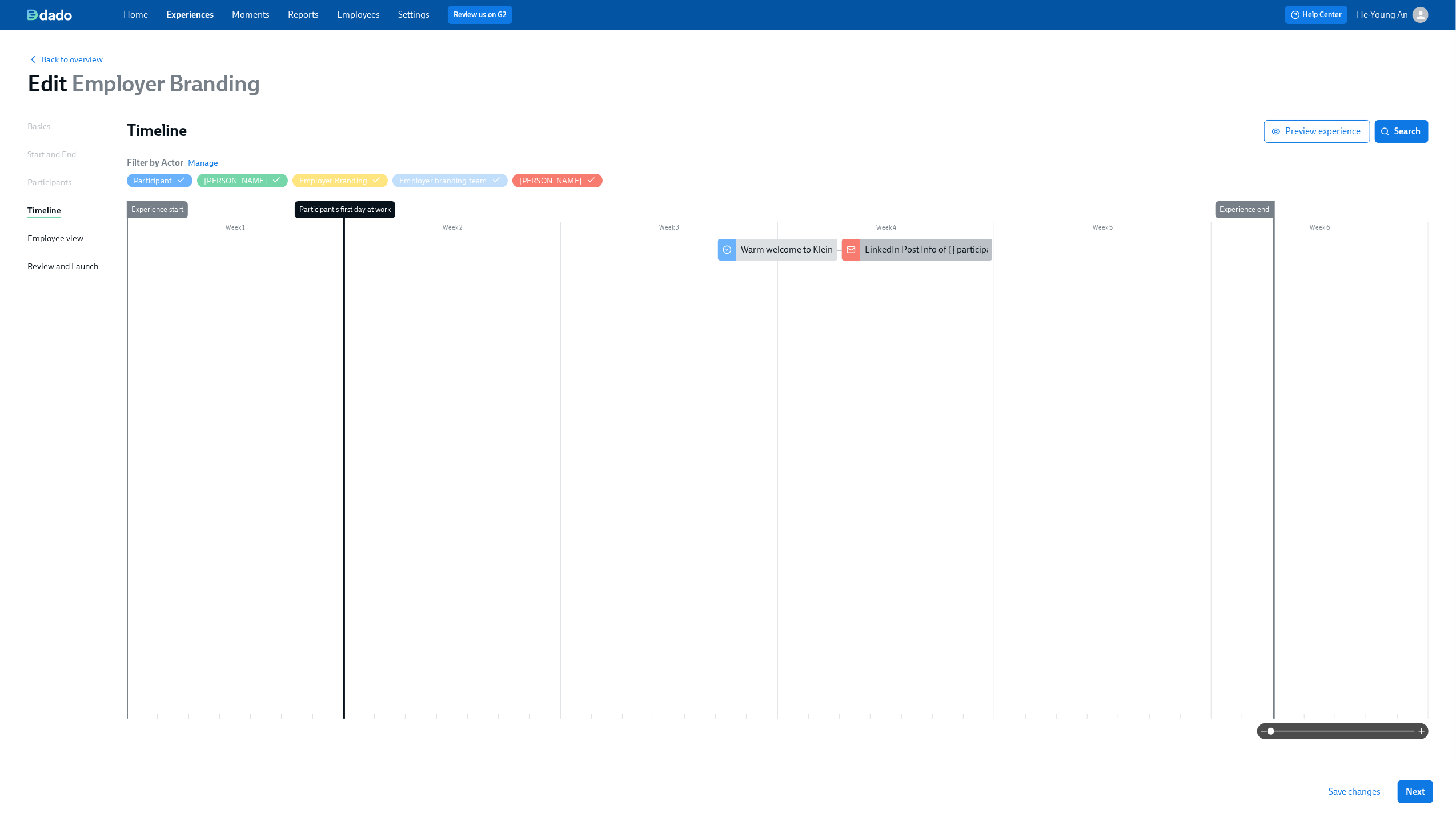
click at [871, 258] on div "LinkedIn Post Info of {{ participant.fullName }}" at bounding box center [916, 250] width 150 height 22
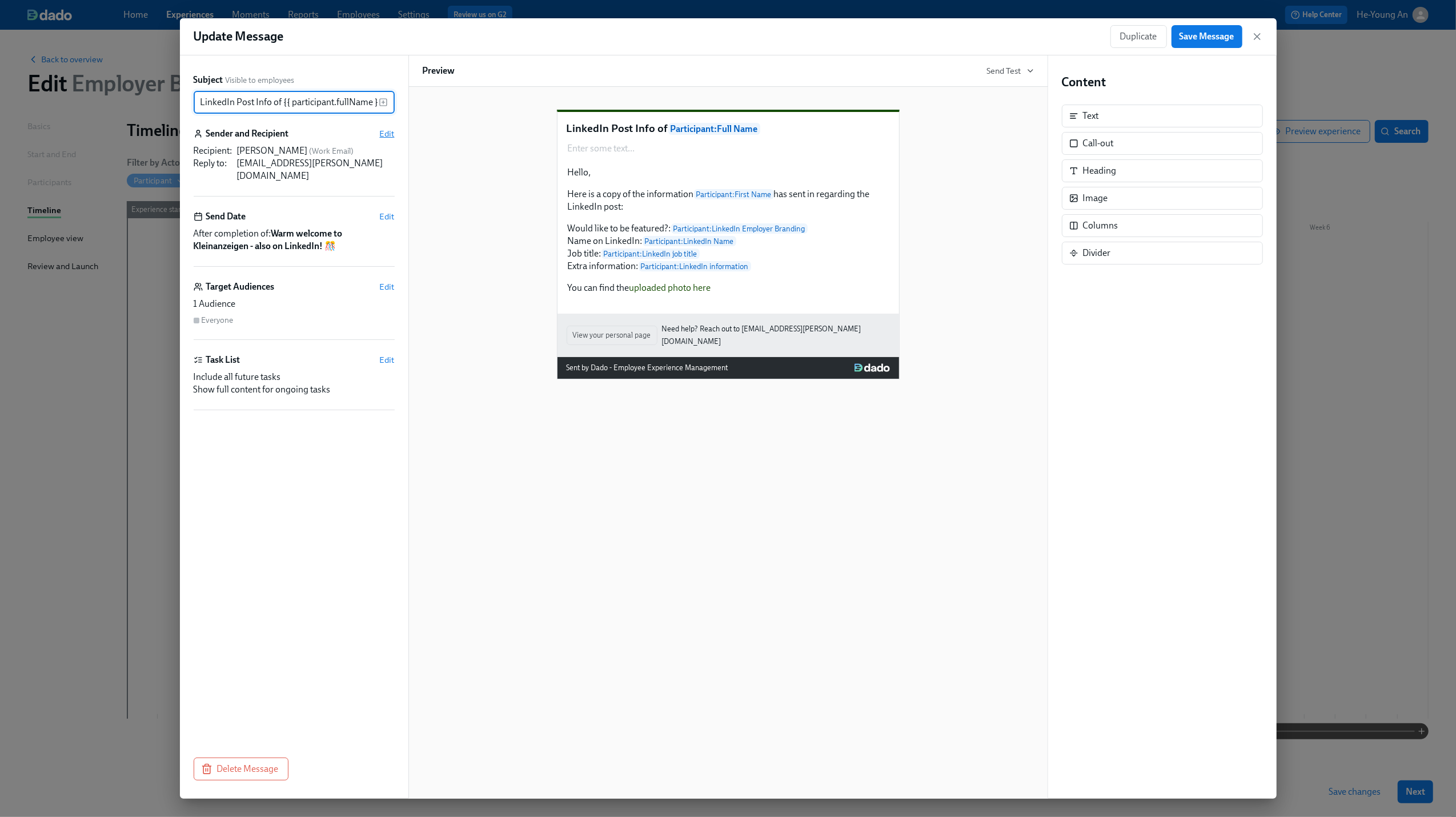
click at [386, 133] on span "Edit" at bounding box center [387, 133] width 15 height 11
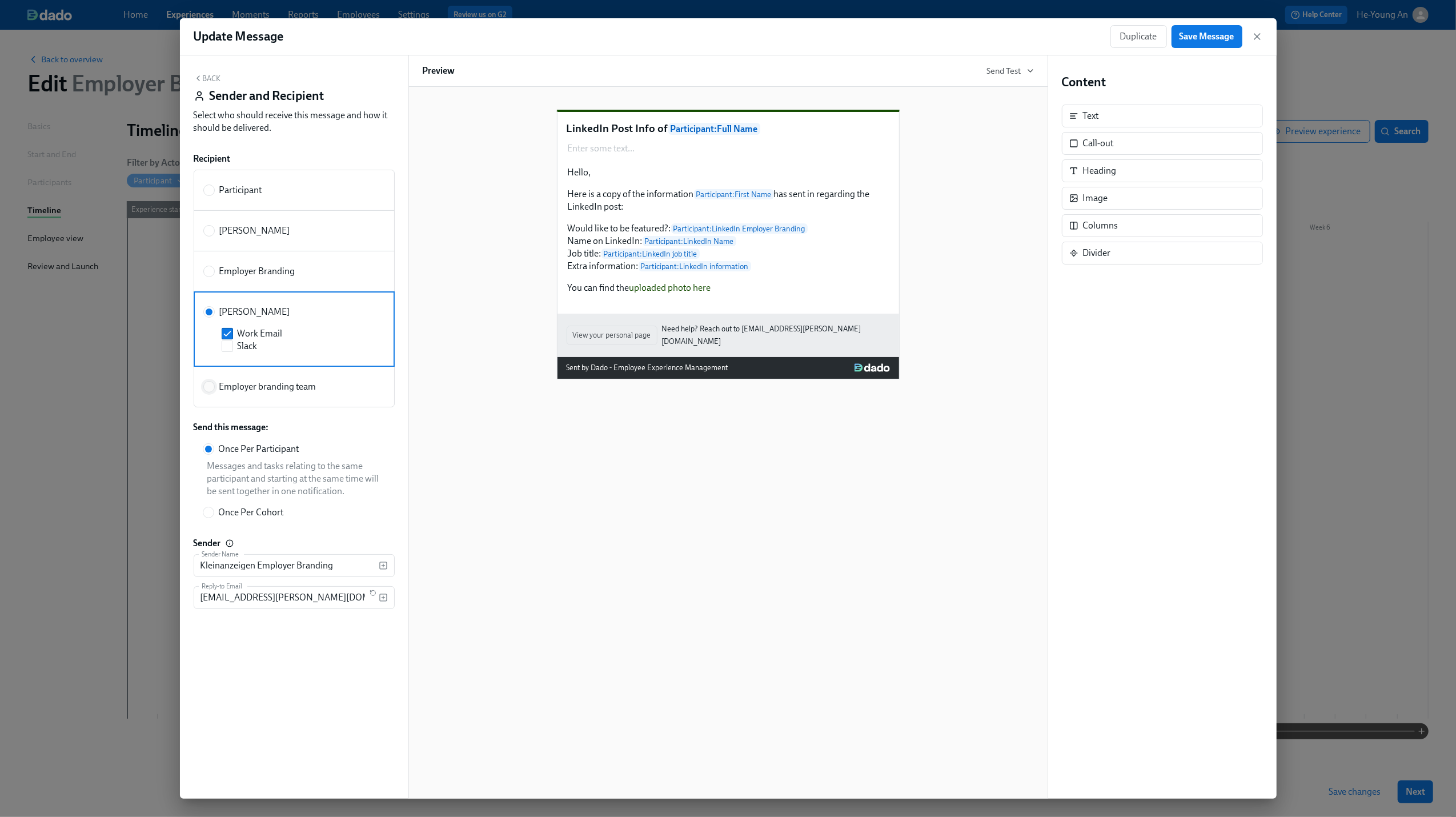
click at [209, 390] on input "Employer branding team" at bounding box center [209, 387] width 11 height 11
radio input "true"
click at [213, 274] on label "Employer Branding" at bounding box center [249, 271] width 92 height 13
click at [213, 274] on input "Employer Branding" at bounding box center [209, 272] width 11 height 11
radio input "true"
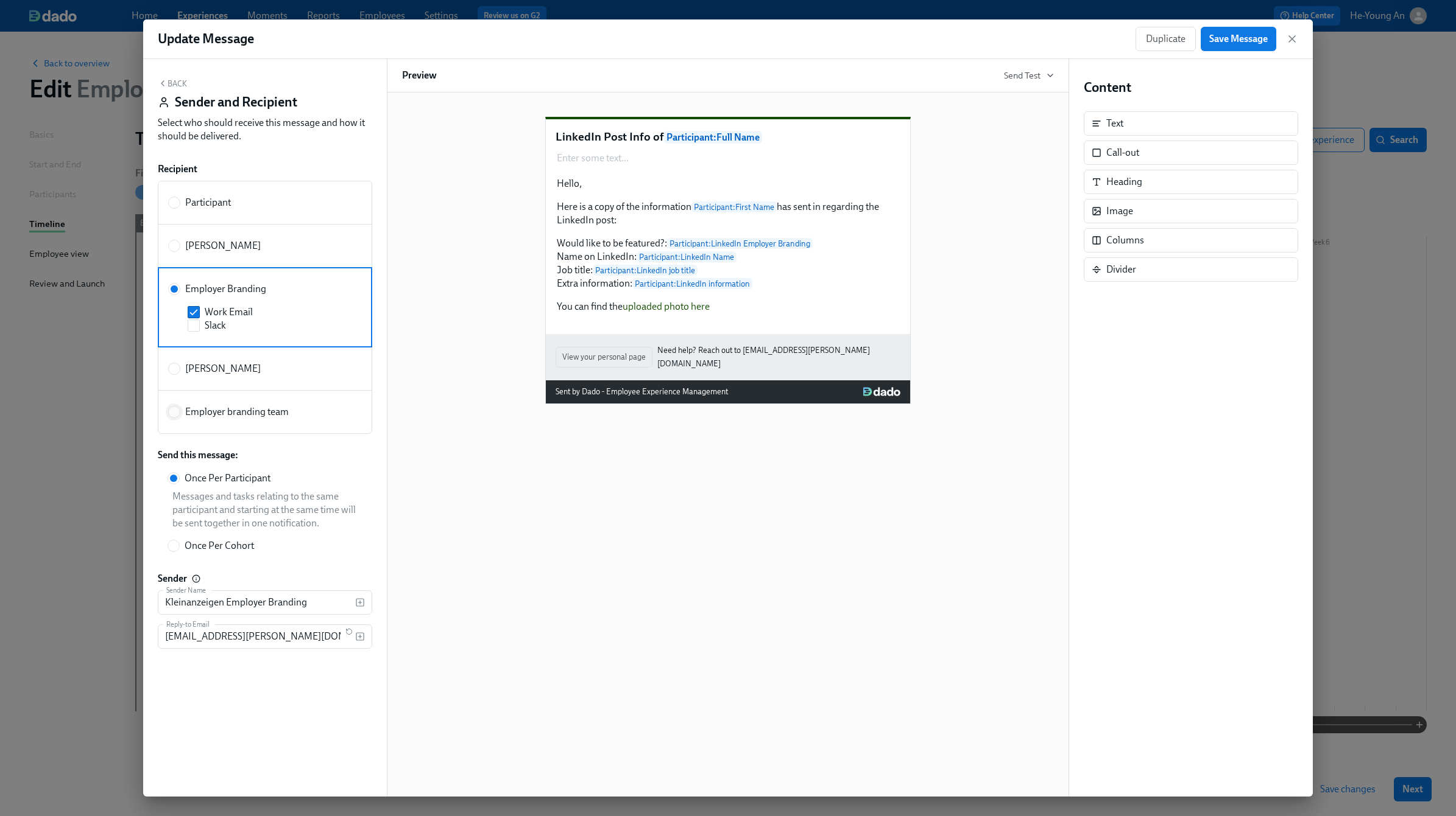
click at [174, 414] on input "Employer branding team" at bounding box center [174, 412] width 11 height 11
radio input "true"
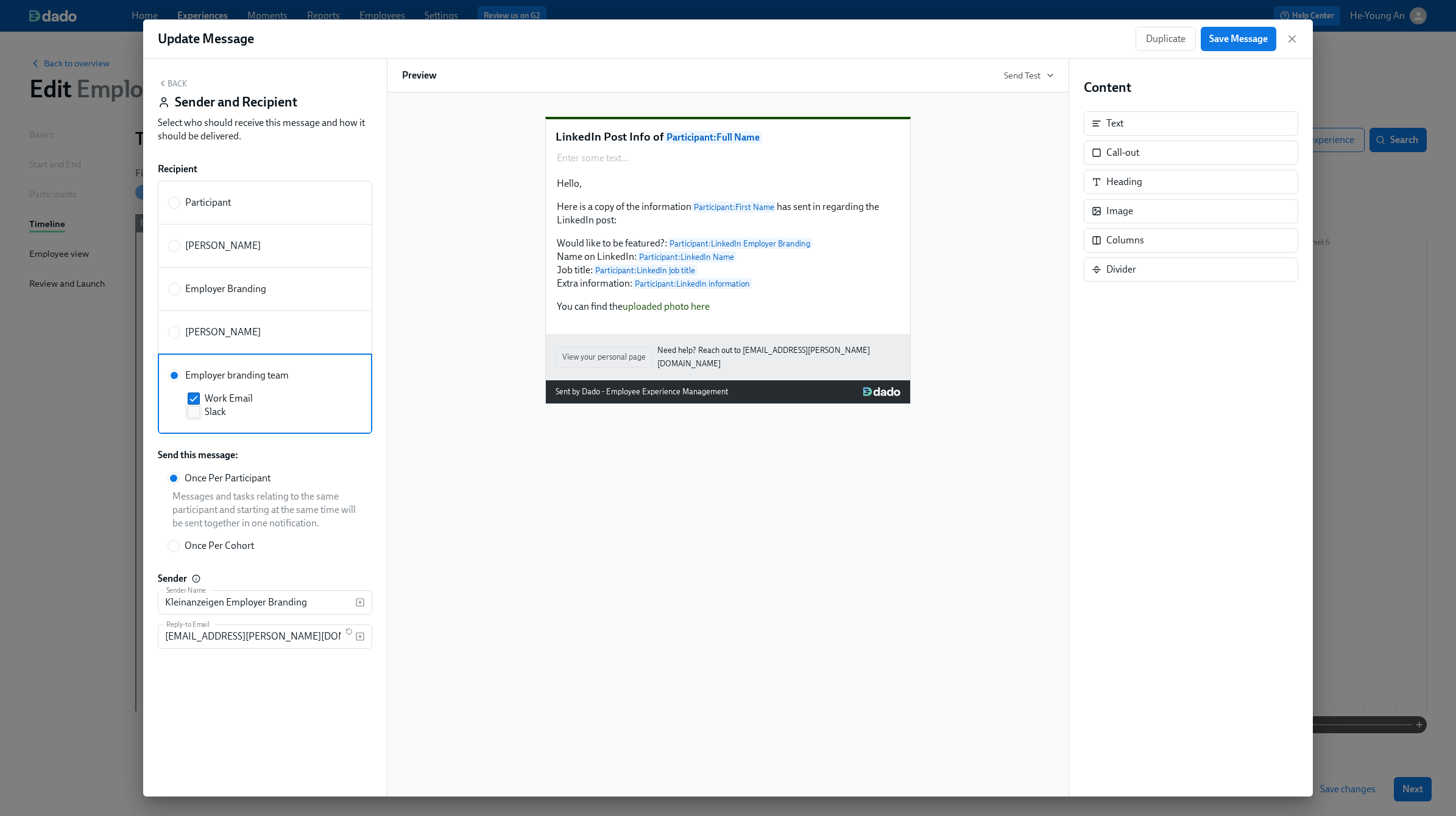
click at [192, 413] on input "Slack" at bounding box center [194, 412] width 11 height 11
checkbox input "true"
click at [193, 404] on input "Work Email" at bounding box center [194, 399] width 11 height 11
checkbox input "false"
click at [1193, 40] on span "Save Message" at bounding box center [1238, 39] width 58 height 12
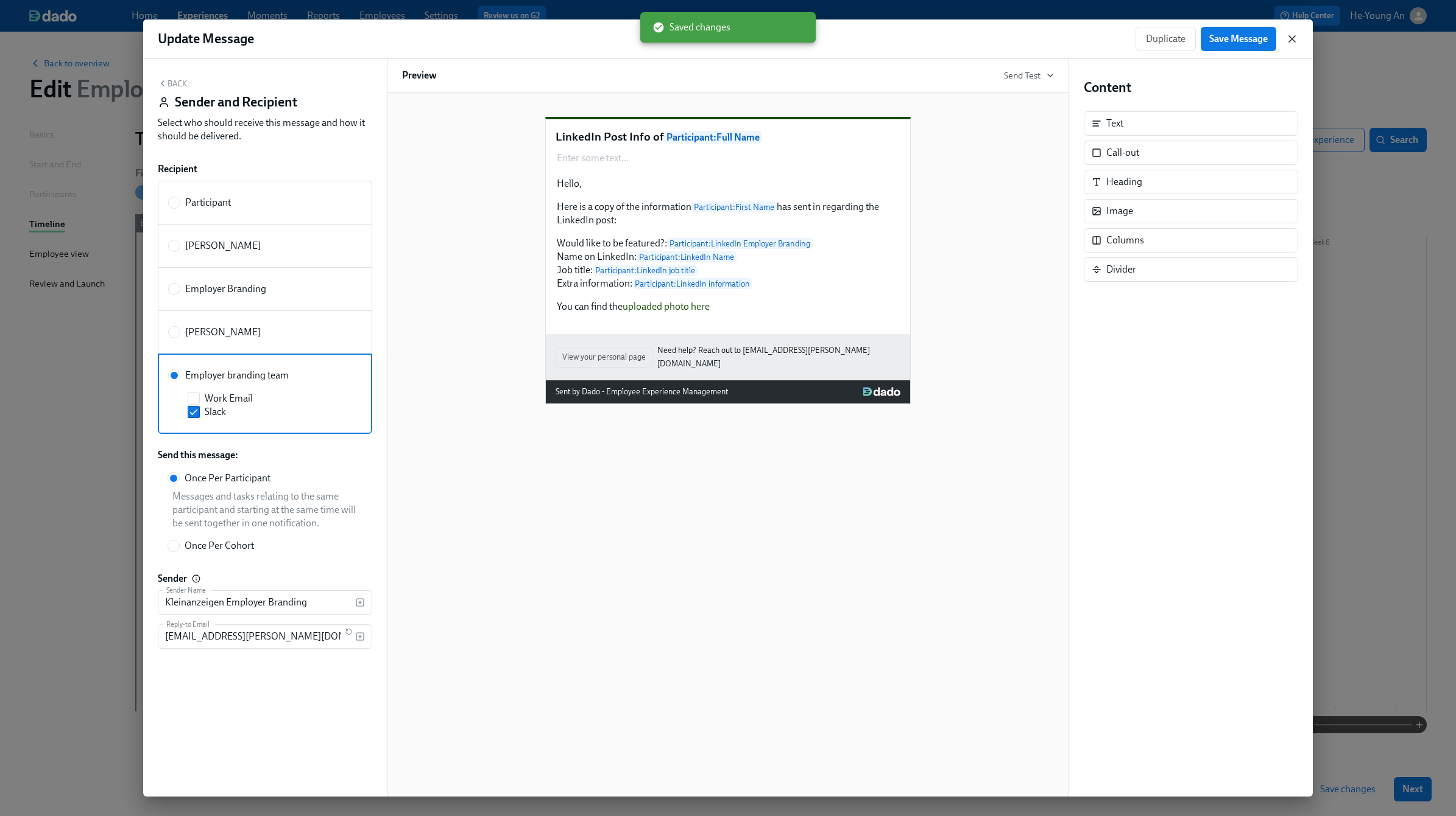
click at [1193, 40] on icon "button" at bounding box center [1291, 39] width 12 height 12
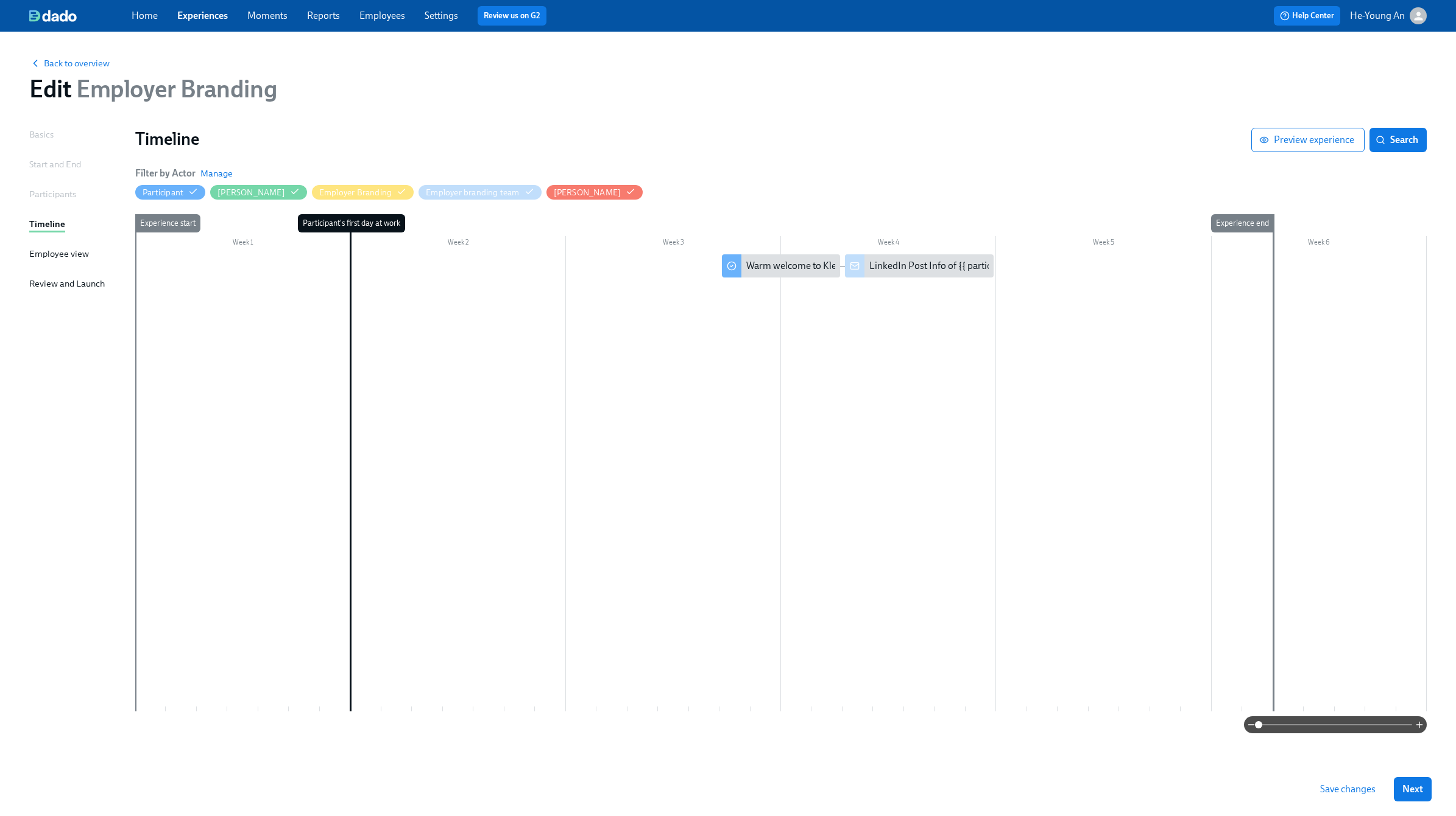
click at [1193, 574] on span "Save changes" at bounding box center [1347, 789] width 55 height 12
click at [1193, 574] on span "Next" at bounding box center [1413, 789] width 21 height 12
click at [520, 111] on div "Back to overview Edit Employer Branding" at bounding box center [728, 79] width 1417 height 67
click at [902, 268] on div "LinkedIn Post Info of {{ participant.fullName }}" at bounding box center [966, 266] width 194 height 14
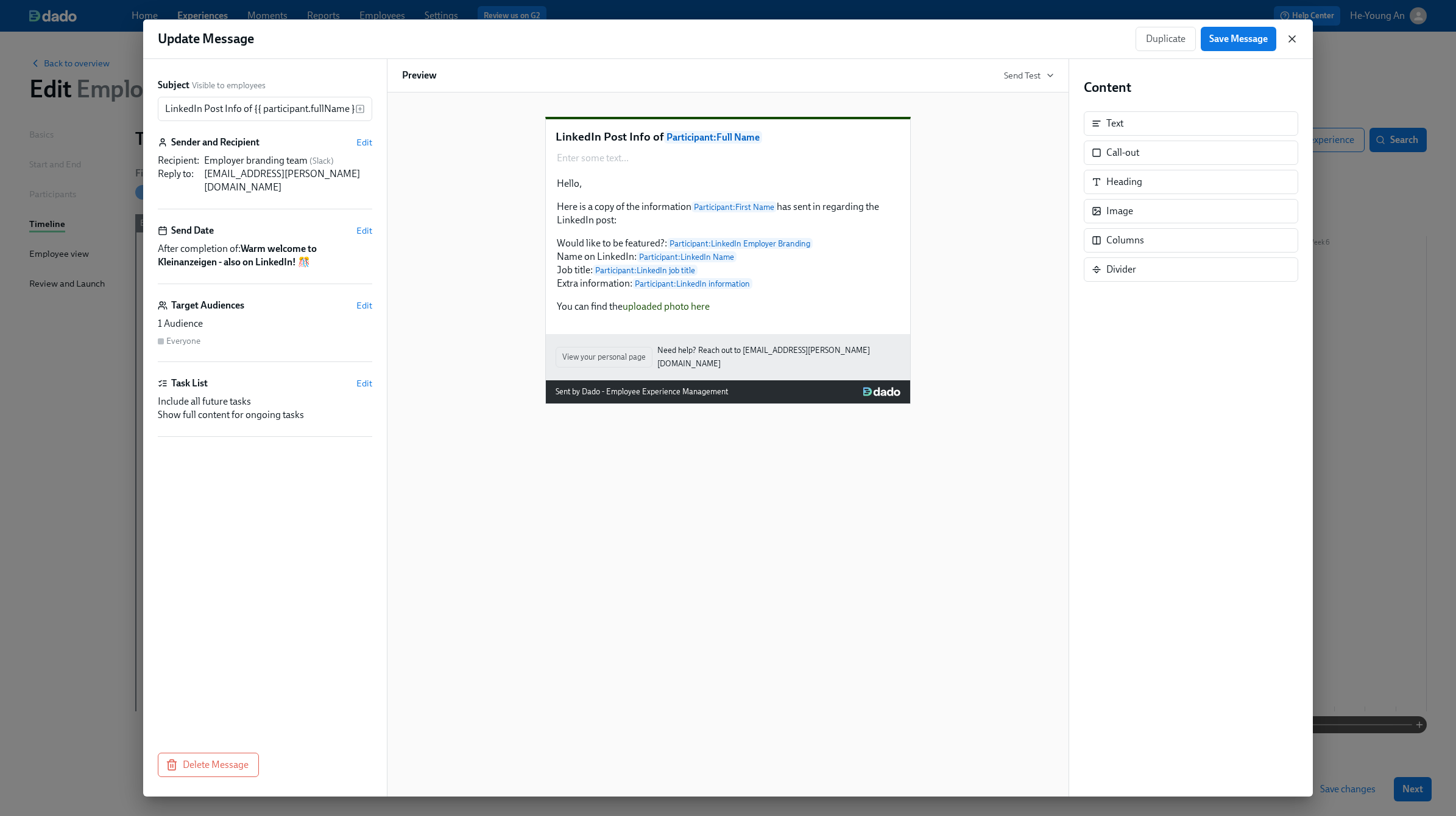
click at [1193, 37] on icon "button" at bounding box center [1292, 39] width 6 height 6
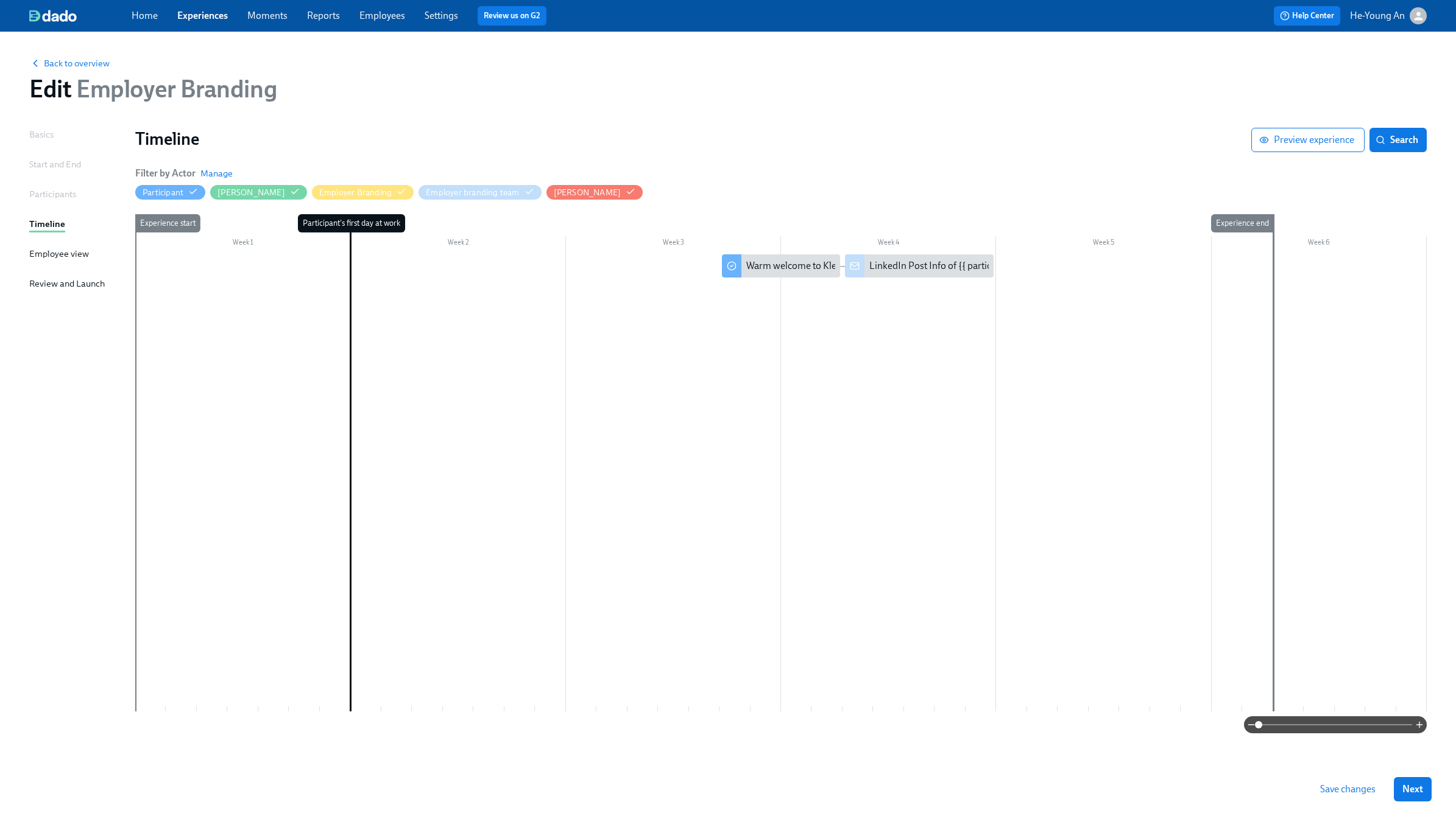
click at [393, 104] on div "Back to overview Edit Employer Branding" at bounding box center [728, 79] width 1417 height 67
click at [392, 18] on link "Employees" at bounding box center [382, 15] width 45 height 11
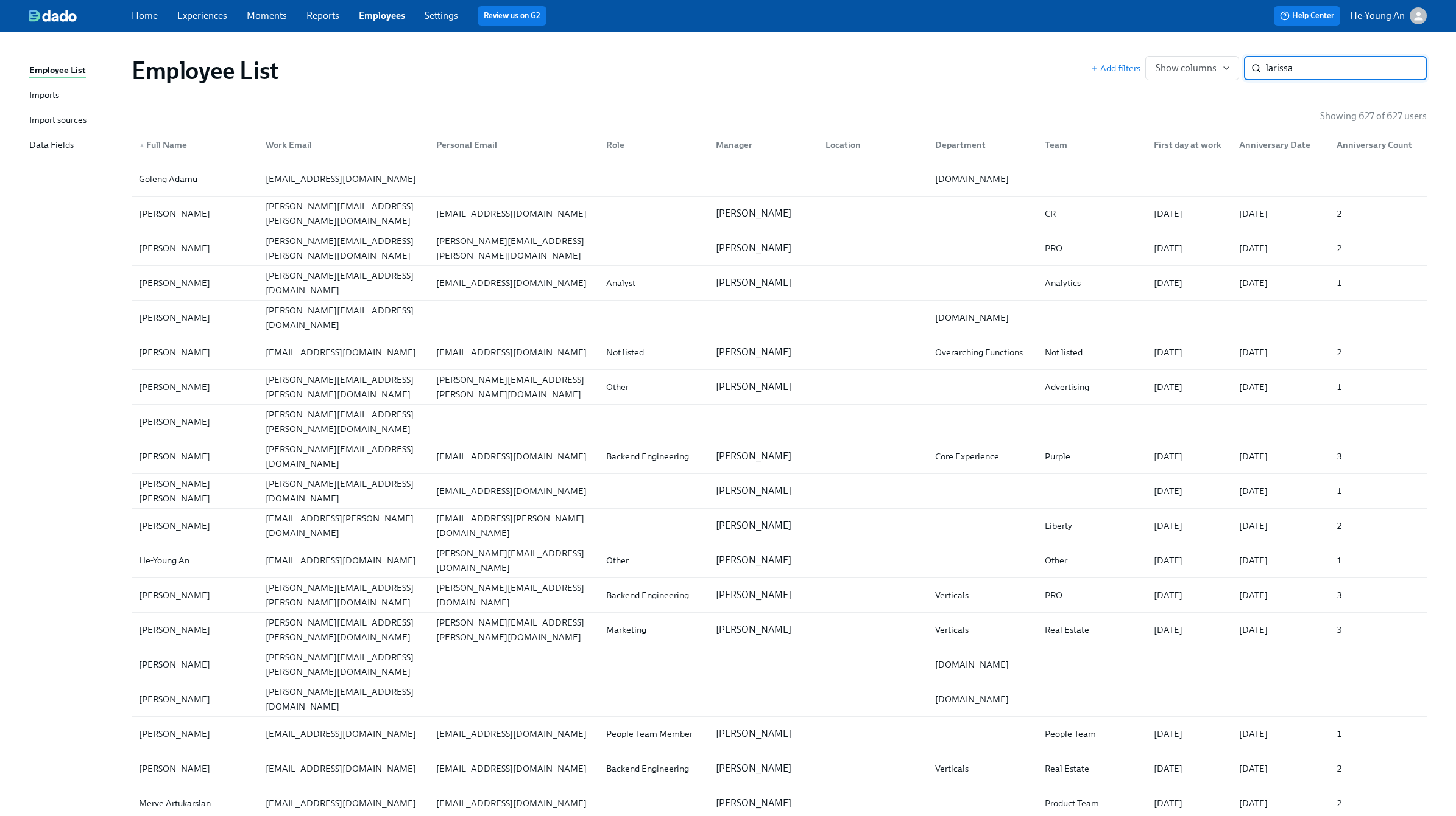
type input "larissa"
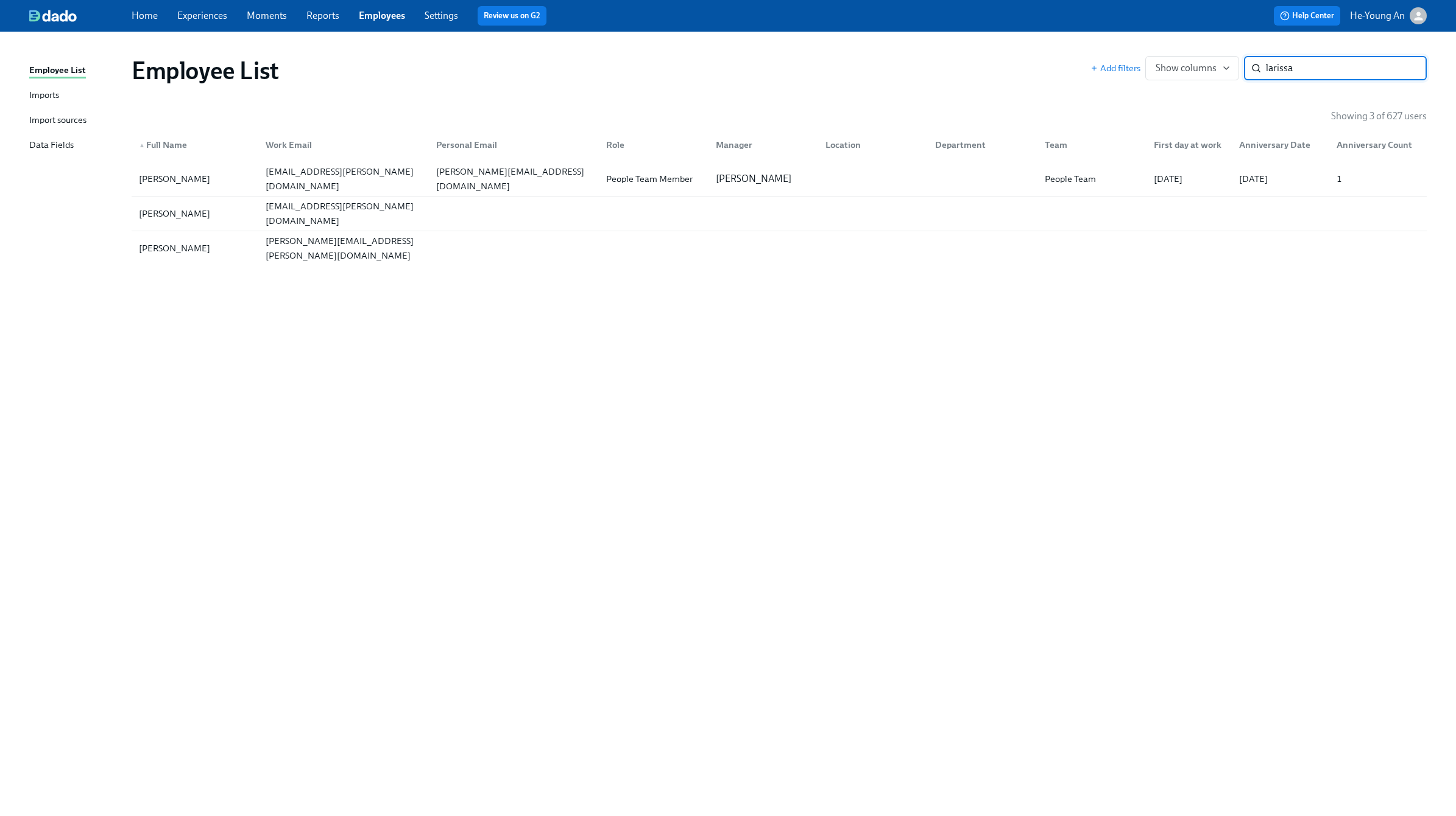
click at [258, 15] on link "Moments" at bounding box center [267, 15] width 41 height 11
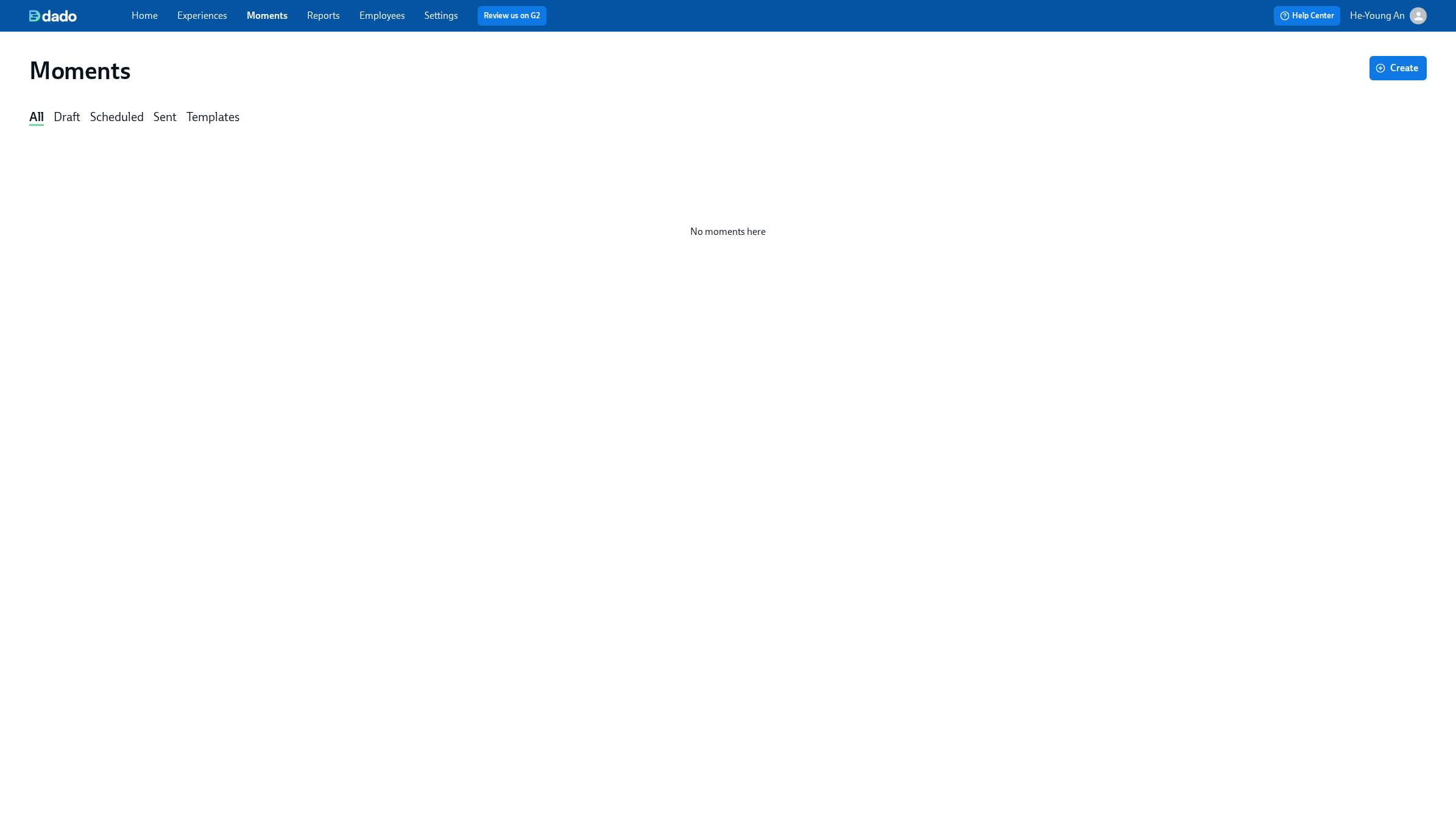
click at [204, 11] on link "Experiences" at bounding box center [202, 15] width 50 height 11
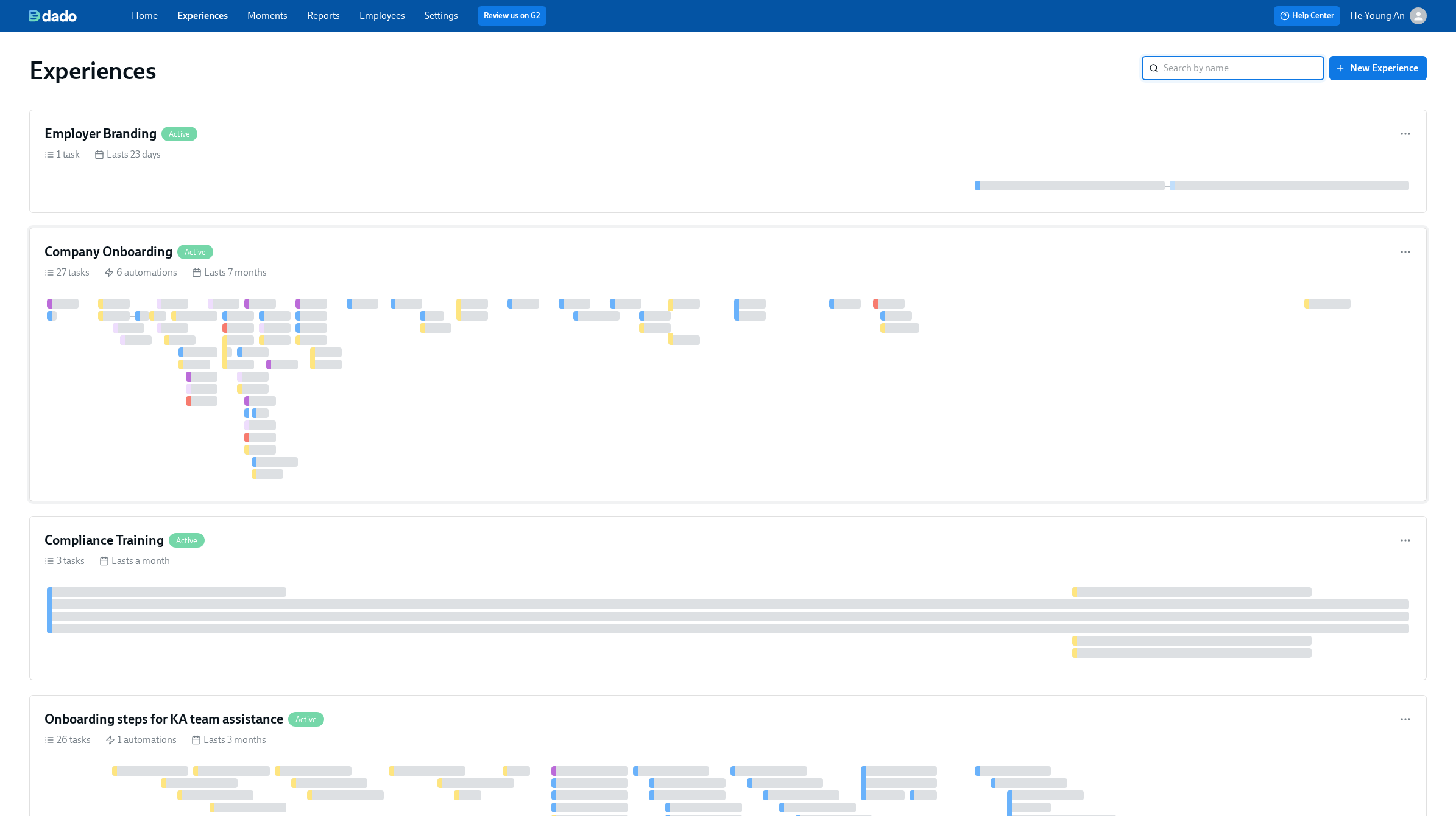
click at [274, 330] on div at bounding box center [274, 329] width 32 height 10
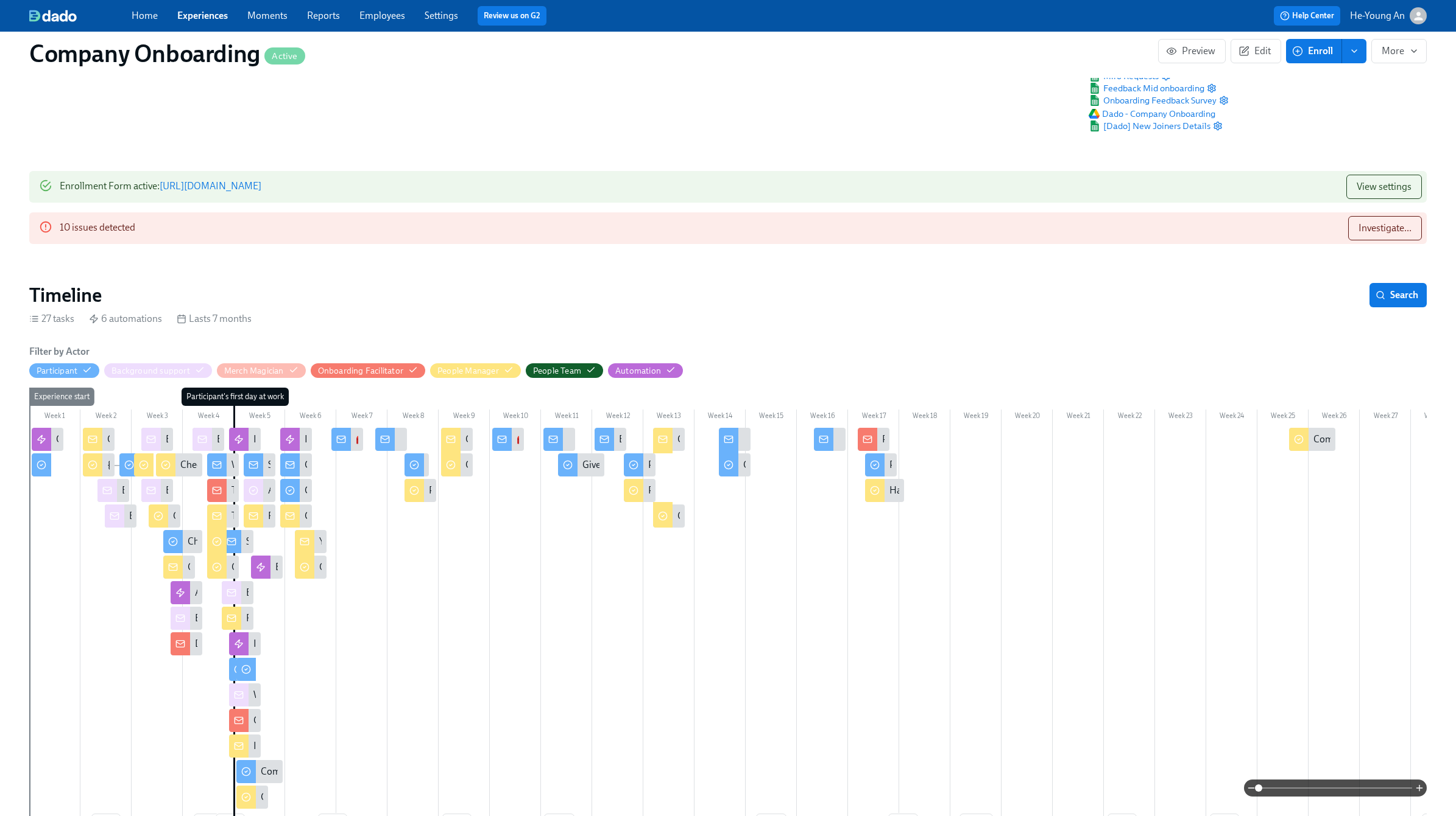
scroll to position [40, 0]
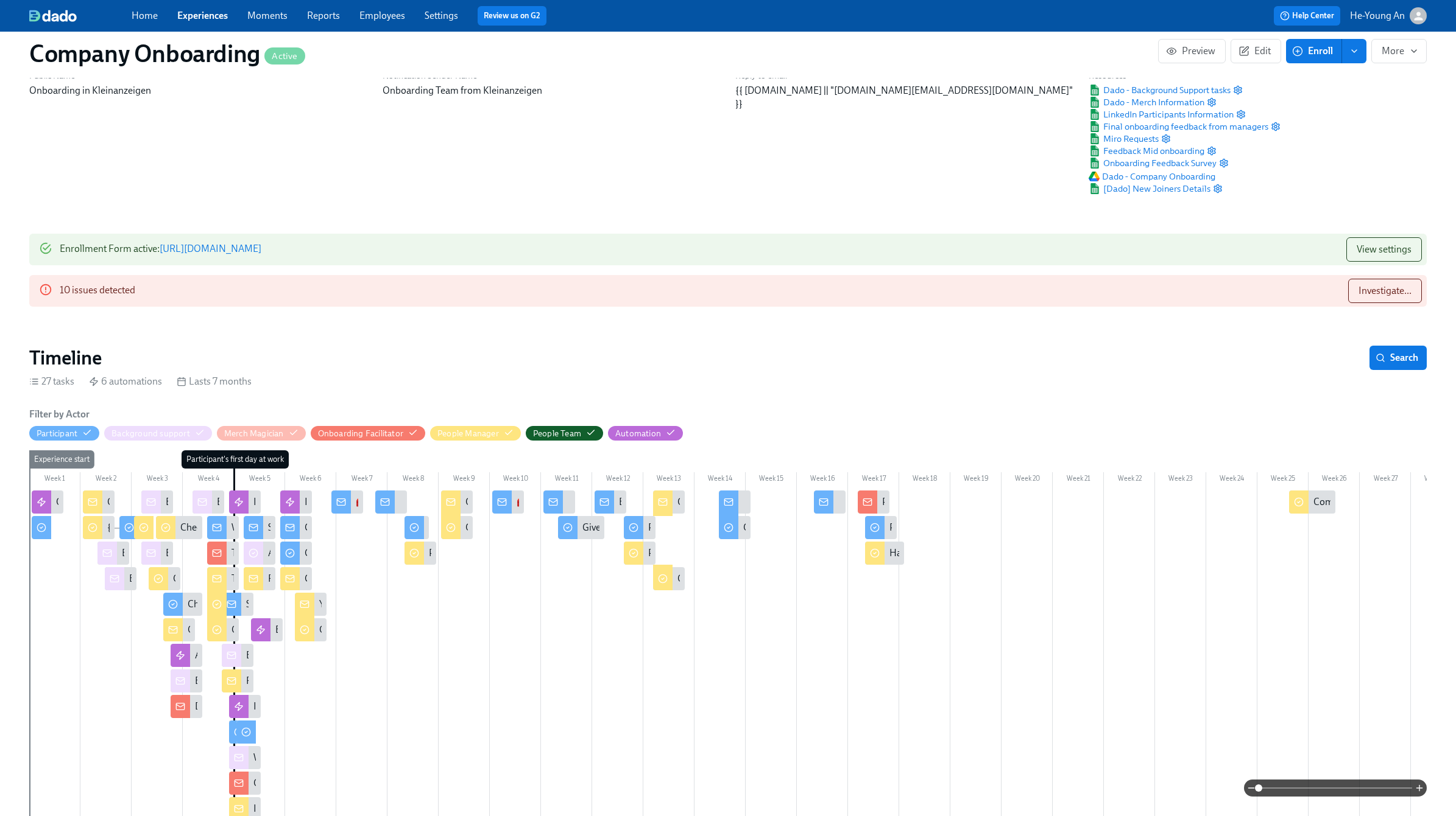
click at [196, 11] on link "Experiences" at bounding box center [202, 15] width 50 height 11
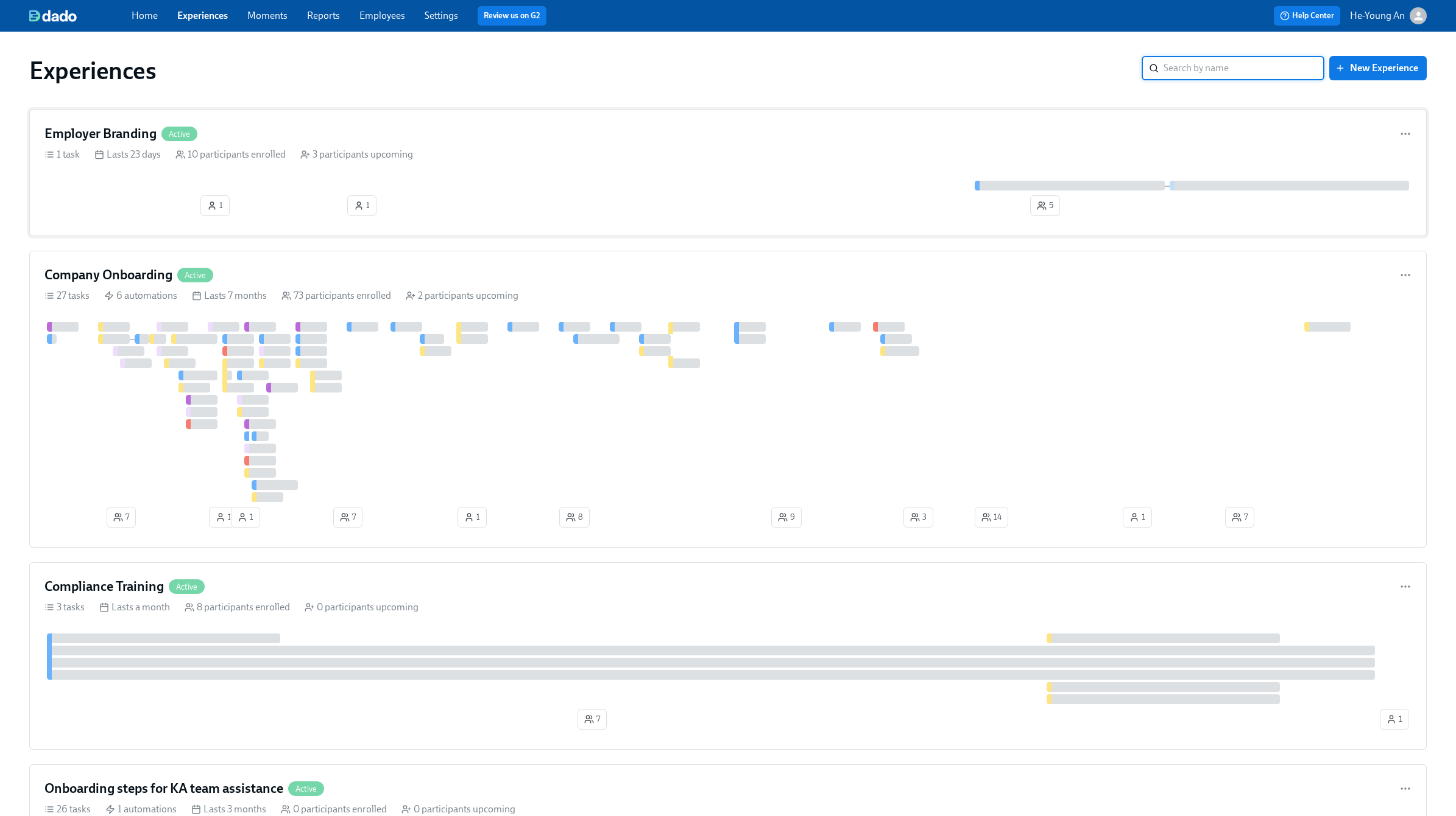
click at [246, 206] on div "1 1 5" at bounding box center [728, 201] width 1367 height 41
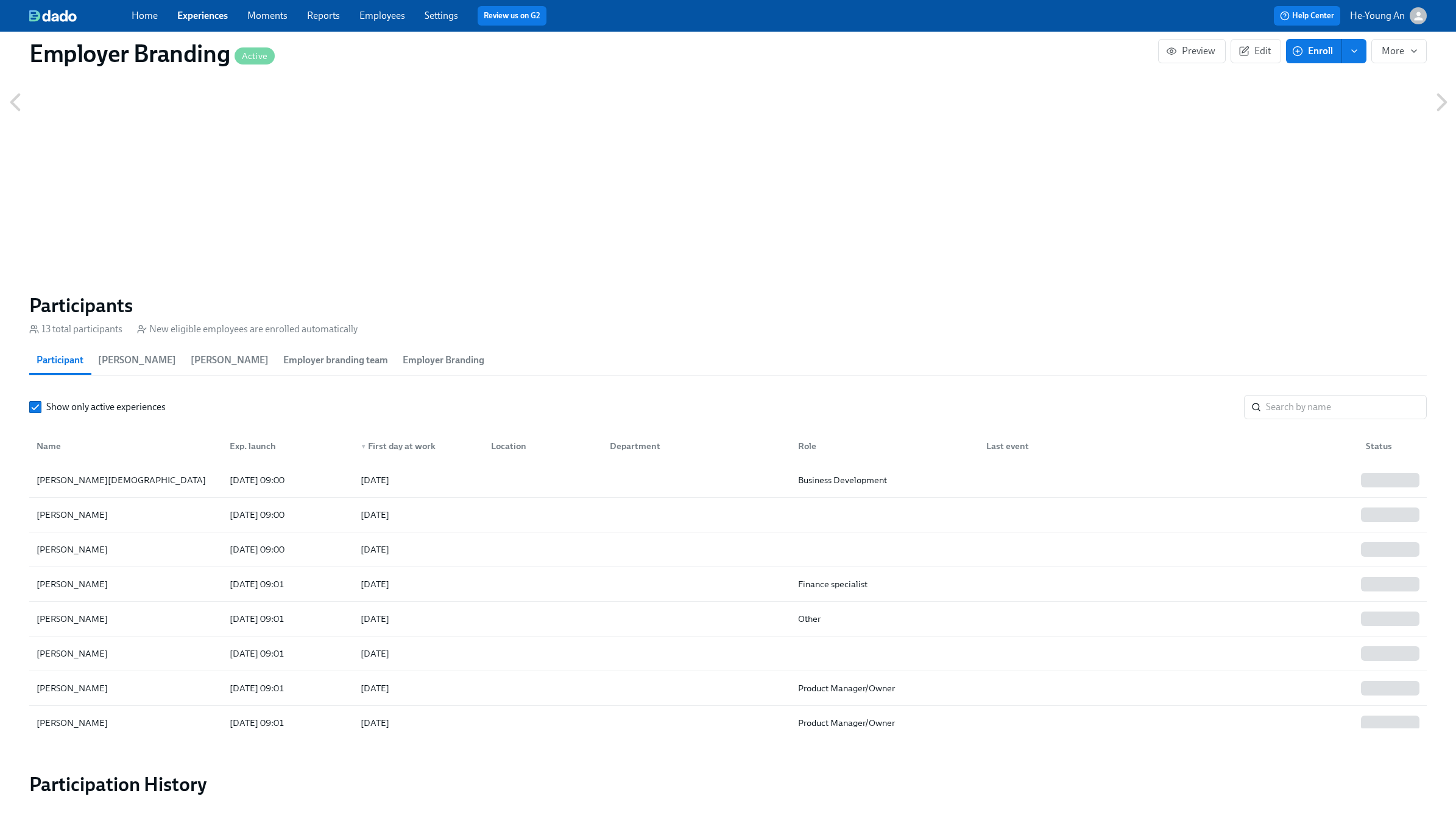
scroll to position [618, 0]
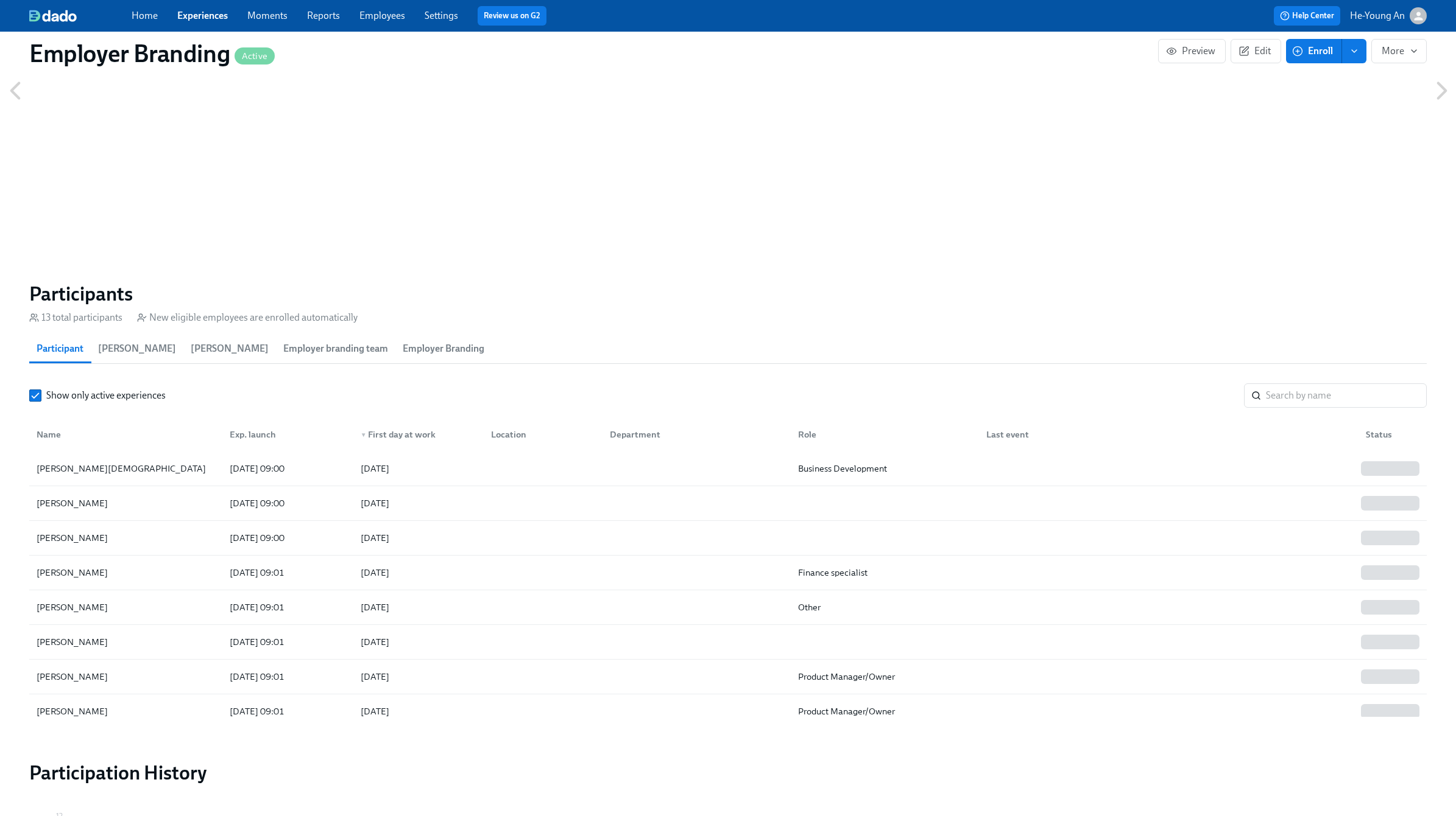
click at [424, 353] on span "Employer Branding" at bounding box center [443, 349] width 82 height 17
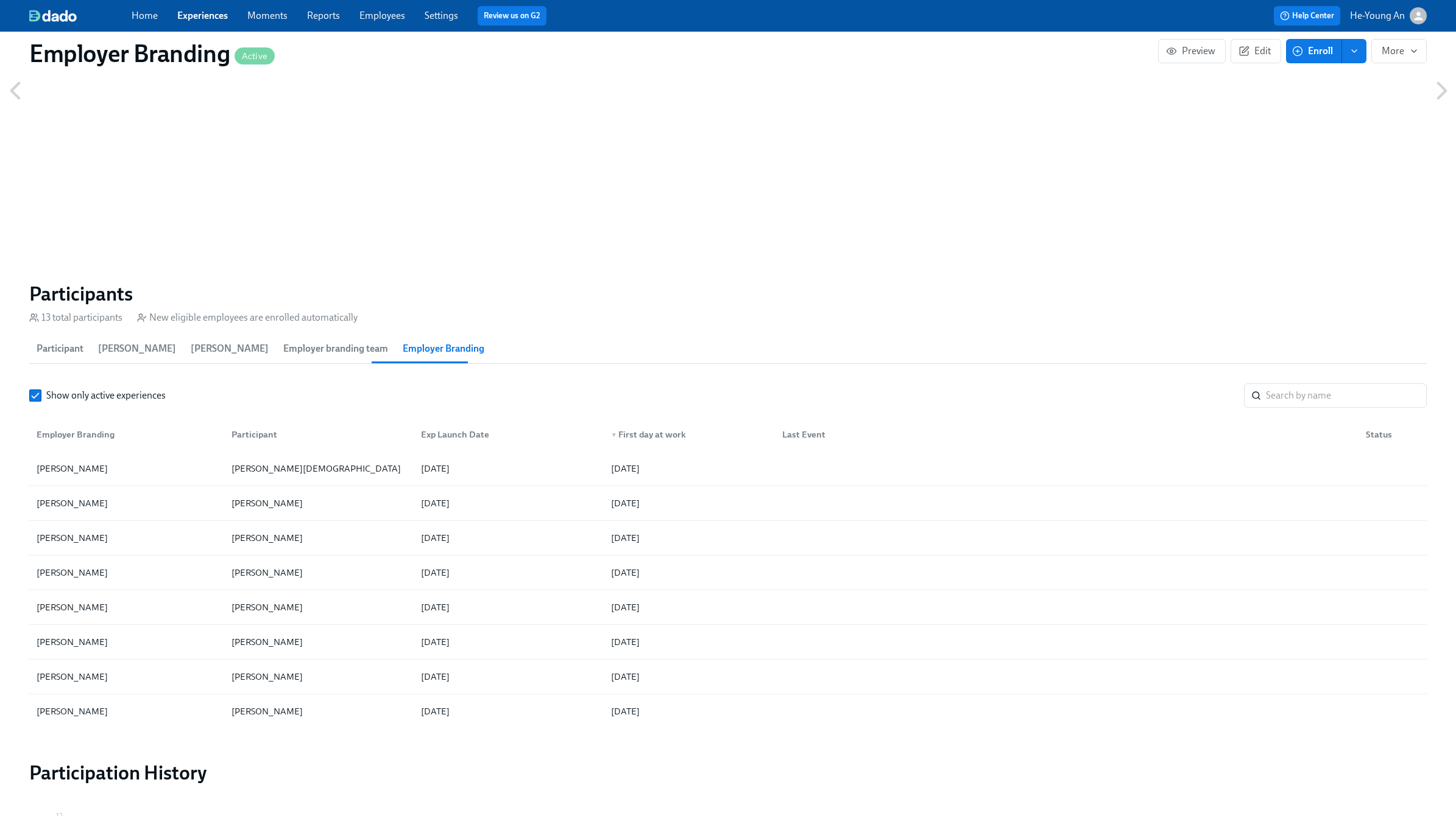
click at [311, 353] on span "Employer branding team" at bounding box center [335, 349] width 105 height 17
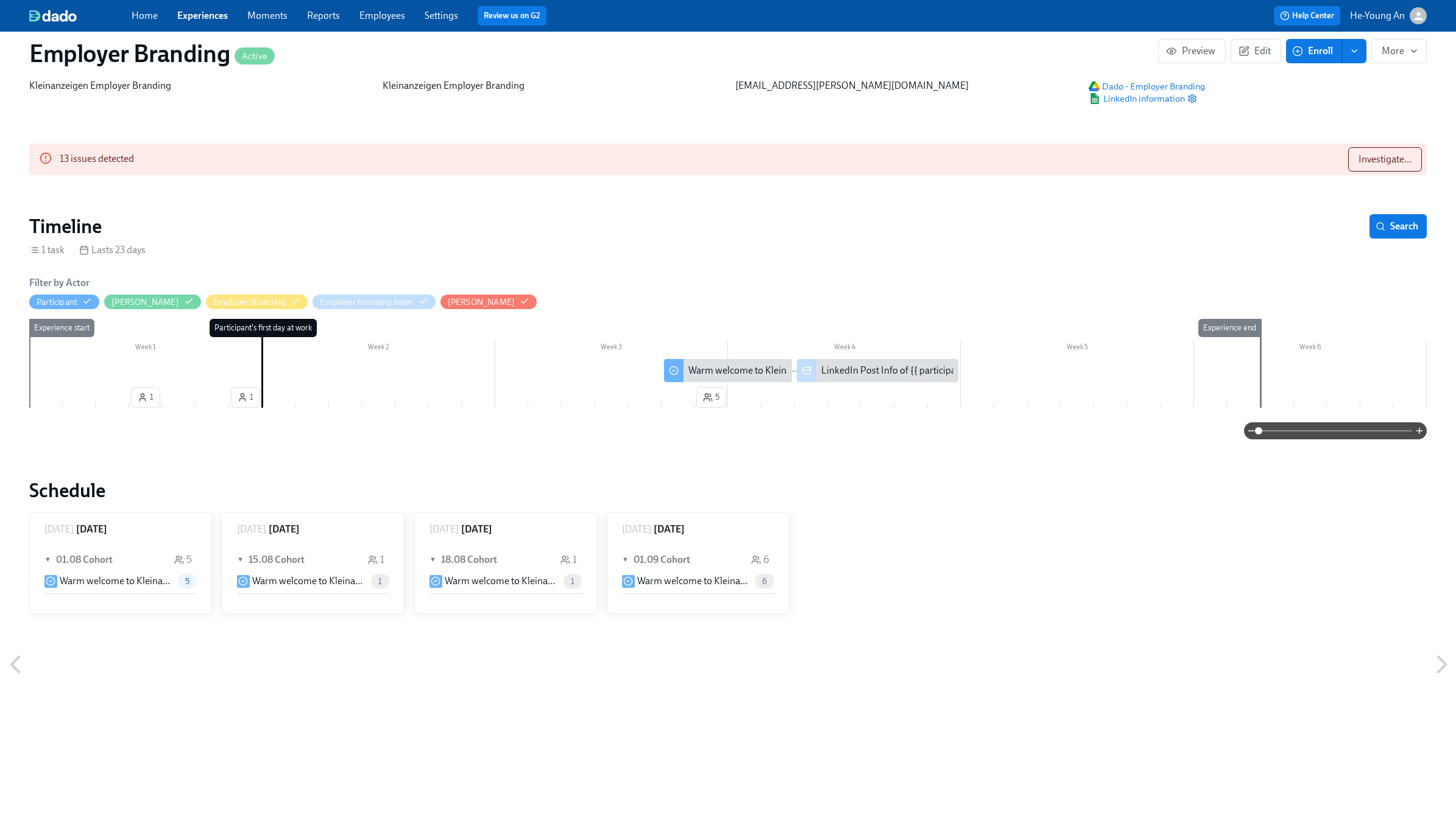
scroll to position [0, 0]
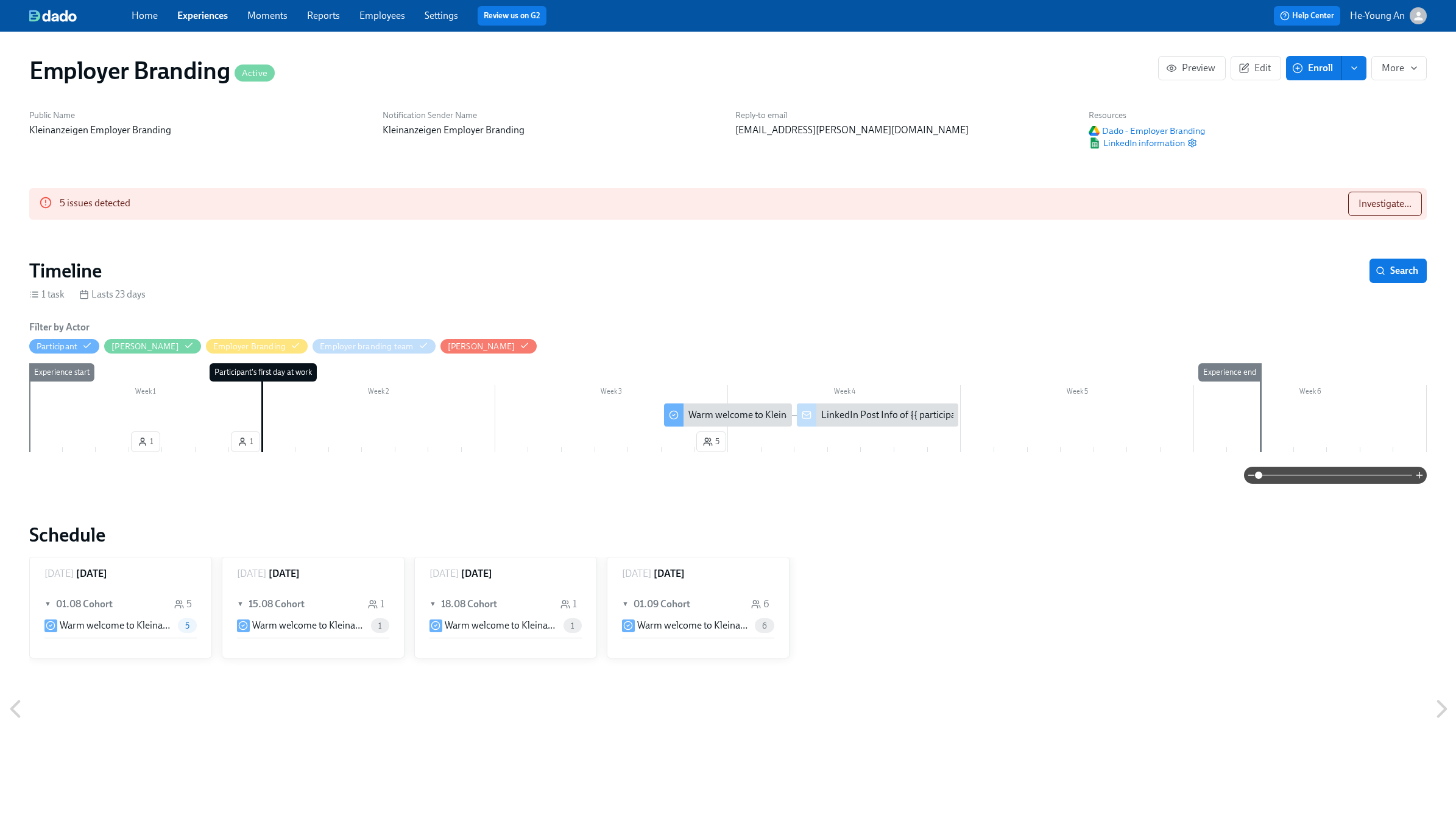
click at [191, 14] on link "Experiences" at bounding box center [202, 15] width 50 height 11
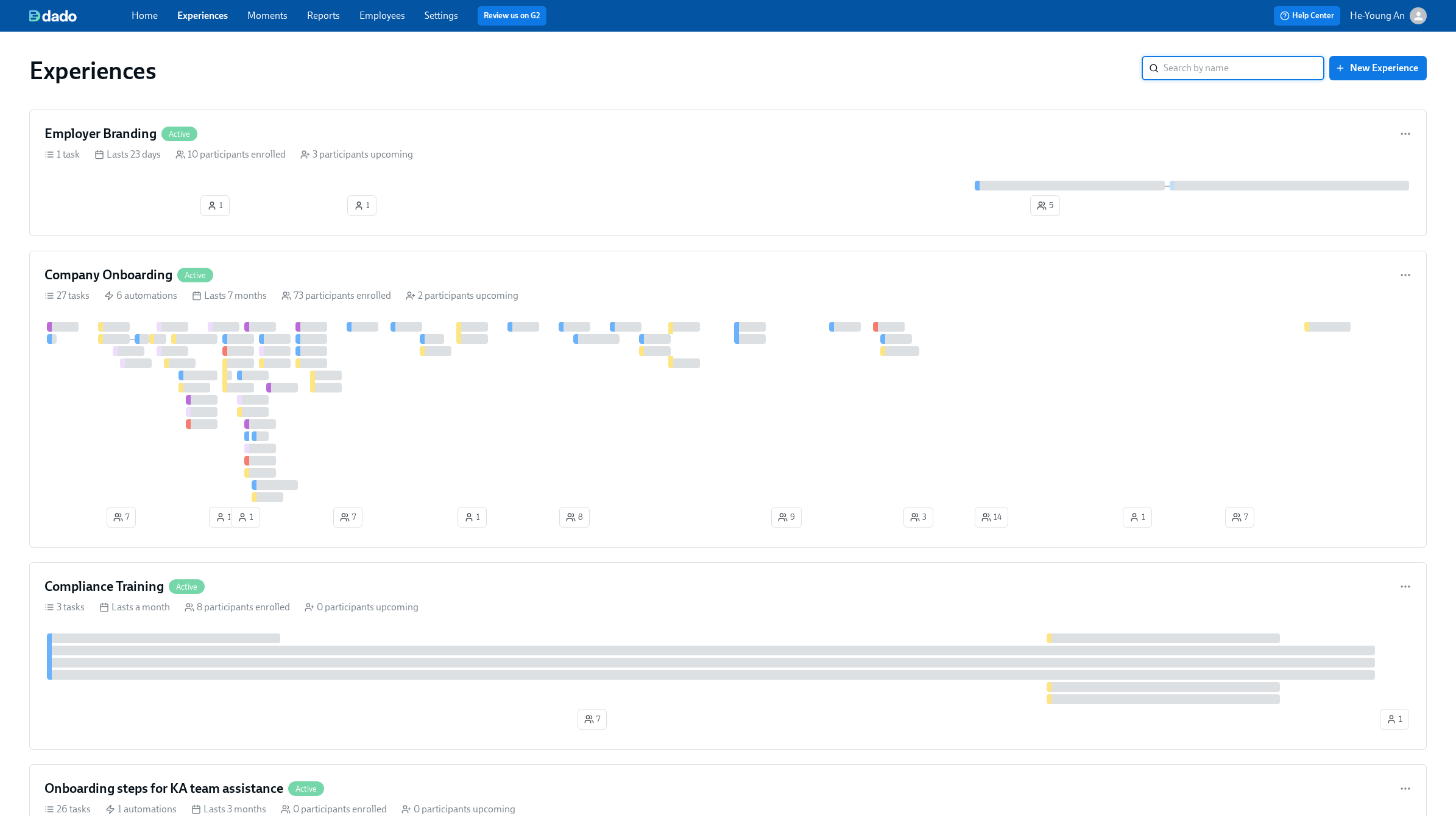
click at [191, 14] on link "Experiences" at bounding box center [202, 15] width 50 height 11
click at [279, 299] on div "27 tasks 6 automations Lasts 7 months 73 participants enrolled 2 participants u…" at bounding box center [728, 295] width 1367 height 14
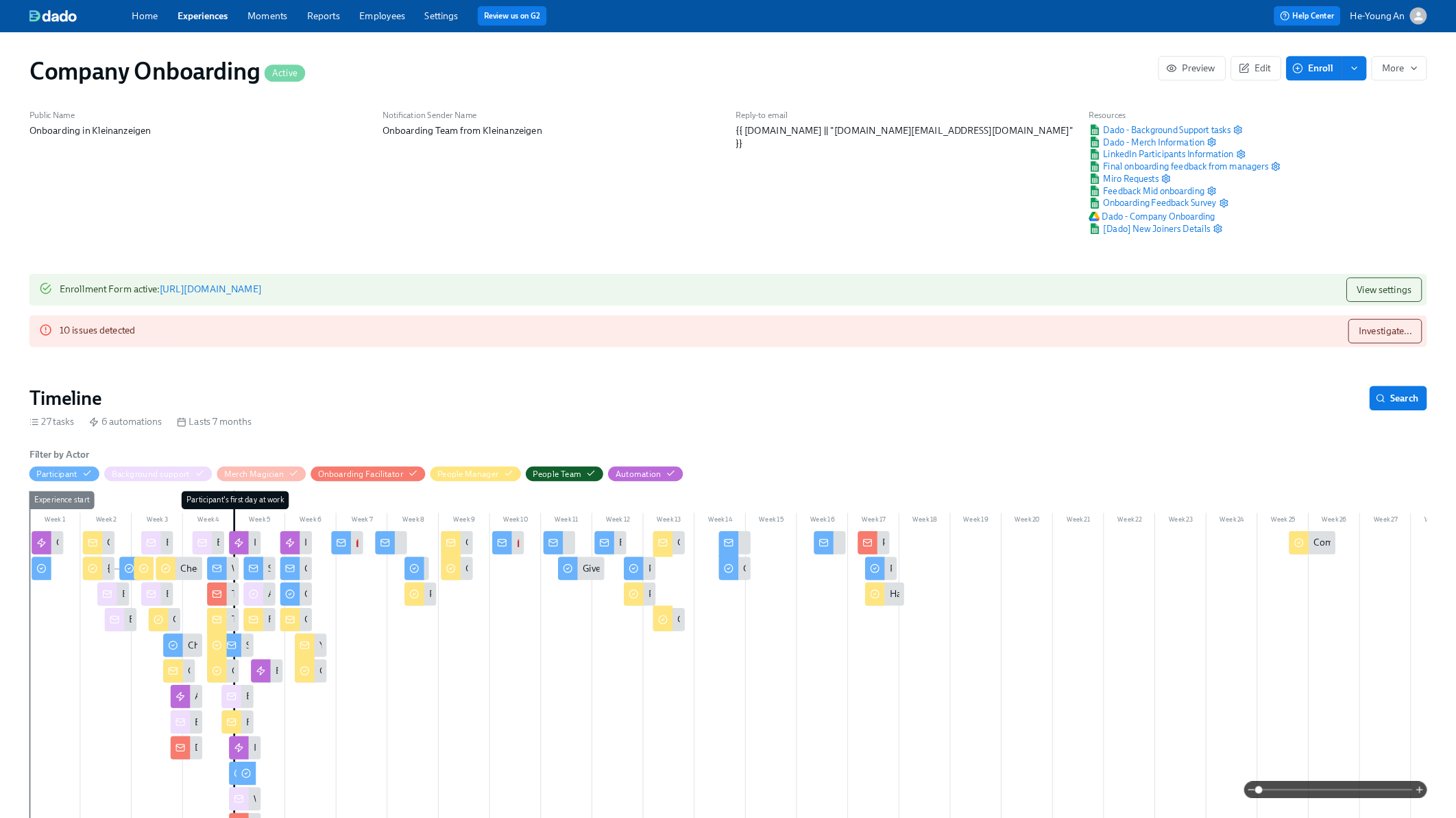
scroll to position [0, 43318]
click at [1567, 354] on div "Enrollment Form active : https://my.dadohr.com/enrollmentForms/dxNClccK1t83JFj7…" at bounding box center [819, 349] width 1573 height 82
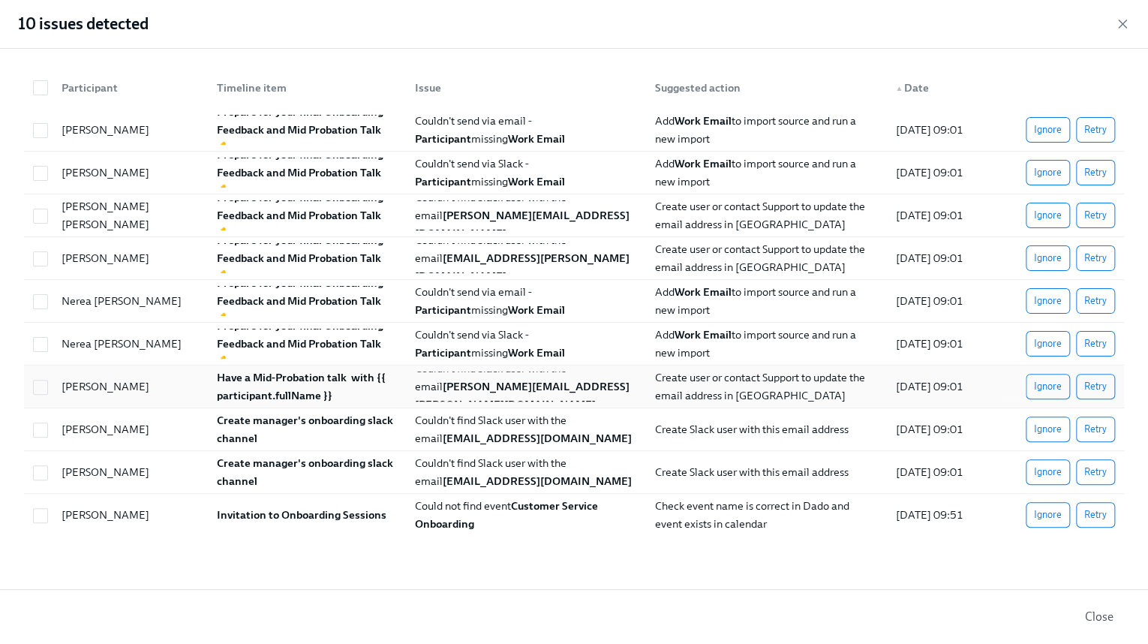
drag, startPoint x: 59, startPoint y: 387, endPoint x: 170, endPoint y: 393, distance: 111.2
click at [155, 393] on div "[PERSON_NAME]" at bounding box center [106, 386] width 100 height 18
checkbox input "true"
copy div "[PERSON_NAME]"
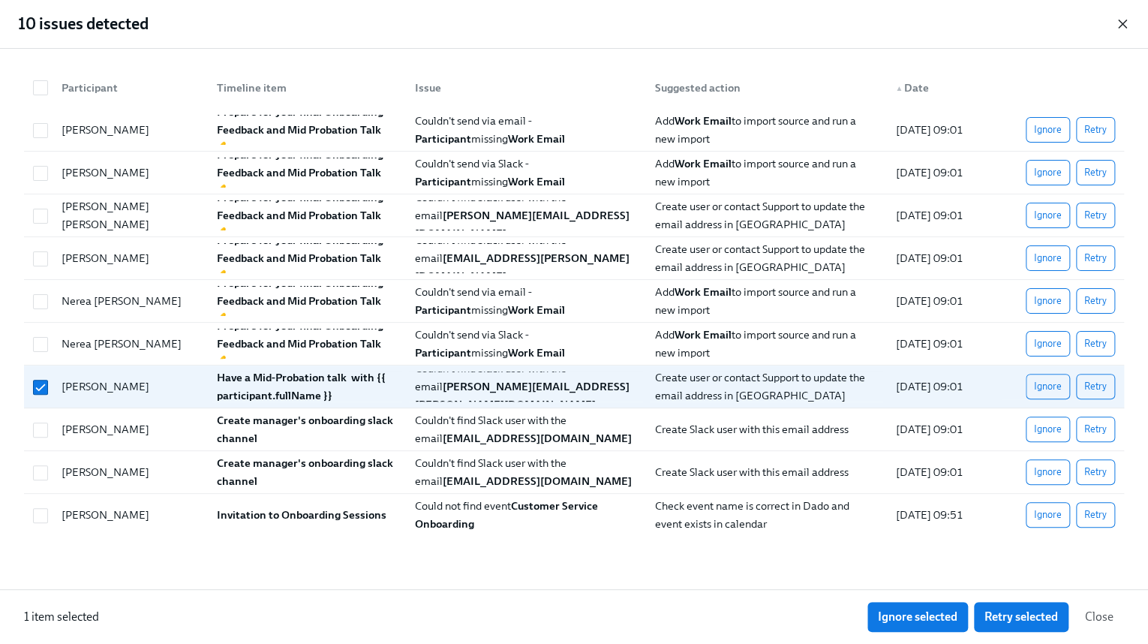
click at [1125, 27] on icon "button" at bounding box center [1123, 24] width 8 height 8
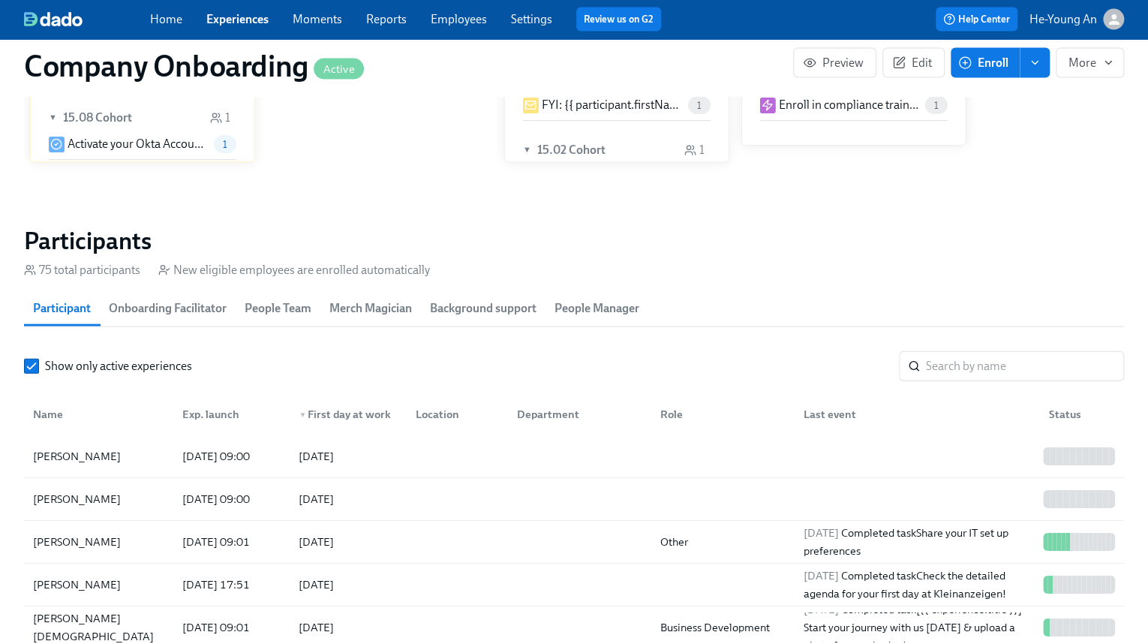
scroll to position [1562, 0]
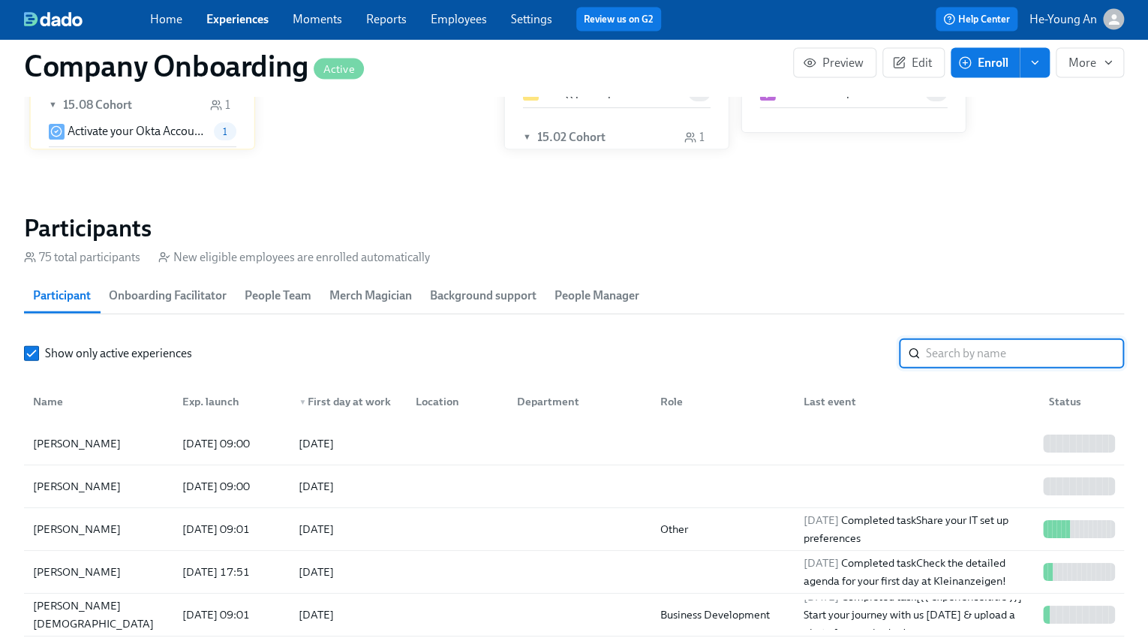
click at [997, 347] on input "search" at bounding box center [1025, 353] width 198 height 30
paste input "[PERSON_NAME]"
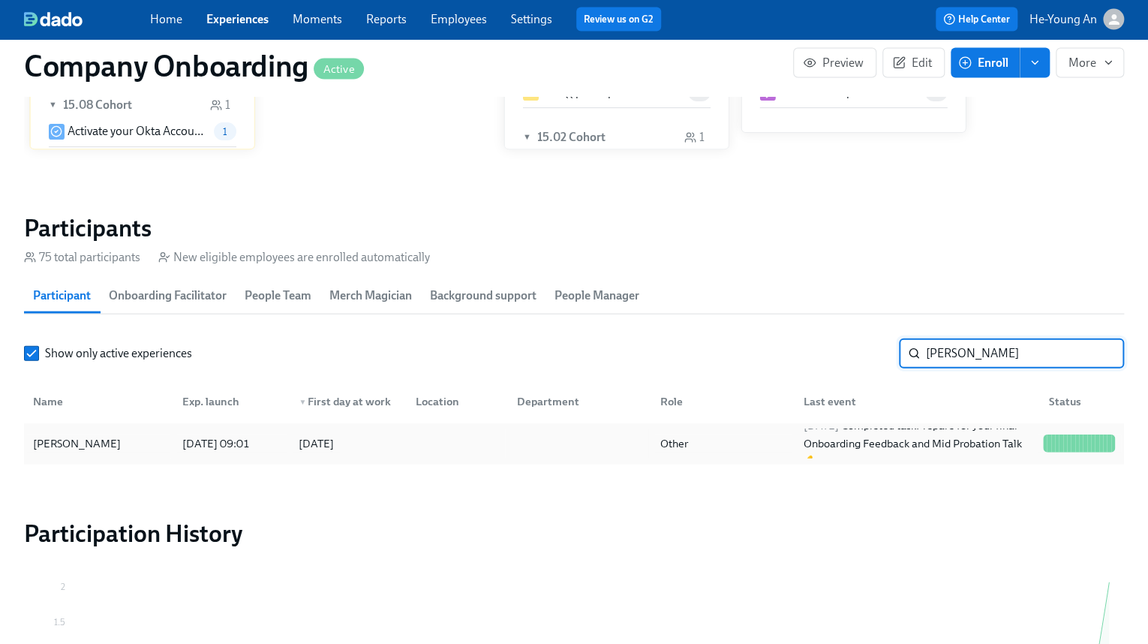
type input "[PERSON_NAME]"
click at [334, 435] on div "2025/05/05" at bounding box center [316, 444] width 35 height 18
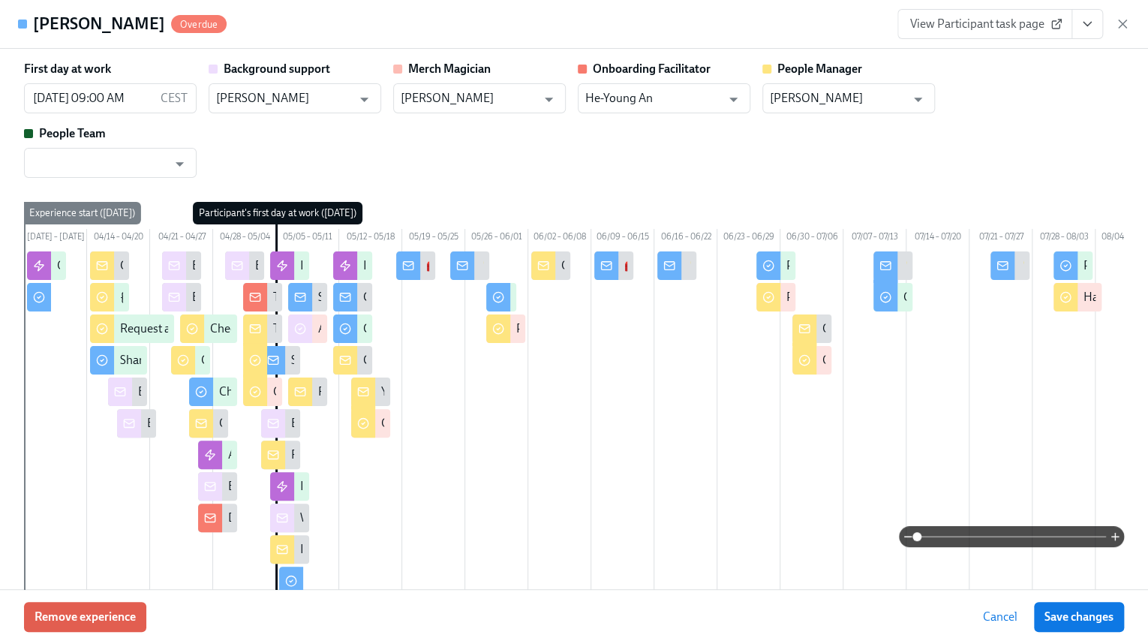
scroll to position [0, 612]
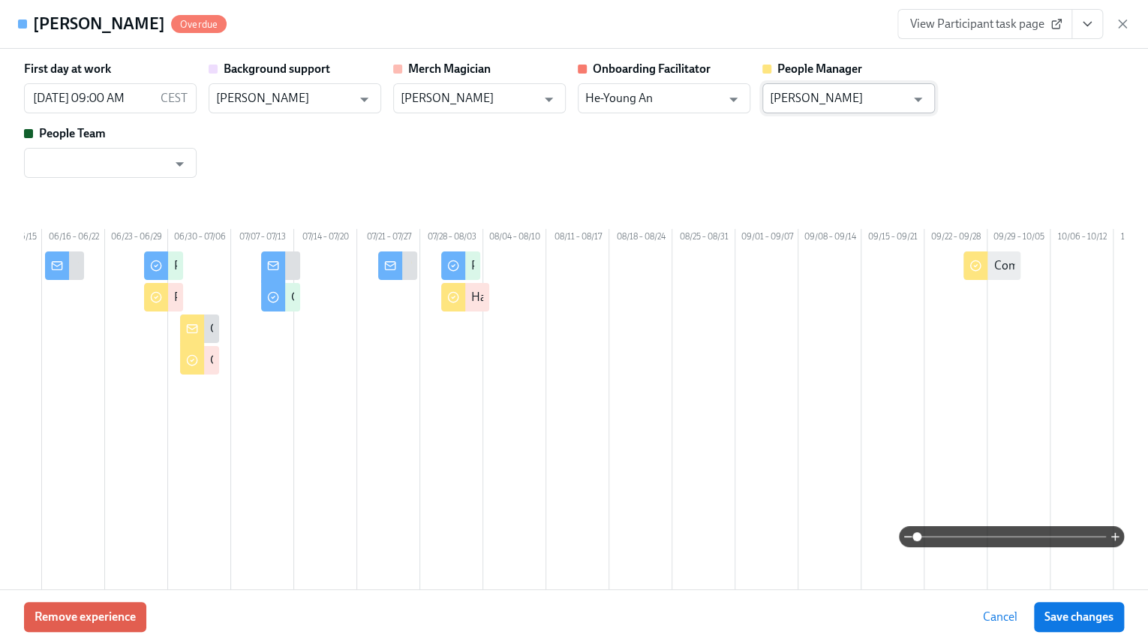
click at [858, 104] on input "Daniel Garbrecht" at bounding box center [838, 98] width 136 height 30
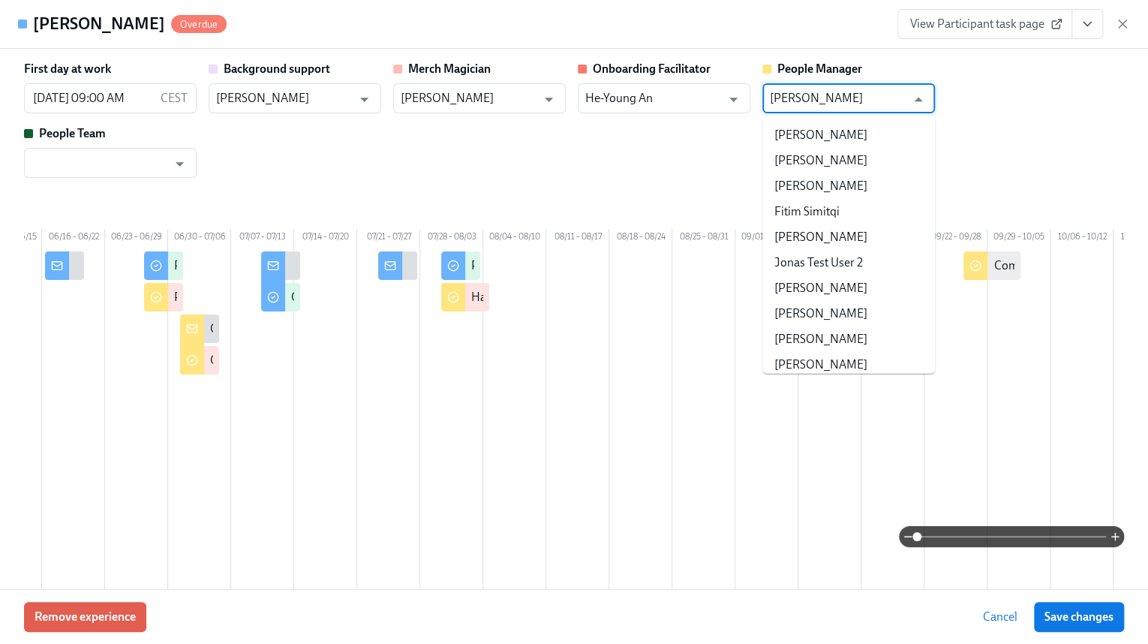
scroll to position [12298, 0]
click at [884, 105] on input "Daniel Garbrecht" at bounding box center [838, 98] width 136 height 30
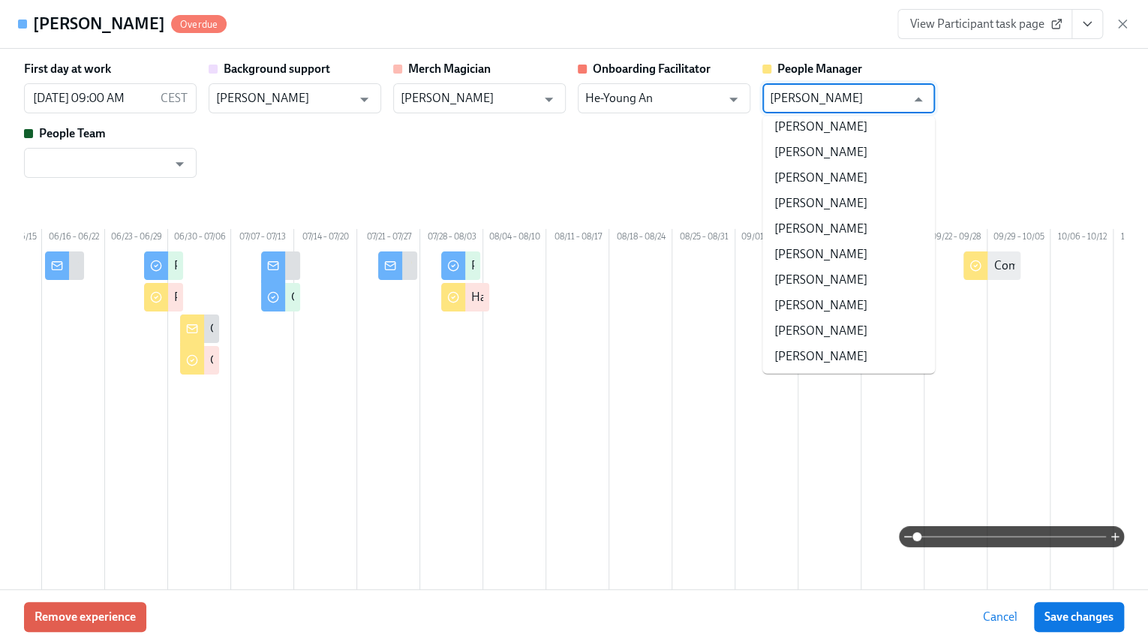
paste input "Benjamin Vetter"
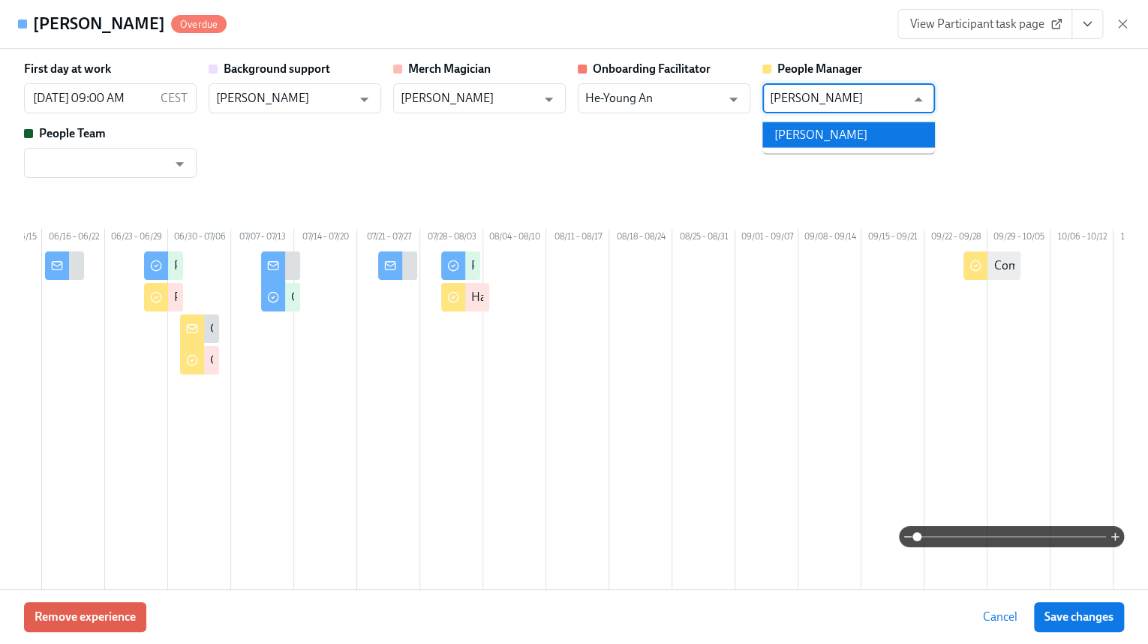
click at [864, 133] on li "Benjamin Vetter" at bounding box center [848, 135] width 173 height 26
type input "Benjamin Vetter"
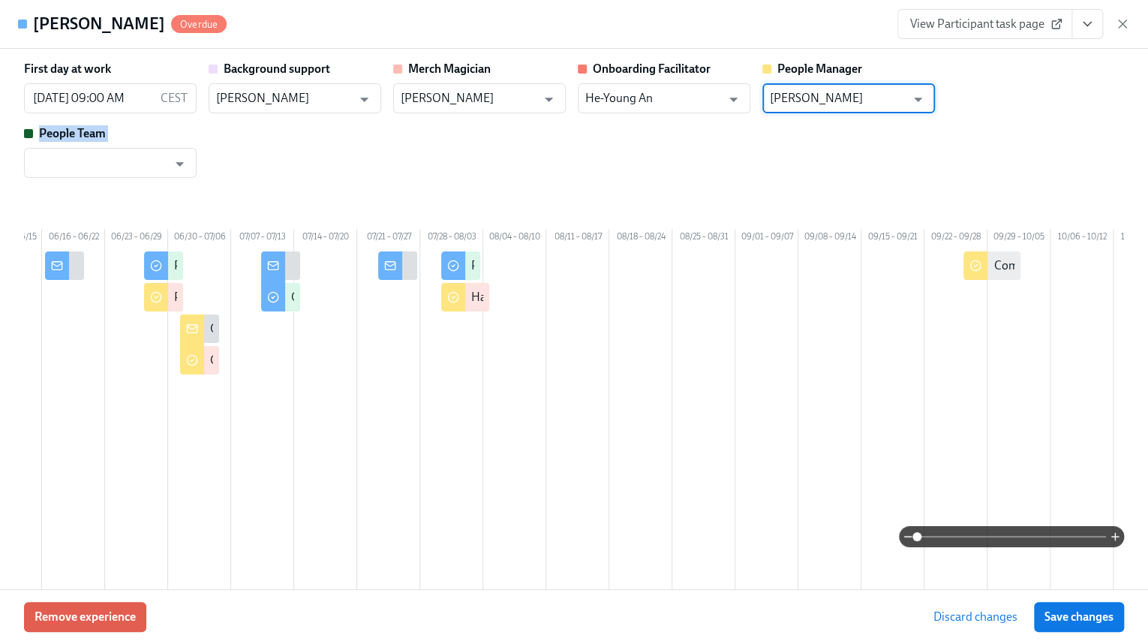
click at [952, 178] on div "First day at work 05/05/2025 09:00 AM CEST ​ Background support Sulafa Alarjan …" at bounding box center [574, 373] width 1100 height 624
click at [1084, 626] on button "Save changes" at bounding box center [1079, 617] width 90 height 30
type input "Benjamin Vetter"
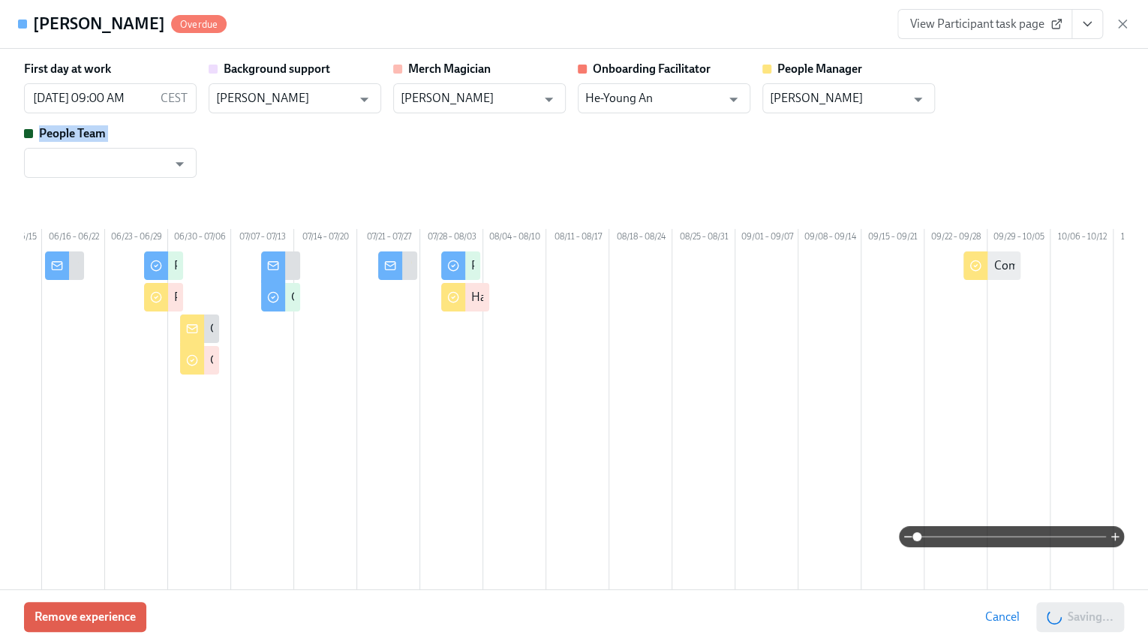
scroll to position [0, 66712]
click at [1126, 20] on icon "button" at bounding box center [1123, 24] width 8 height 8
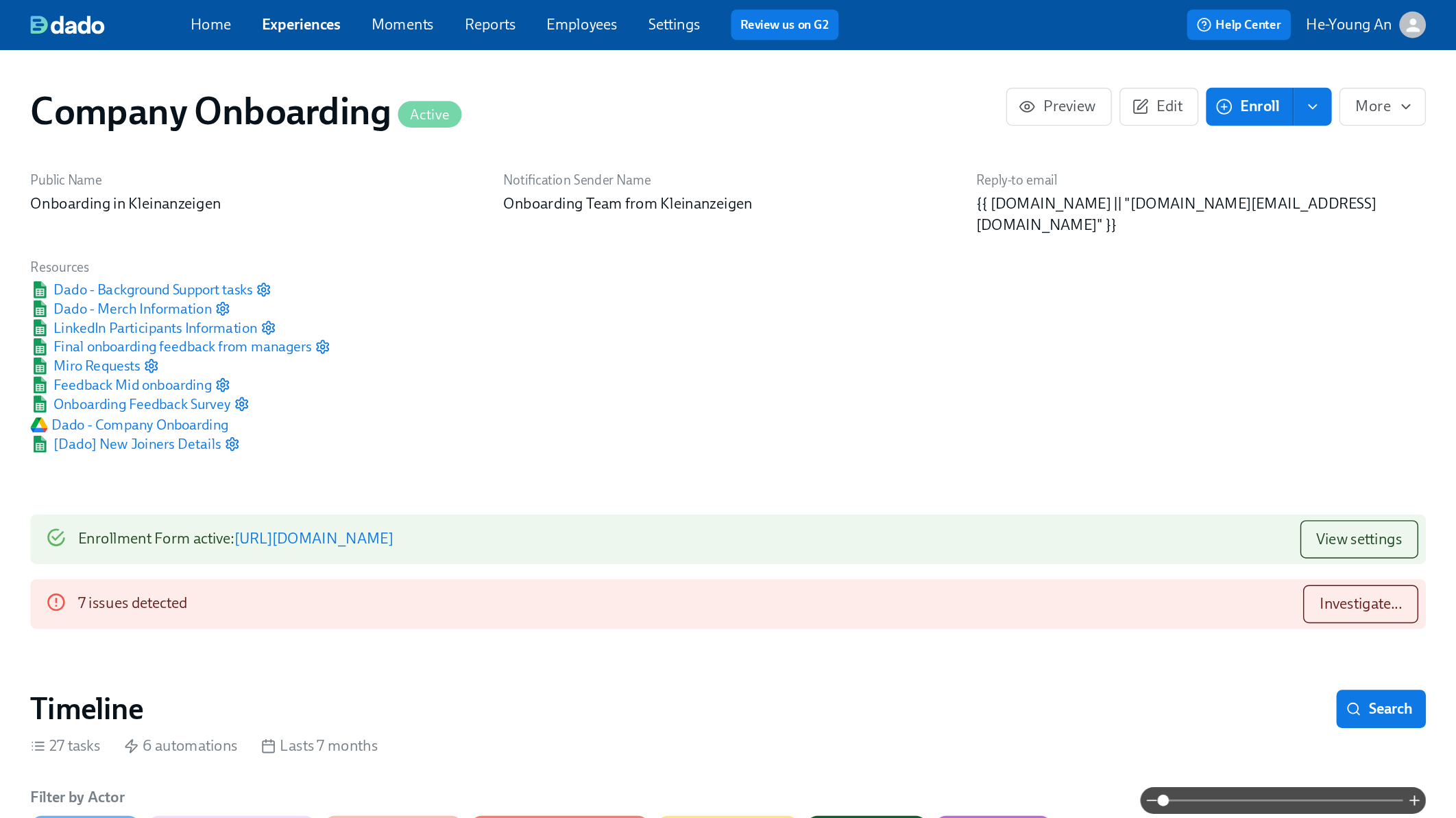
scroll to position [0, 60548]
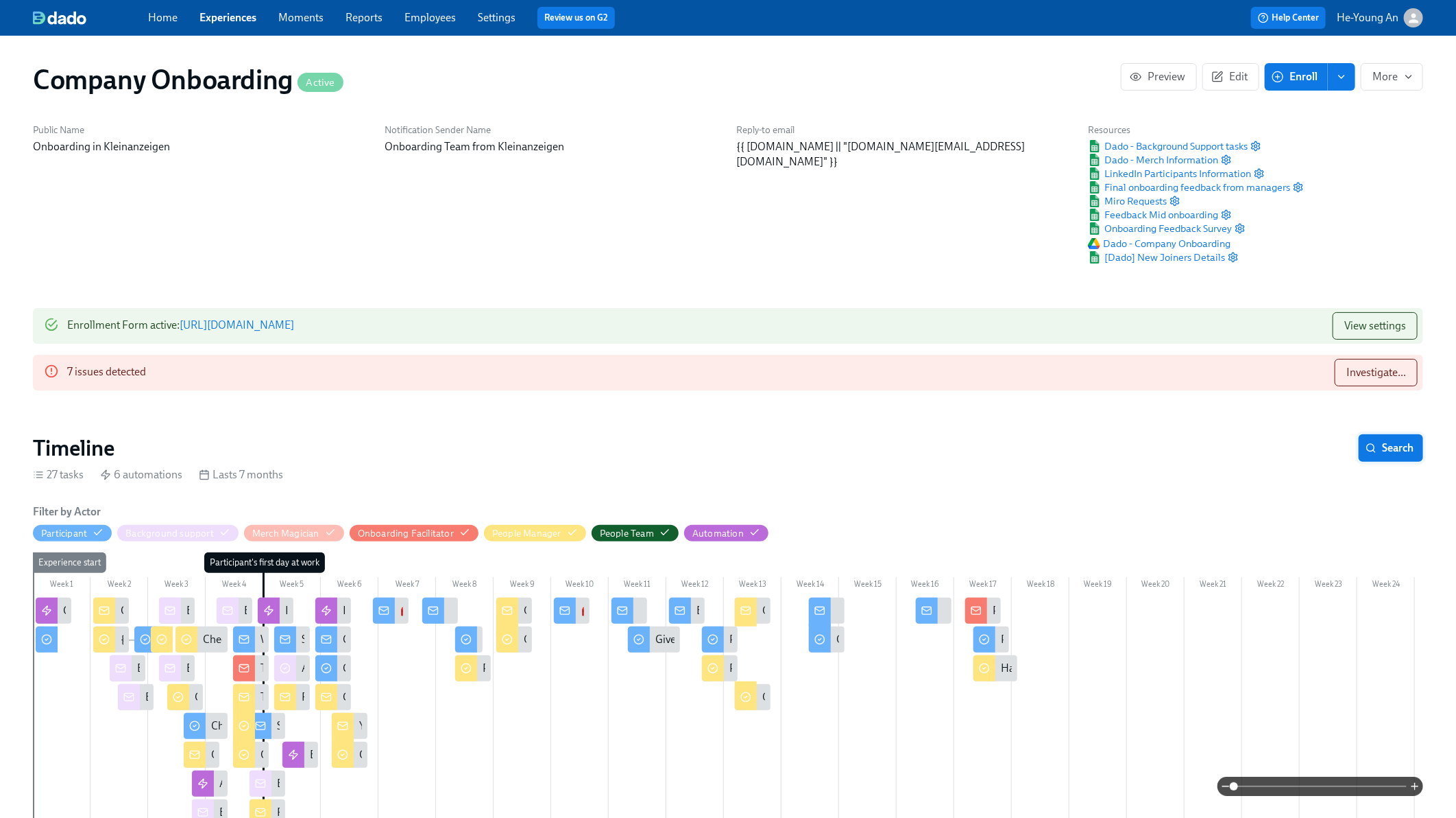
click at [1389, 455] on button "Search" at bounding box center [1390, 448] width 65 height 27
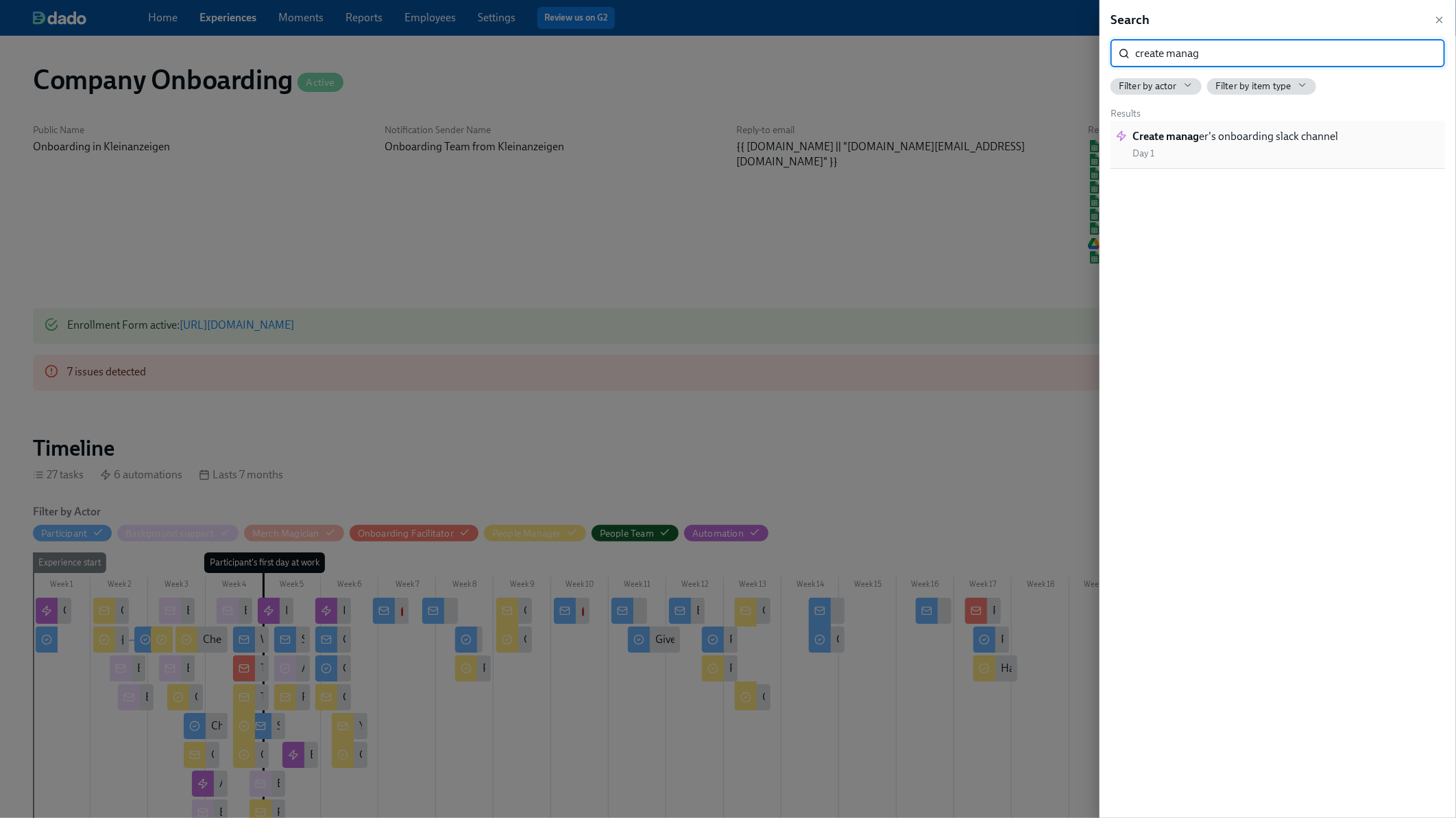
type input "create manag"
click at [1314, 152] on div "Create manag er's onboarding slack channel Day 1" at bounding box center [1235, 144] width 206 height 31
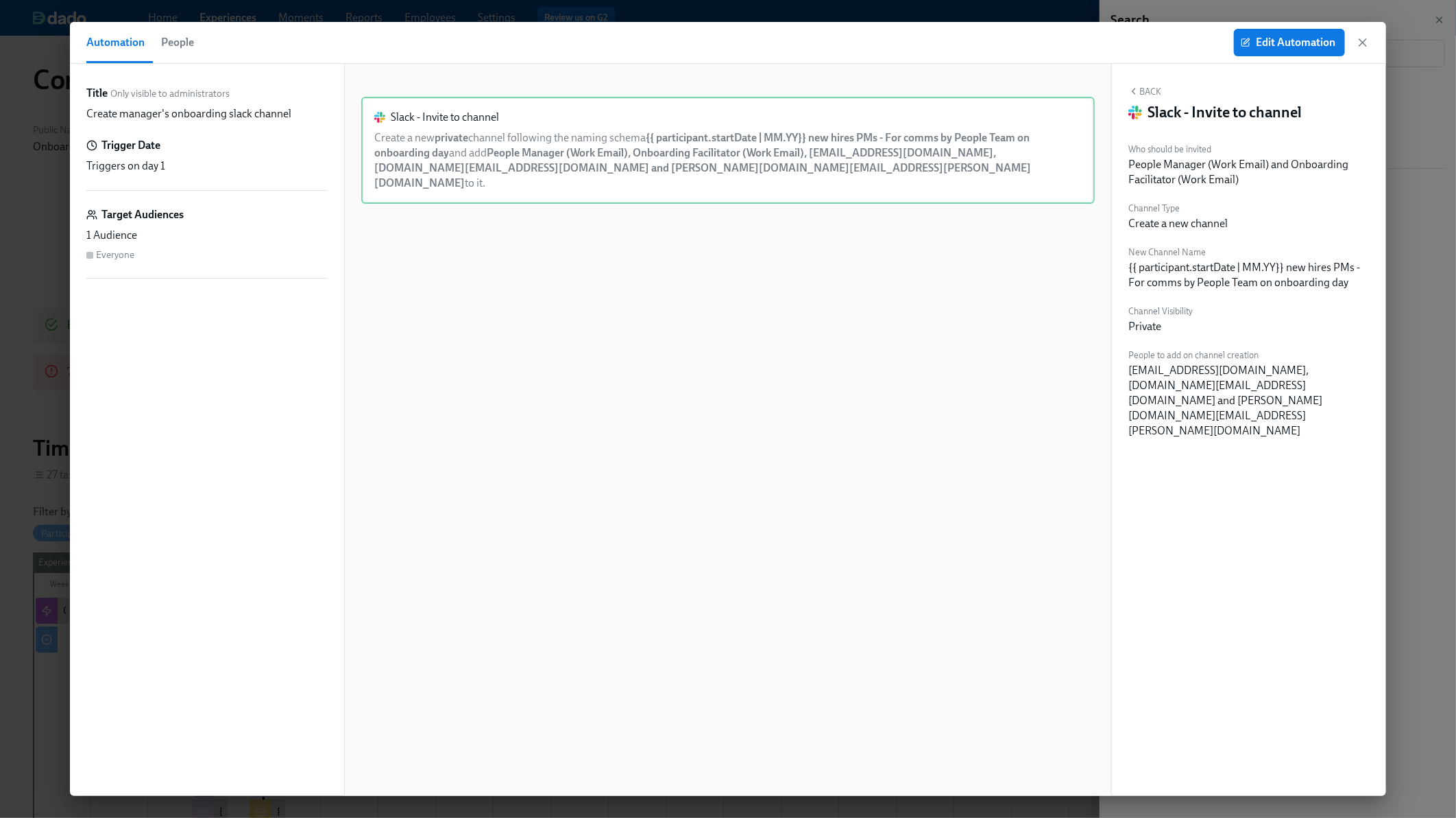
click at [173, 37] on span "People" at bounding box center [177, 42] width 33 height 19
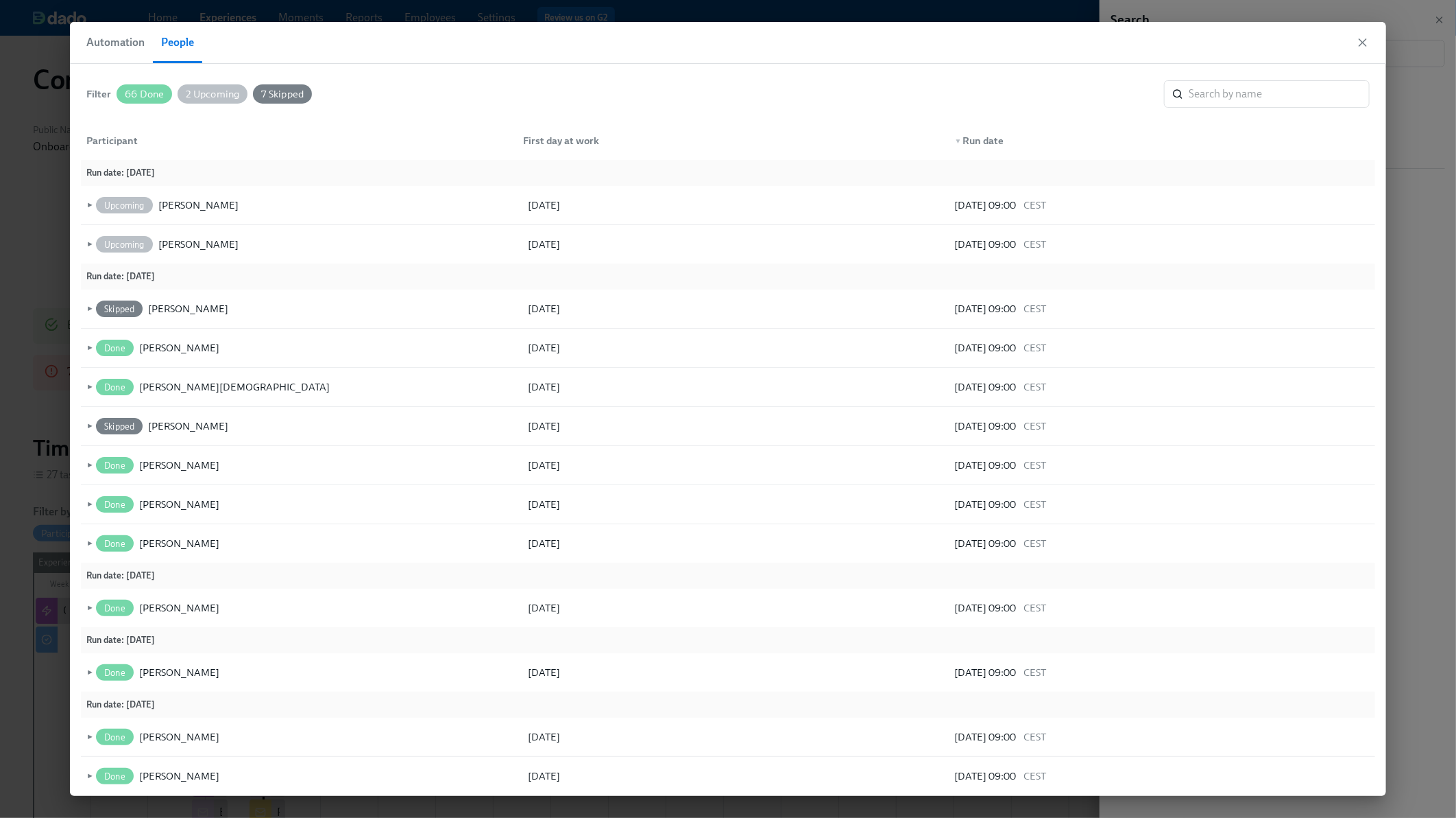
click at [173, 37] on span "People" at bounding box center [177, 42] width 33 height 19
click at [118, 42] on span "Automation" at bounding box center [116, 42] width 58 height 19
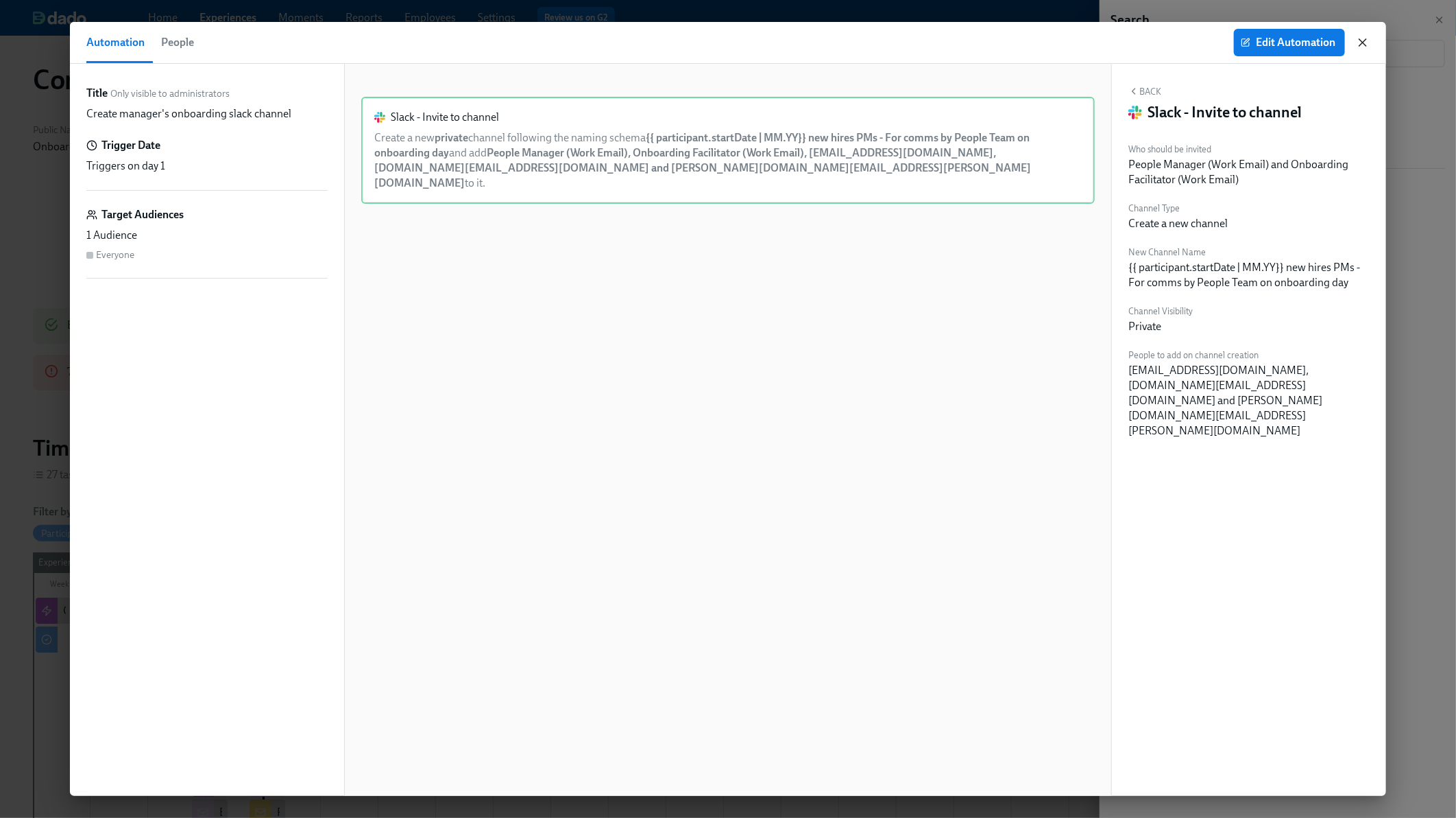
click at [1362, 45] on icon "button" at bounding box center [1362, 42] width 14 height 14
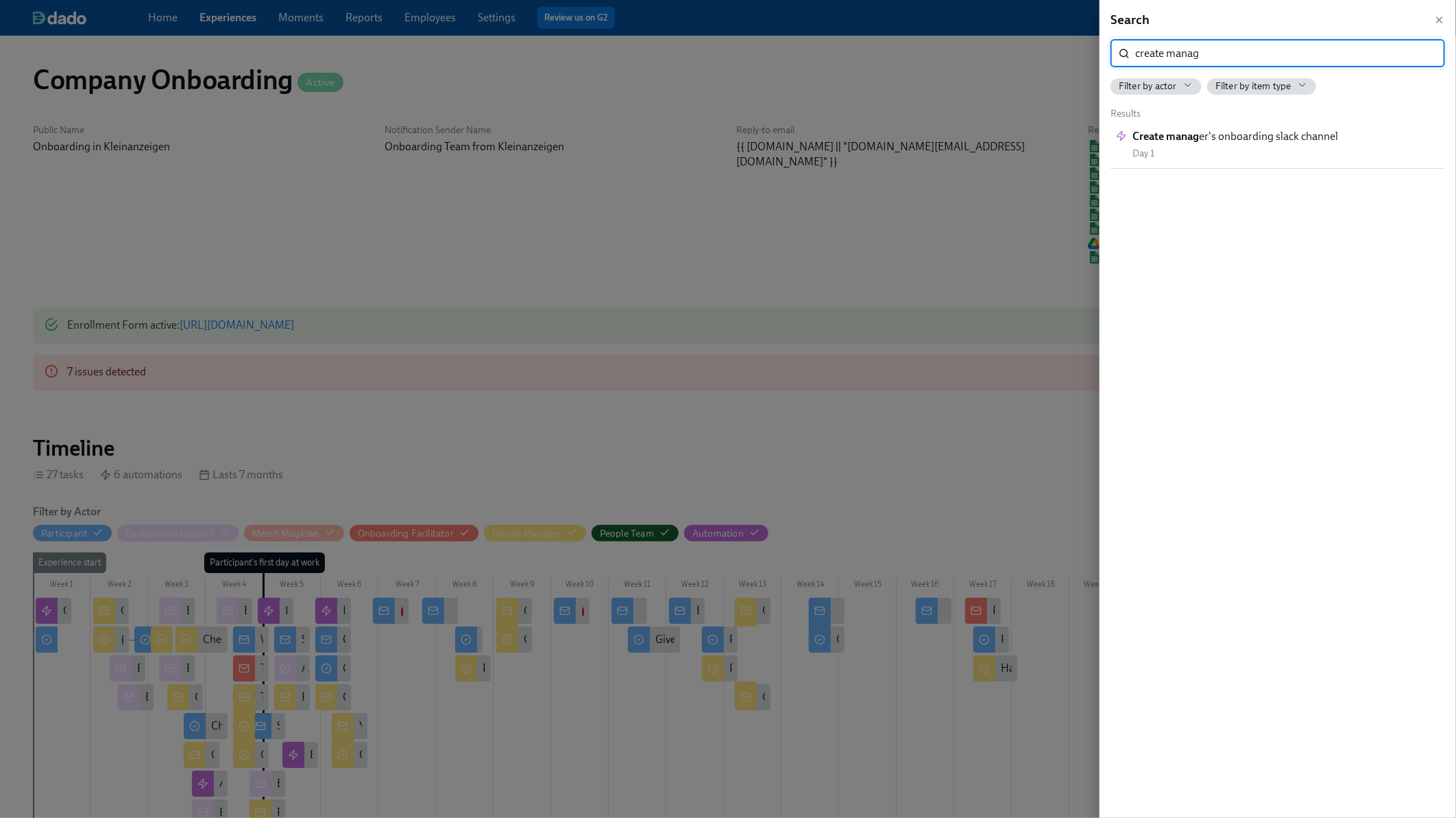
click at [1198, 54] on input "create manag" at bounding box center [1290, 54] width 310 height 27
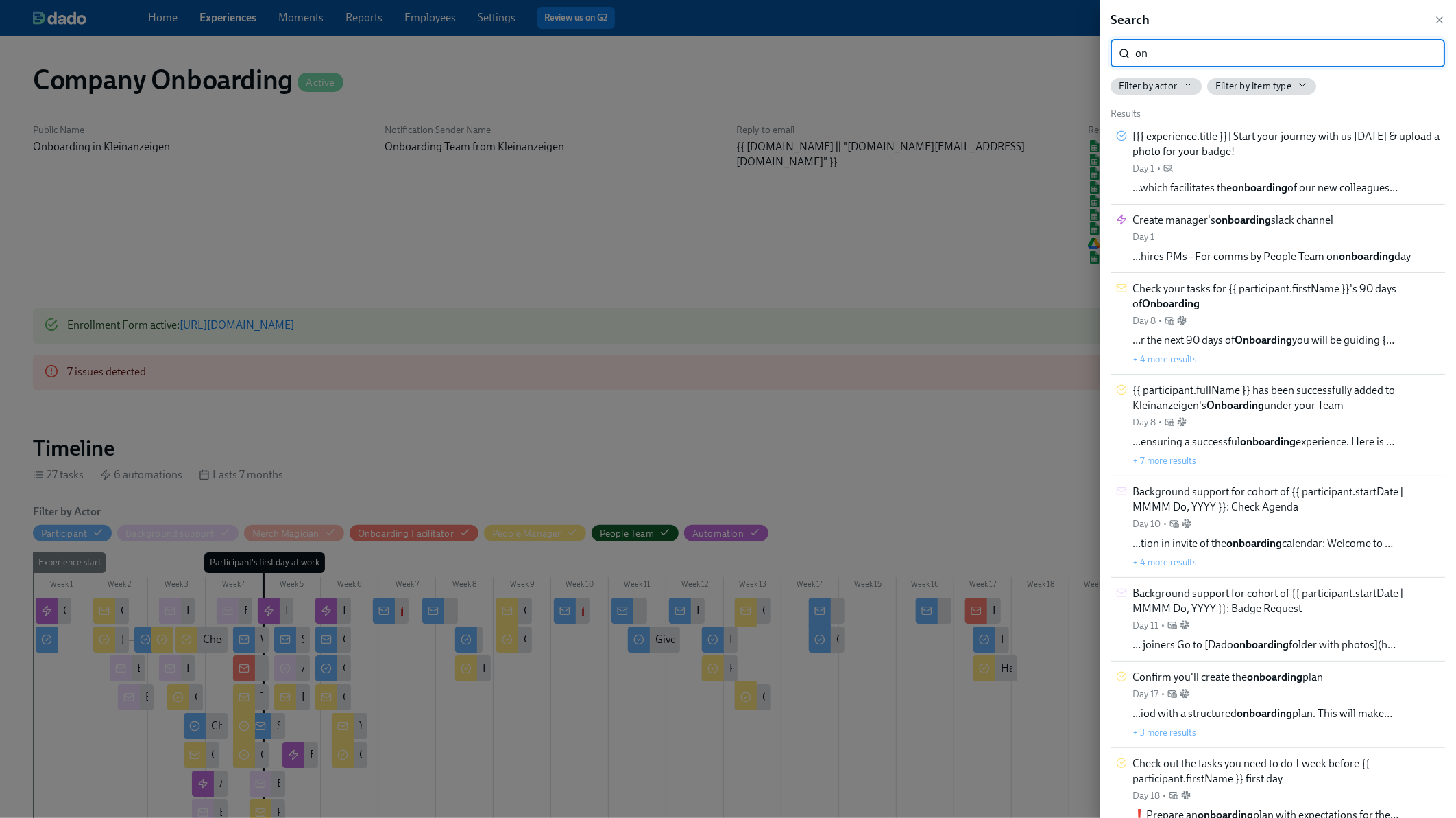
type input "o"
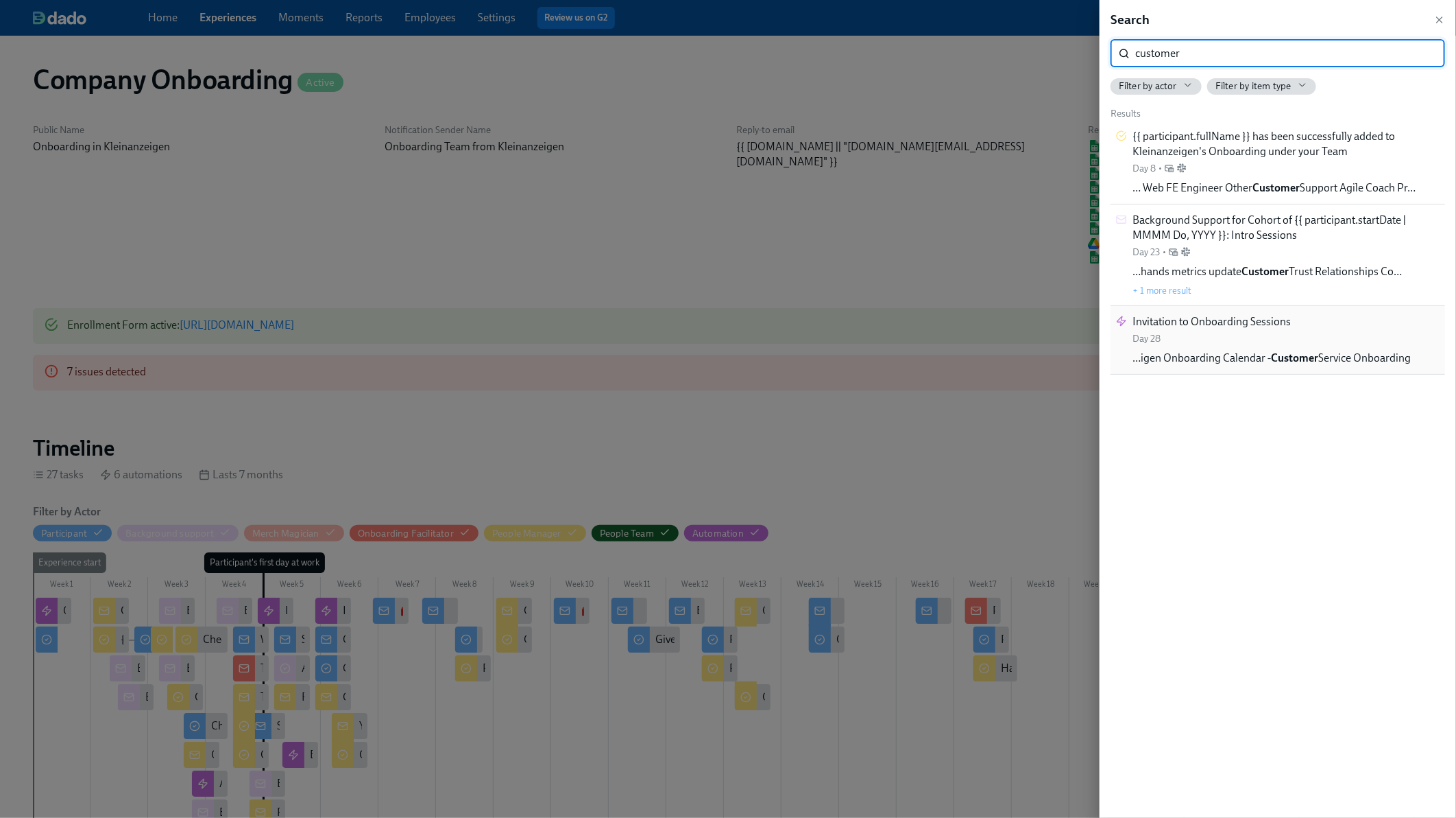
type input "customer"
click at [1288, 346] on div "Invitation to Onboarding Sessions Day 28 …igen Onboarding Calendar - Customer S…" at bounding box center [1271, 340] width 279 height 51
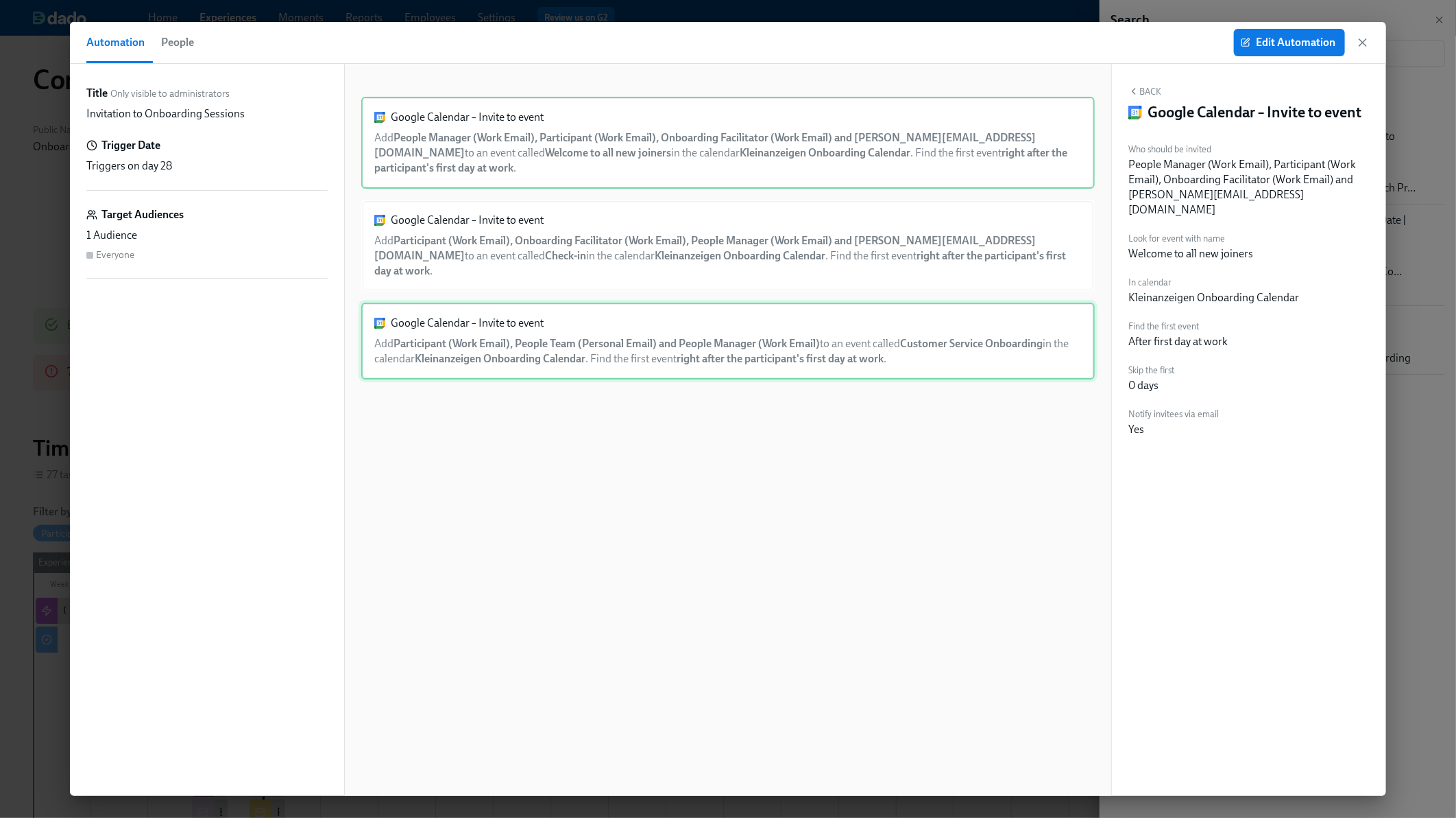
click at [691, 303] on div "Google Calendar – Invite to event Add Participant (Work Email), People Team (Pe…" at bounding box center [727, 341] width 733 height 77
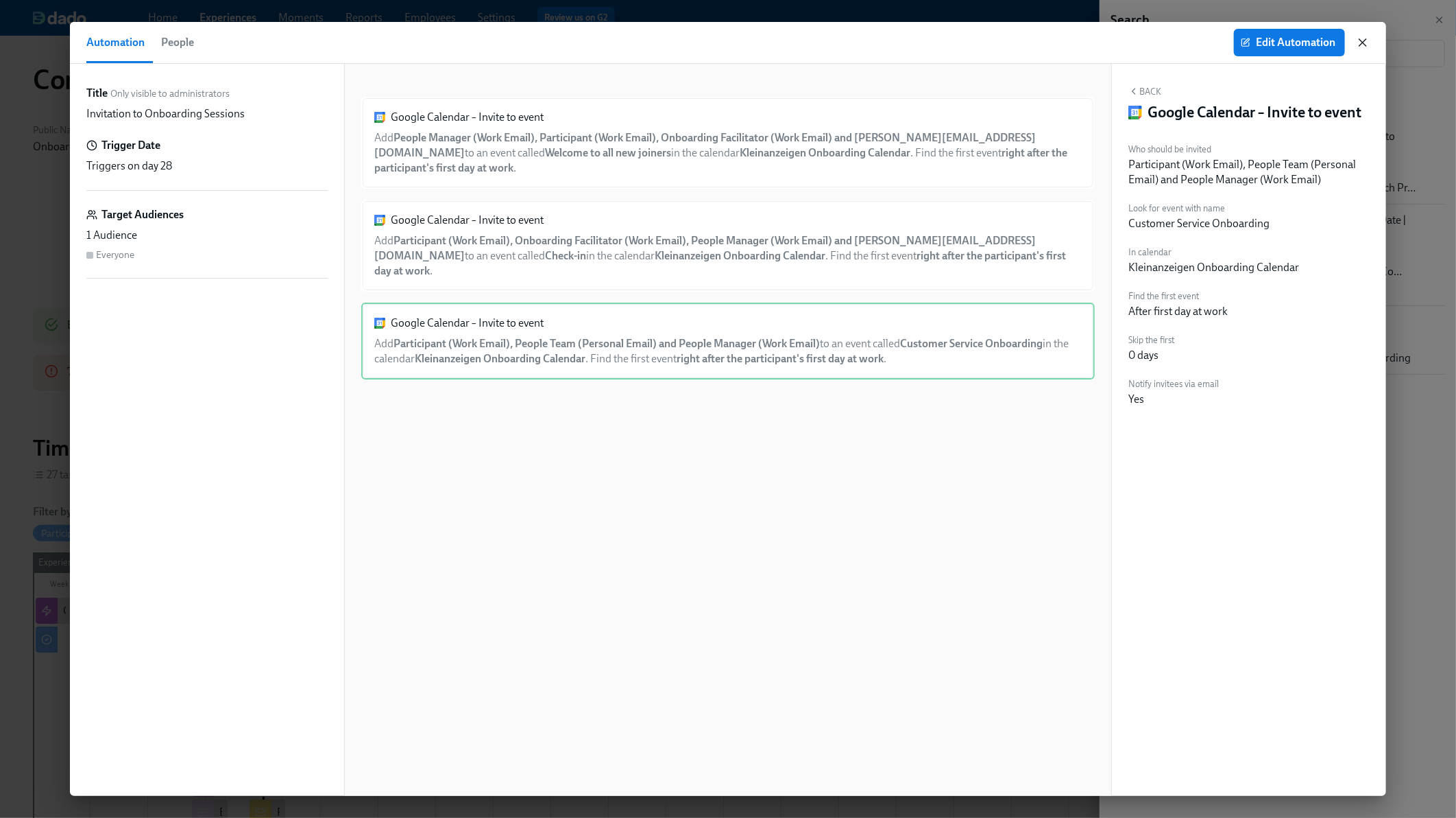
click at [1366, 43] on icon "button" at bounding box center [1362, 42] width 14 height 14
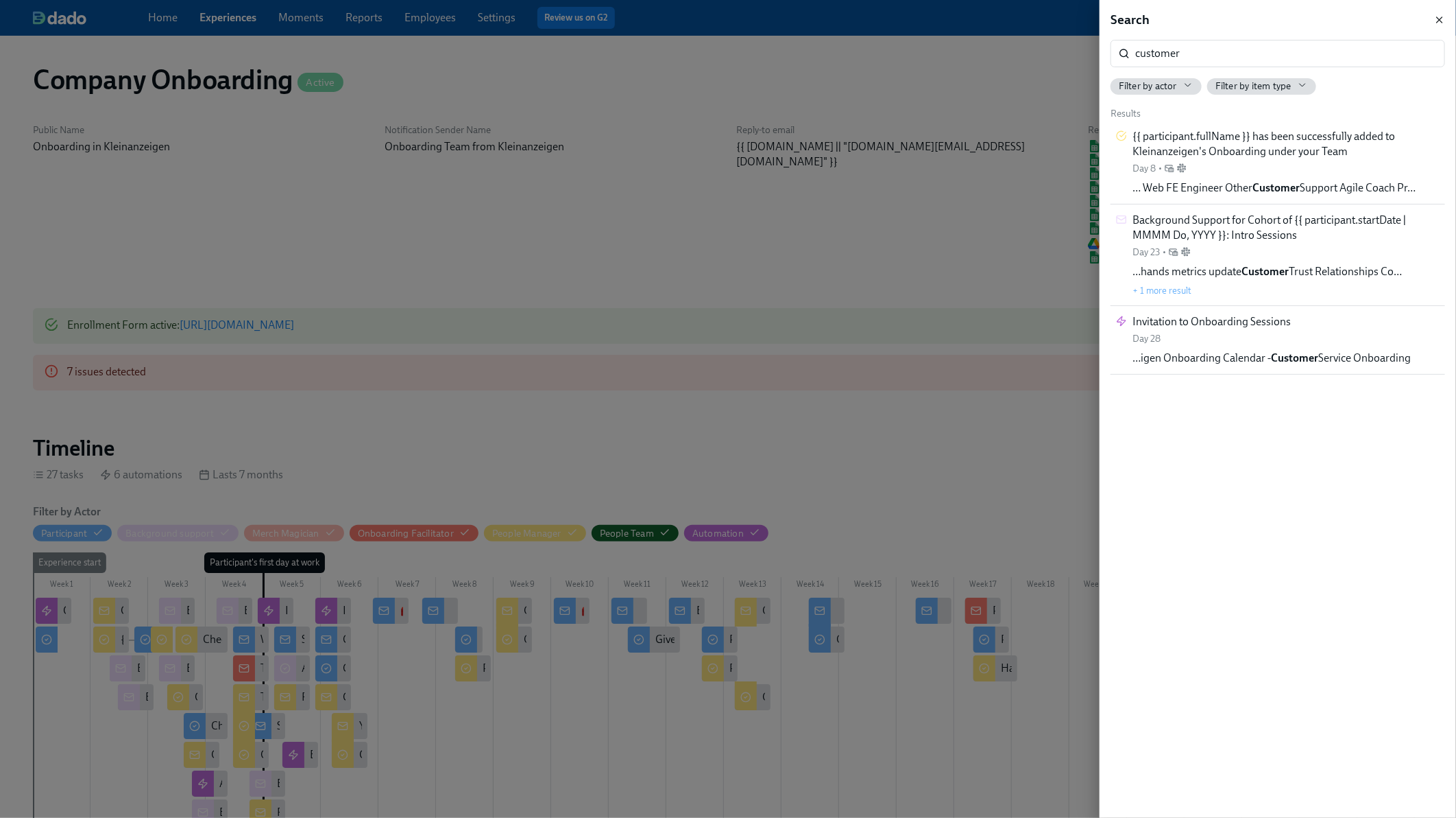
click at [1440, 24] on icon "button" at bounding box center [1440, 20] width 11 height 11
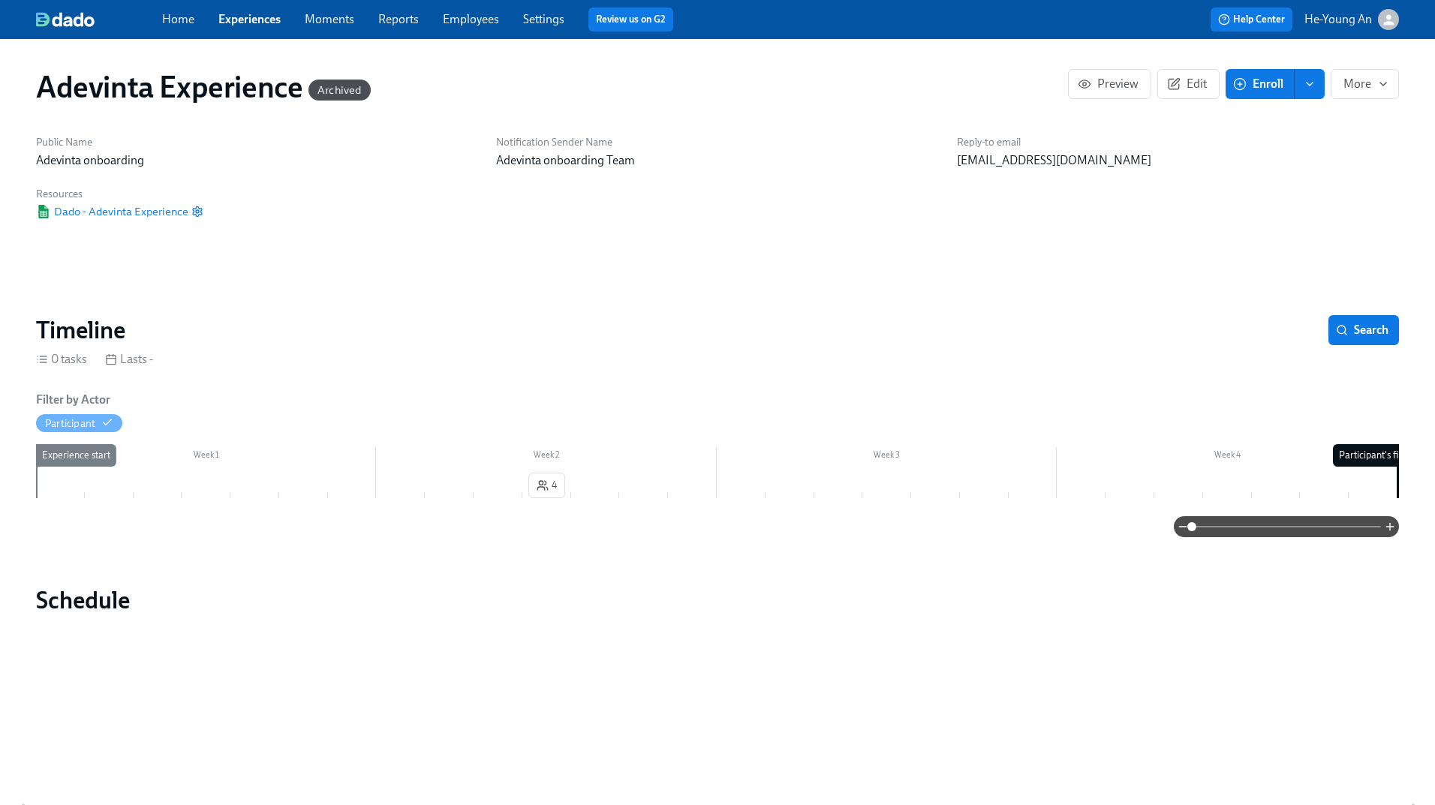
click at [474, 26] on link "Employees" at bounding box center [471, 19] width 56 height 14
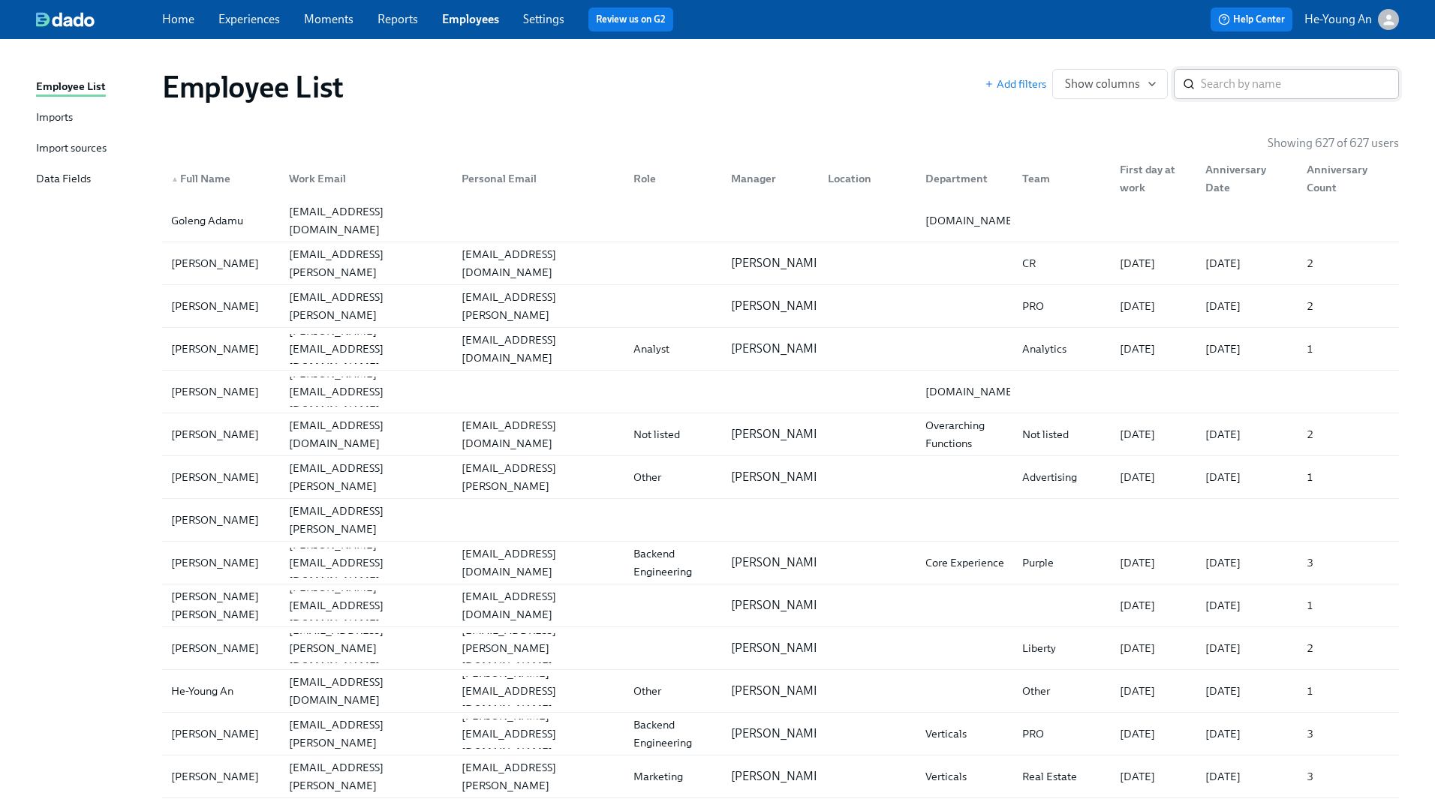
click at [1281, 84] on input "search" at bounding box center [1300, 84] width 198 height 30
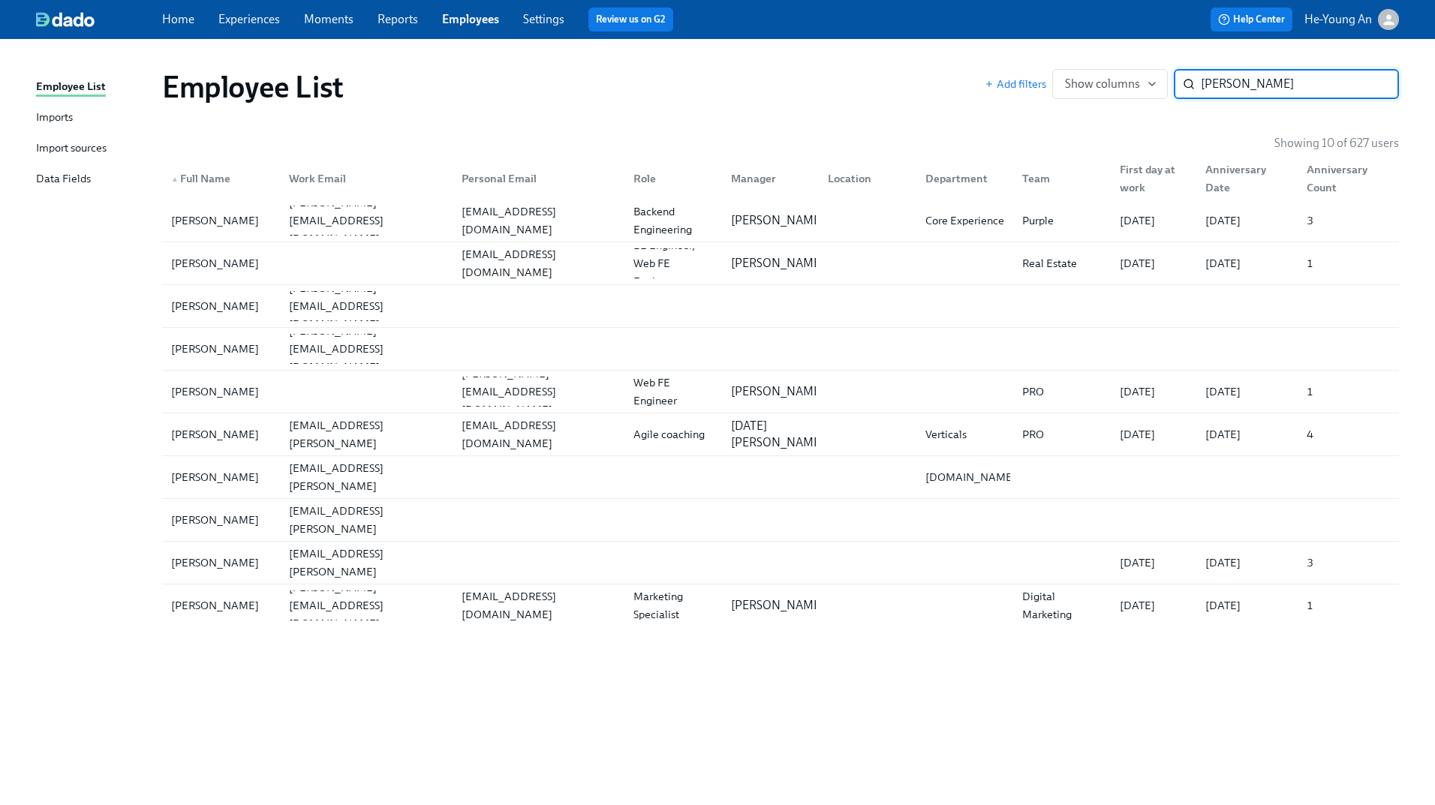
type input "[PERSON_NAME]"
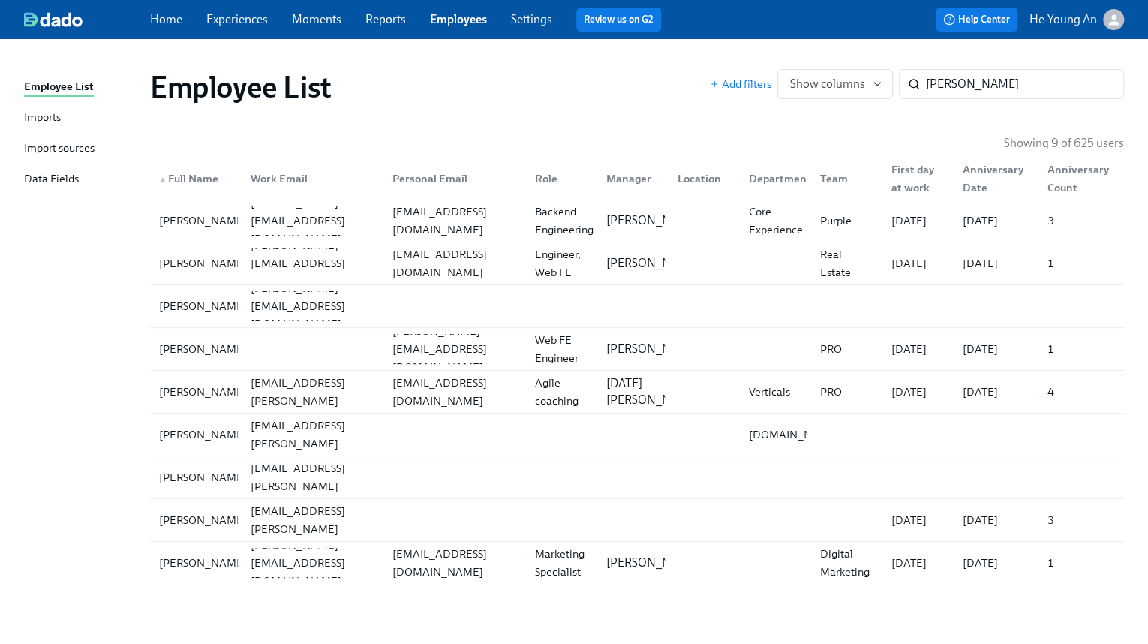
click at [257, 18] on link "Experiences" at bounding box center [237, 19] width 62 height 14
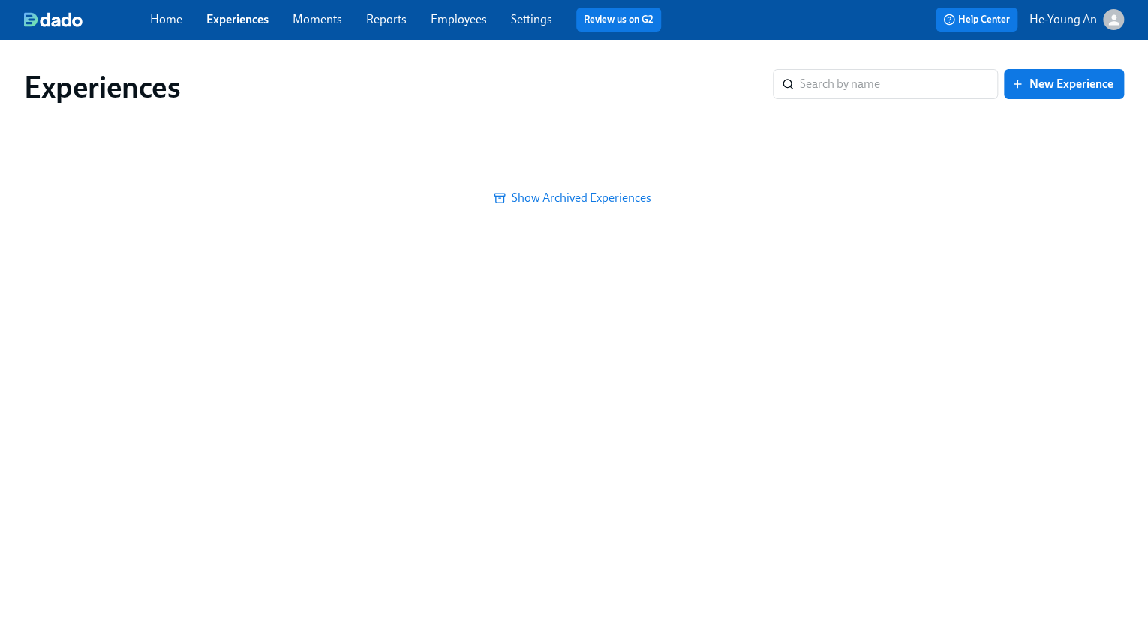
click at [257, 18] on link "Experiences" at bounding box center [237, 19] width 62 height 14
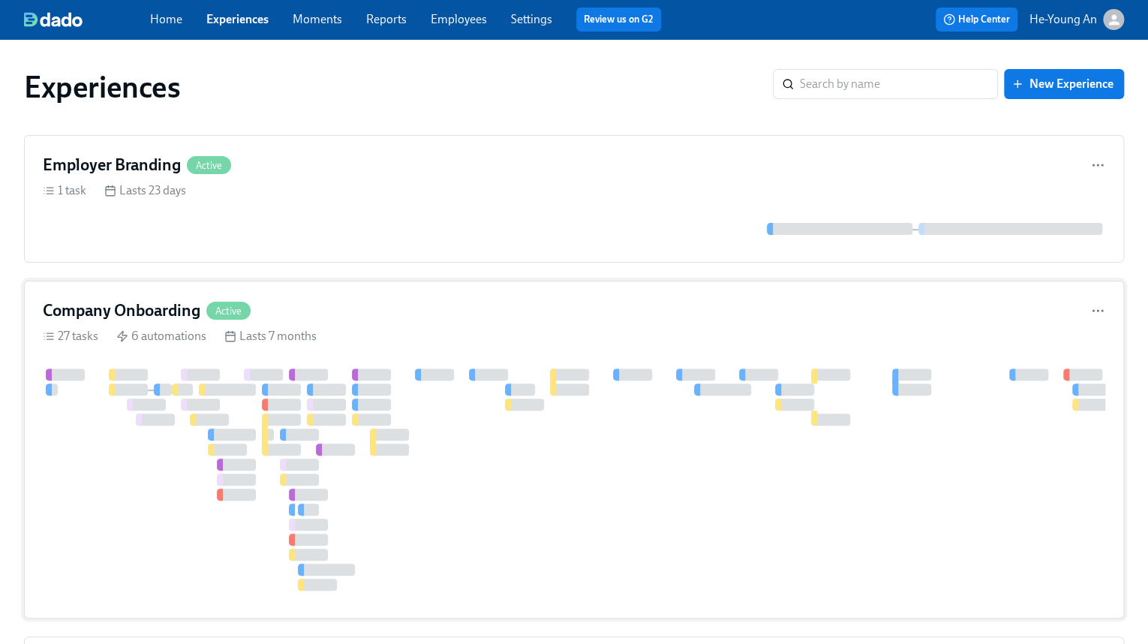
click at [264, 389] on div at bounding box center [265, 389] width 6 height 12
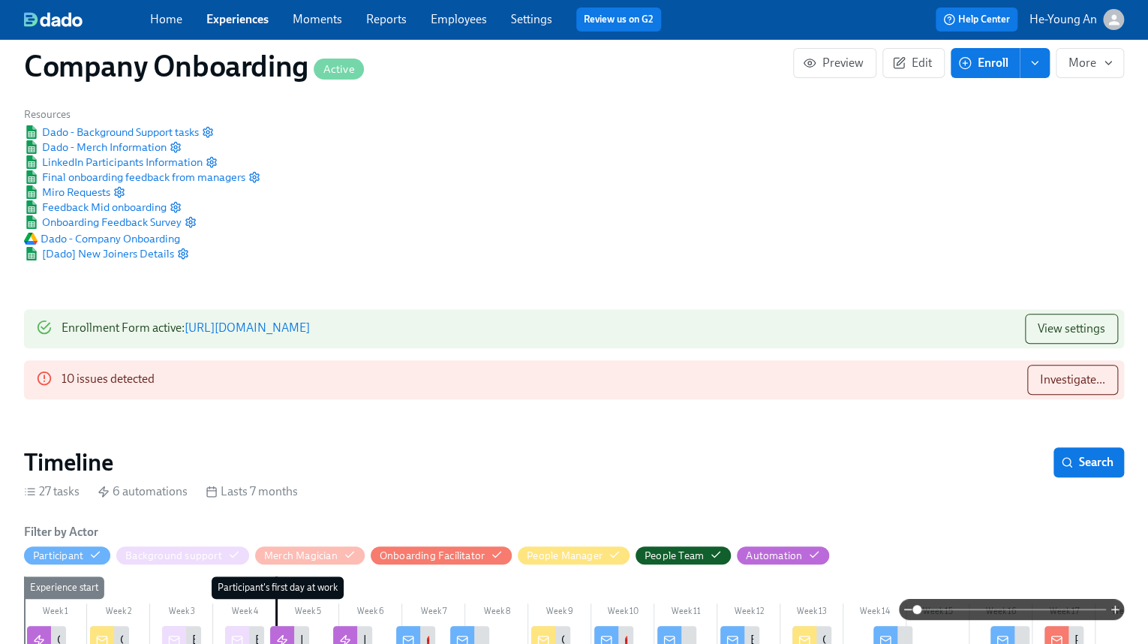
scroll to position [0, 47424]
click at [1072, 372] on span "Investigate..." at bounding box center [1072, 379] width 65 height 15
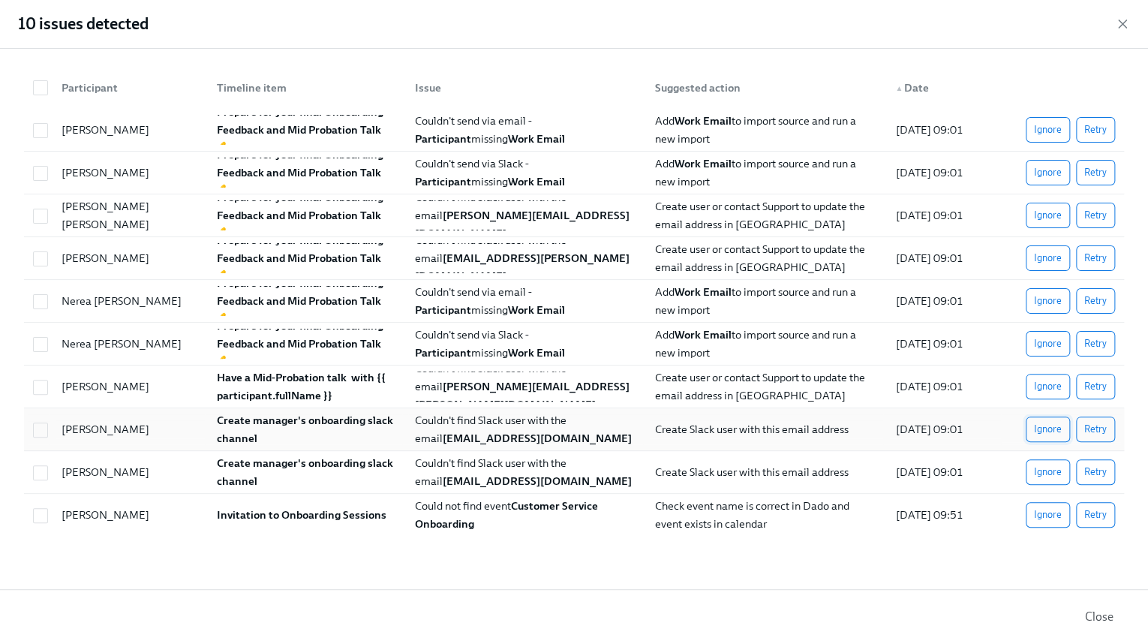
click at [1048, 430] on span "Ignore" at bounding box center [1048, 429] width 28 height 15
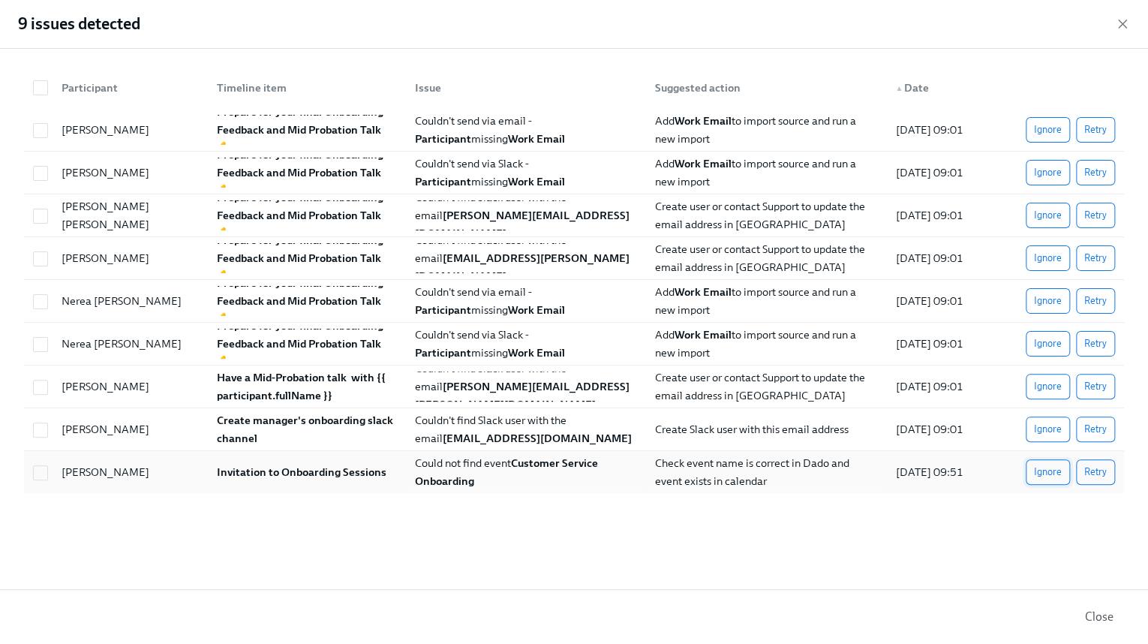
click at [1040, 469] on span "Ignore" at bounding box center [1048, 472] width 28 height 15
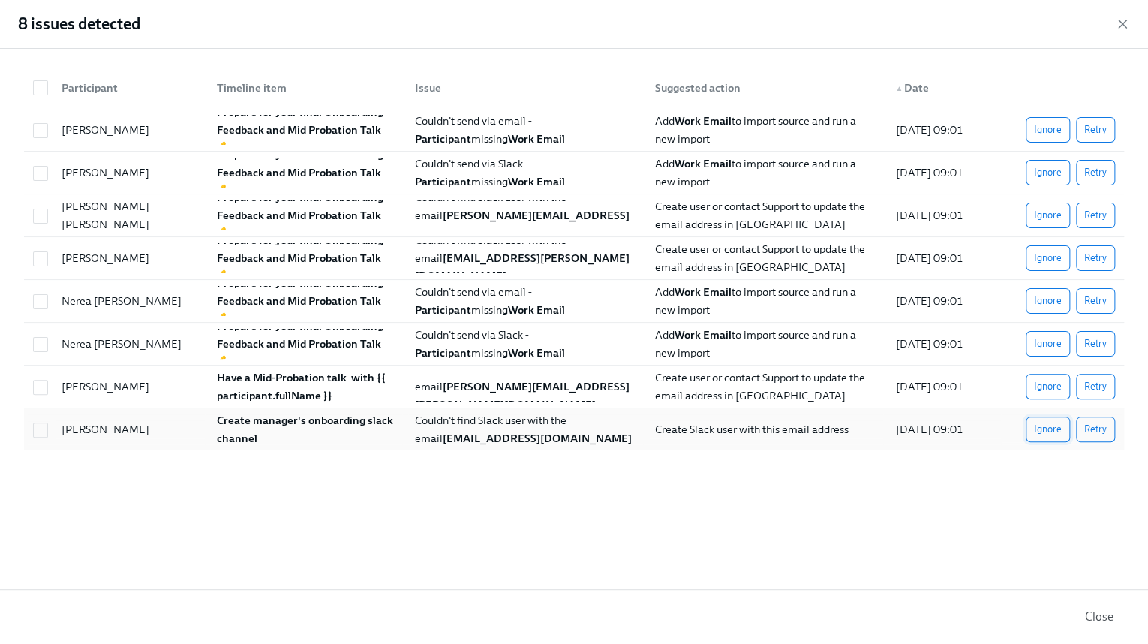
click at [1045, 435] on span "Ignore" at bounding box center [1048, 429] width 28 height 15
